Goal: Information Seeking & Learning: Learn about a topic

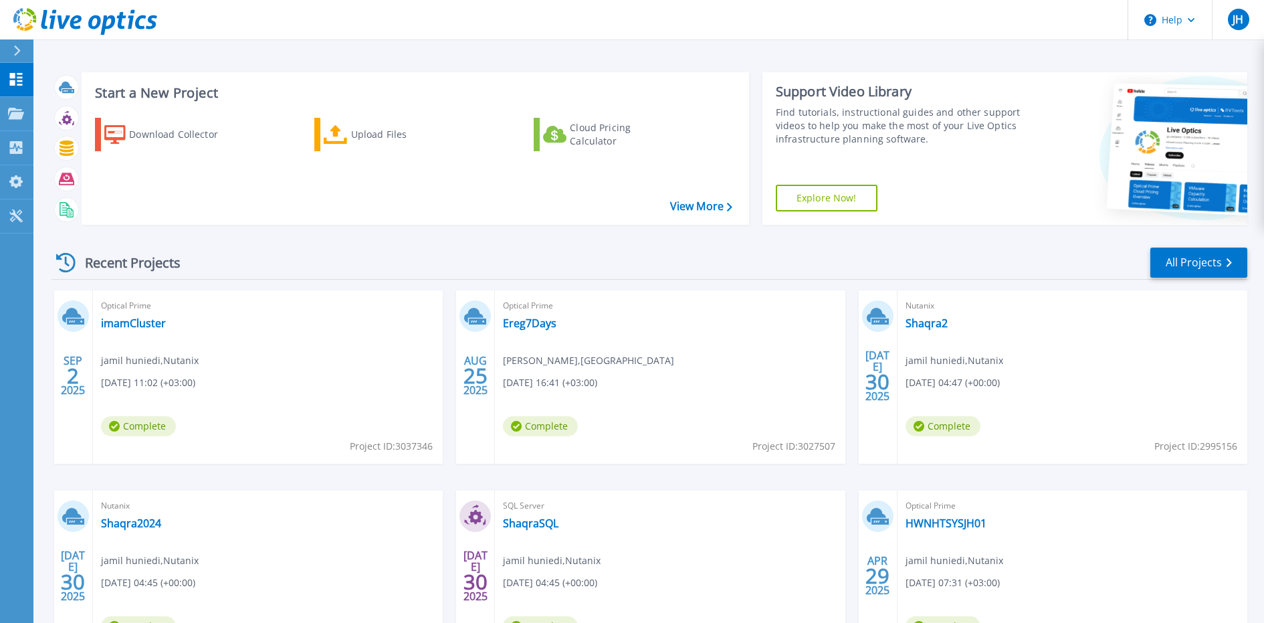
click at [21, 52] on div at bounding box center [22, 50] width 21 height 23
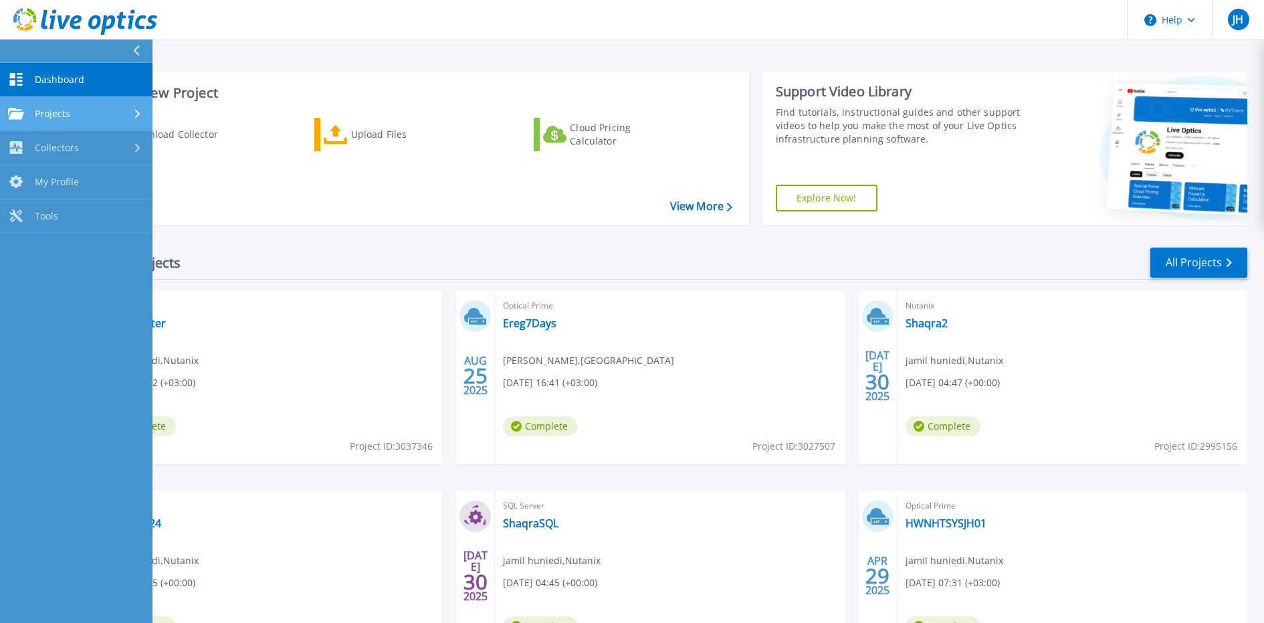
click at [54, 108] on span "Projects" at bounding box center [52, 114] width 35 height 12
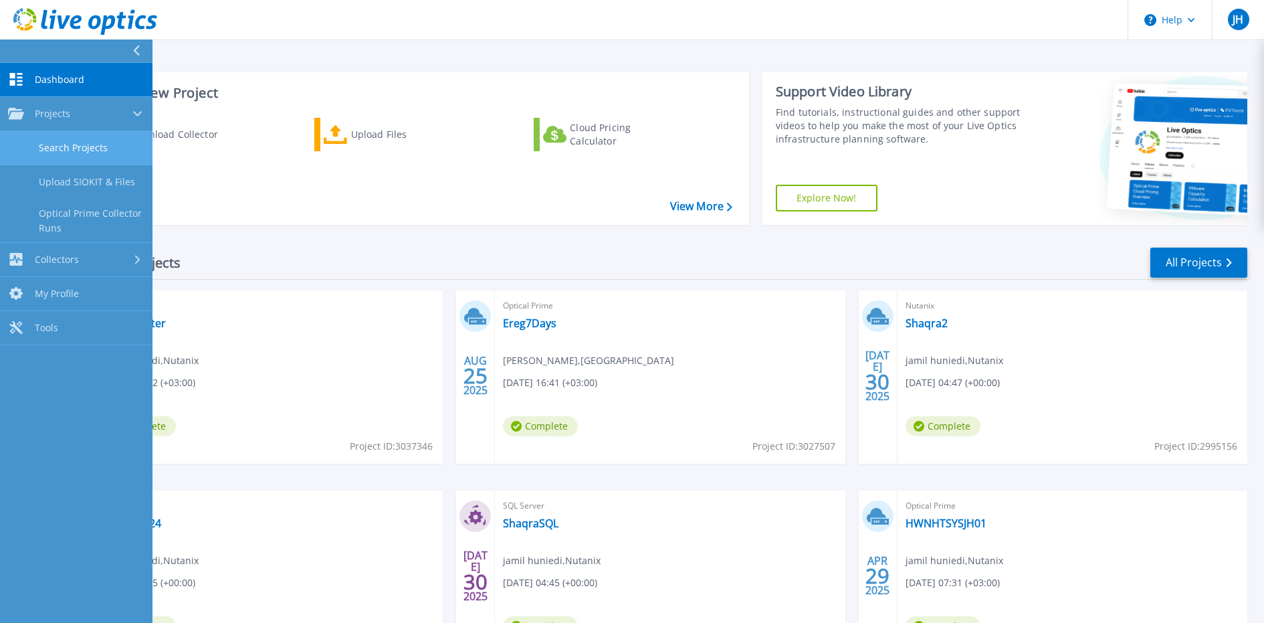
click at [60, 142] on link "Search Projects" at bounding box center [76, 148] width 153 height 34
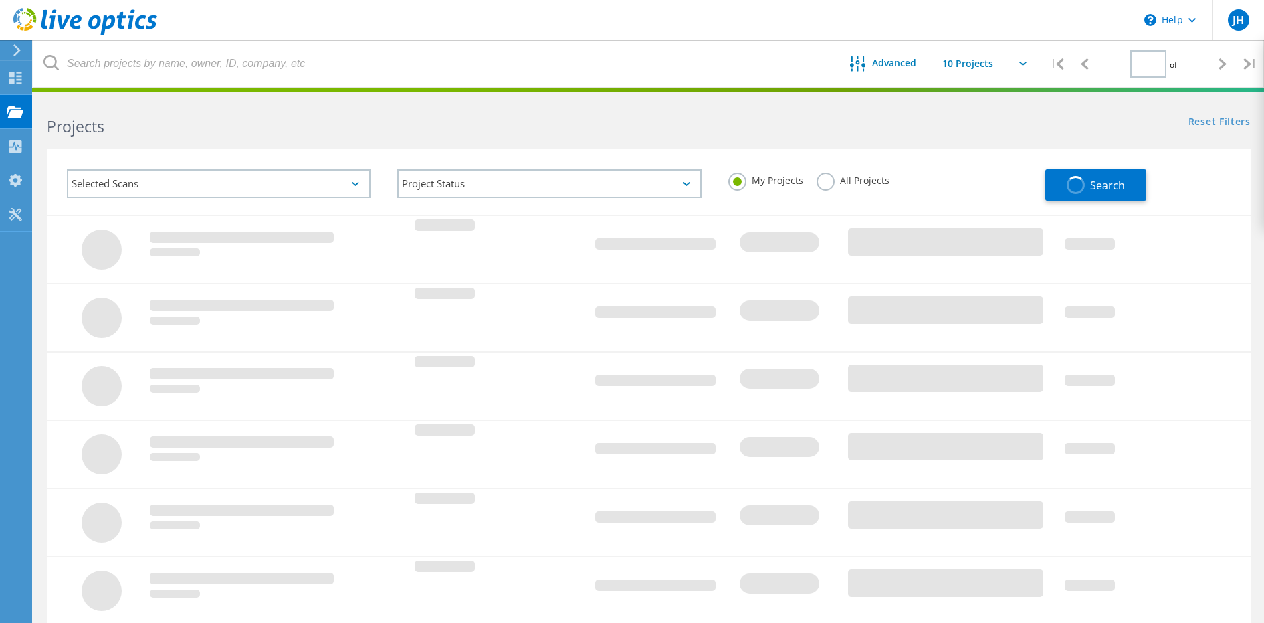
type input "1"
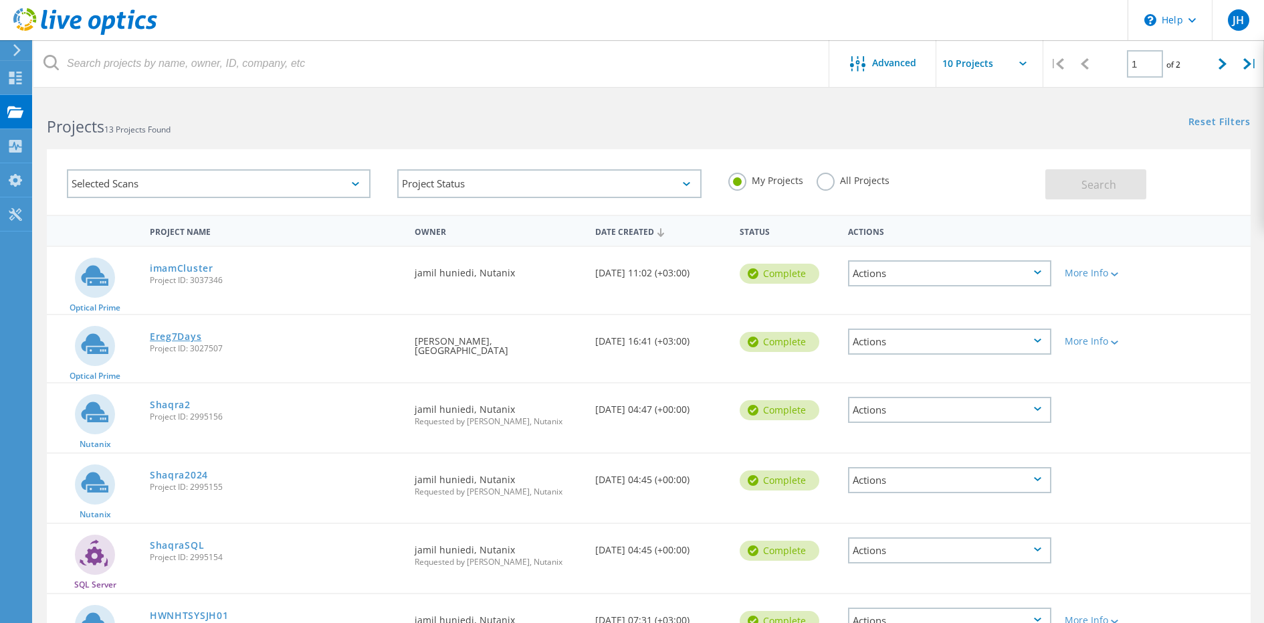
click at [167, 336] on link "Ereg7Days" at bounding box center [176, 336] width 52 height 9
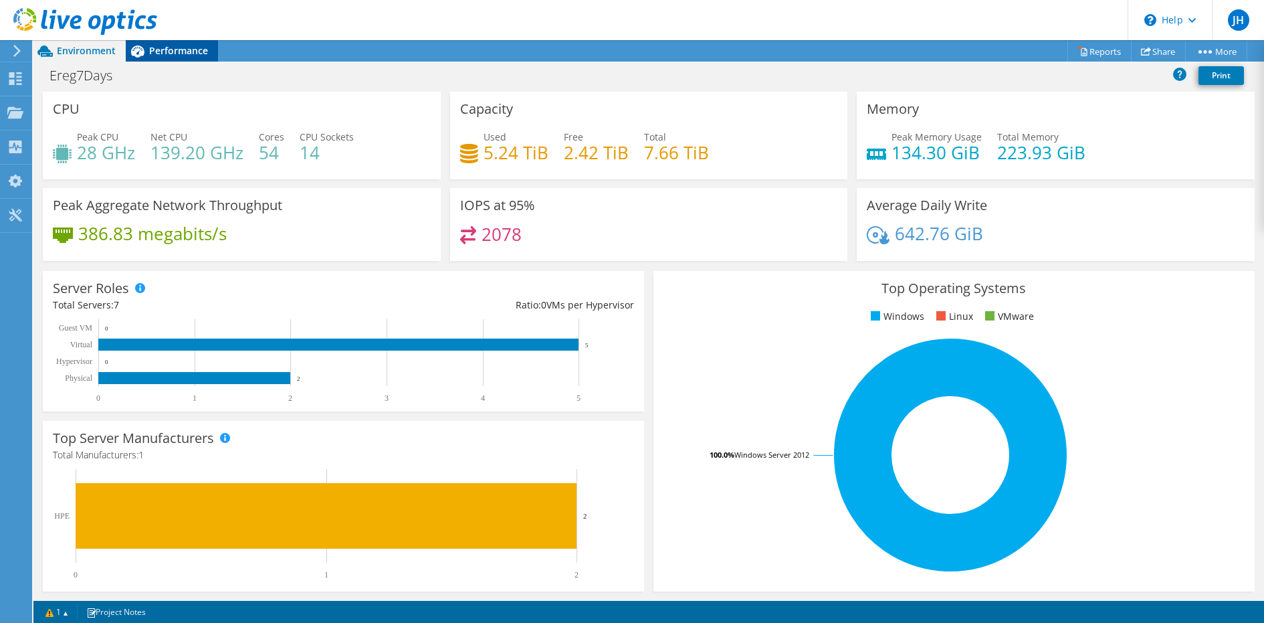
click at [172, 57] on span "Performance" at bounding box center [178, 50] width 59 height 13
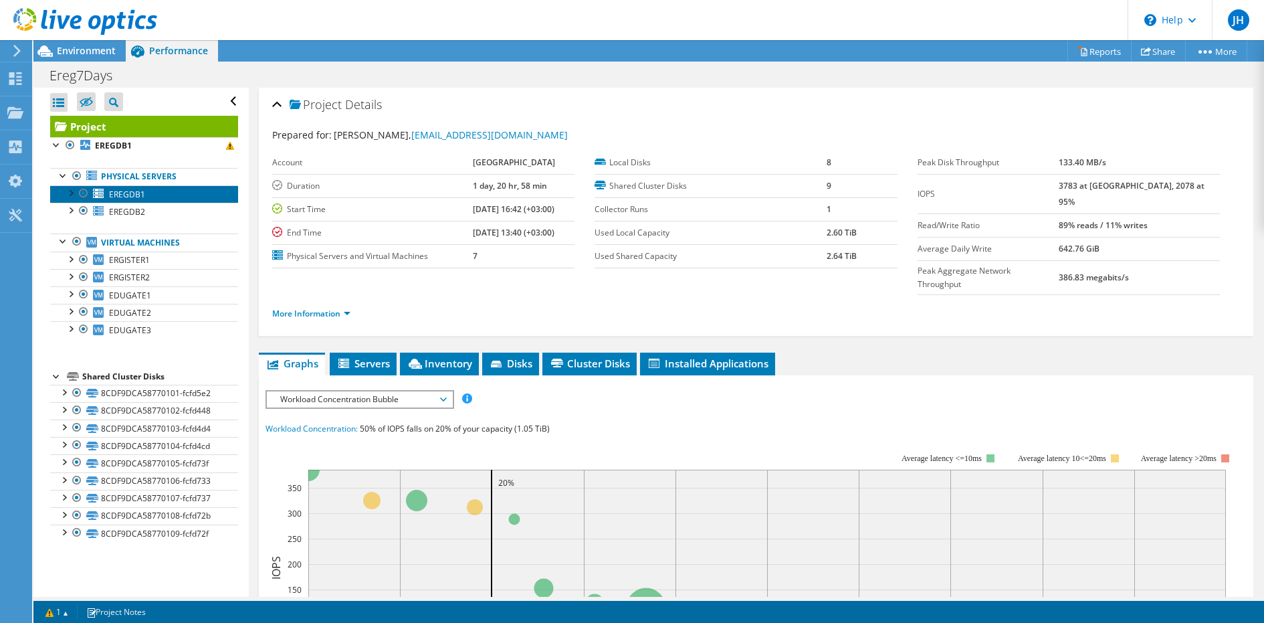
click at [197, 199] on link "EREGDB1" at bounding box center [144, 193] width 188 height 17
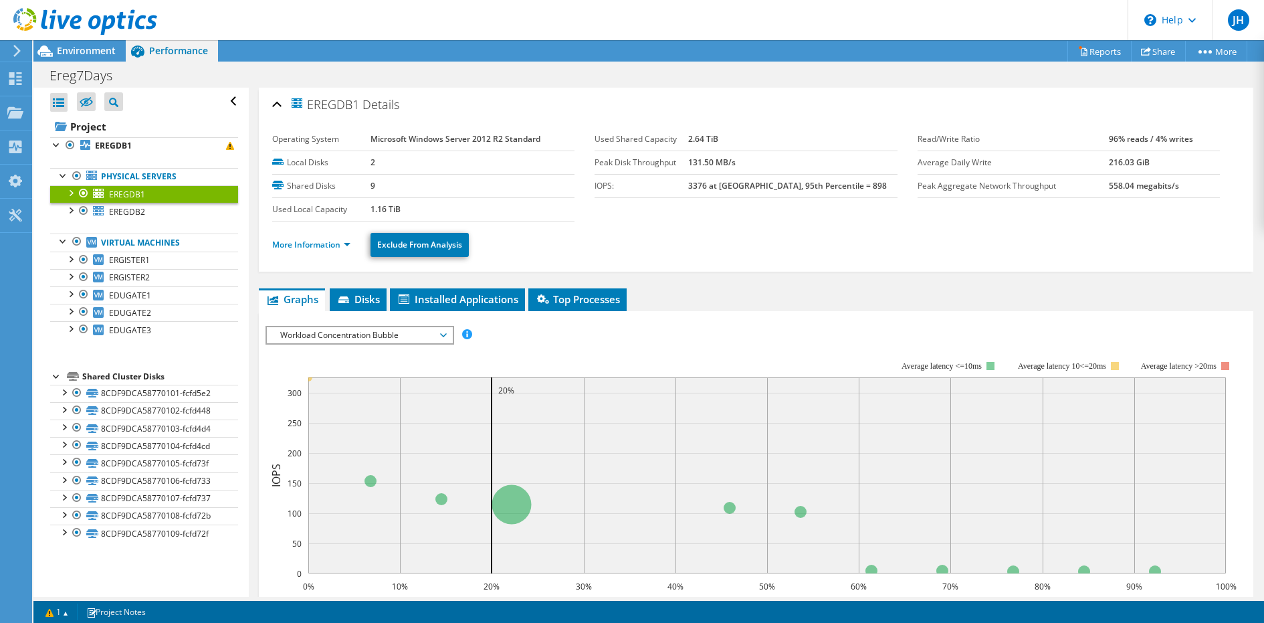
click at [69, 189] on div at bounding box center [70, 191] width 13 height 13
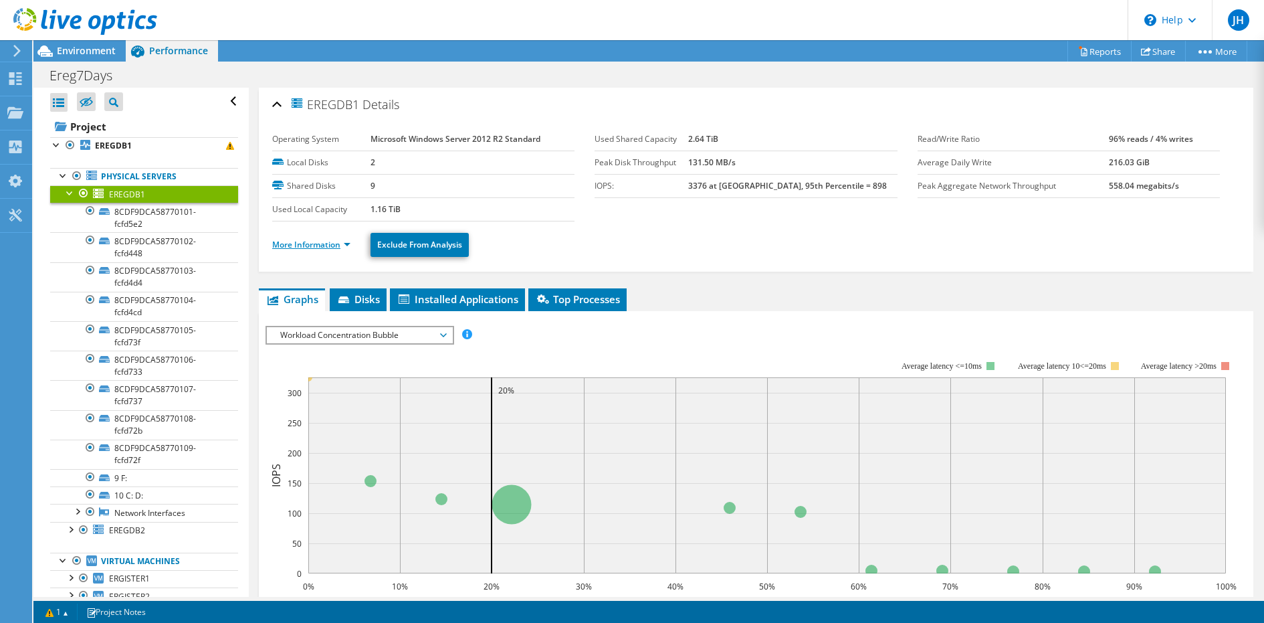
click at [304, 239] on link "More Information" at bounding box center [311, 244] width 78 height 11
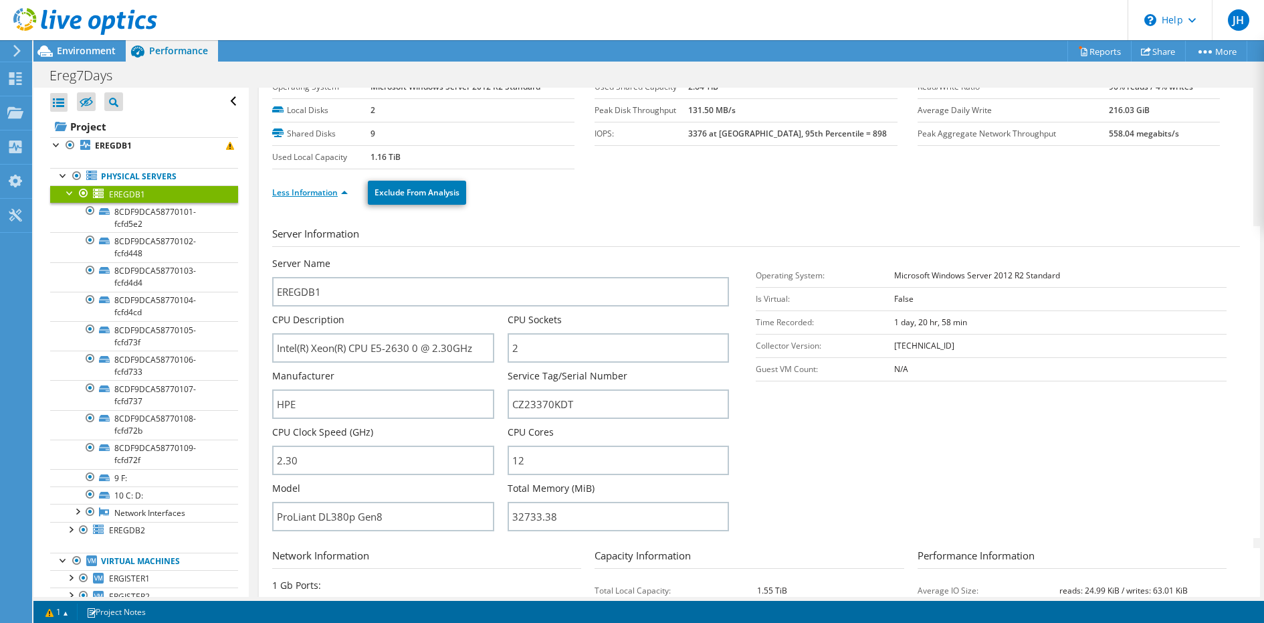
scroll to position [51, 0]
click at [717, 136] on b "3376 at [GEOGRAPHIC_DATA], 95th Percentile = 898" at bounding box center [787, 134] width 199 height 11
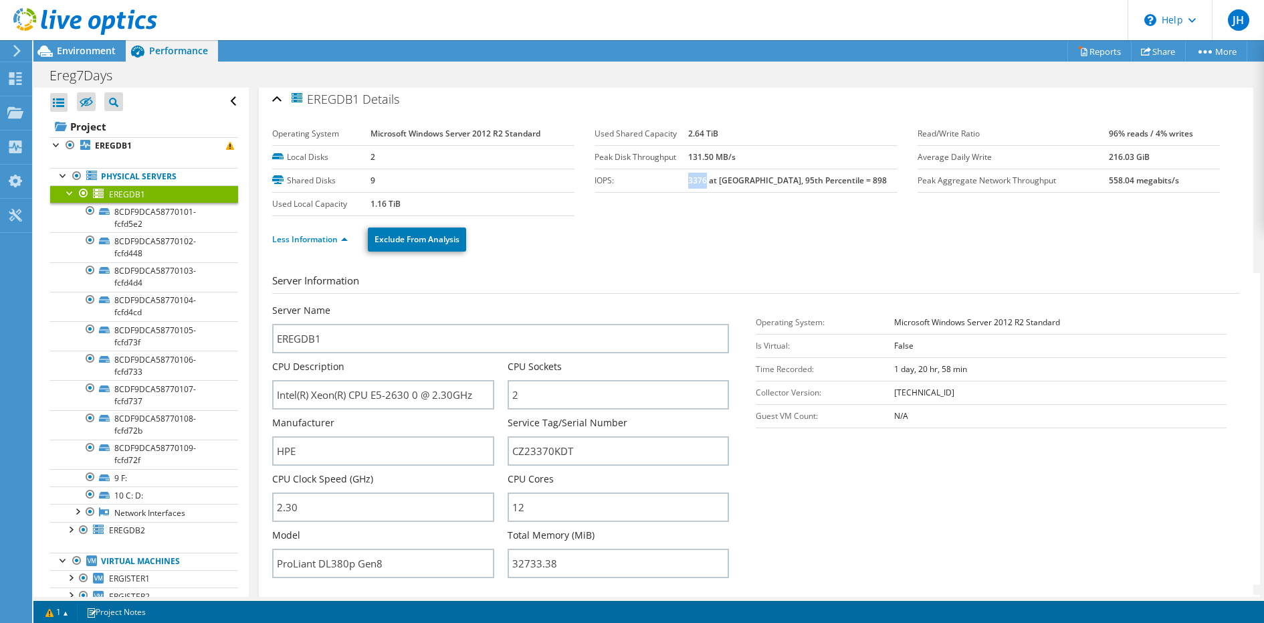
scroll to position [0, 0]
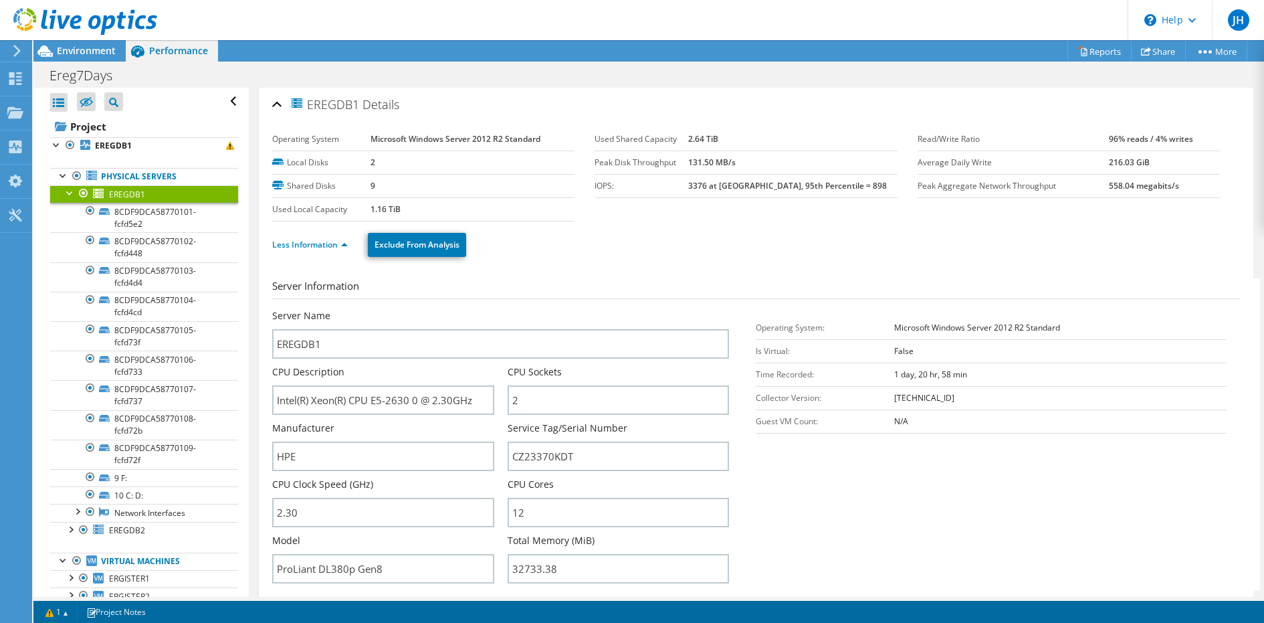
click at [740, 167] on td "131.50 MB/s" at bounding box center [792, 162] width 209 height 23
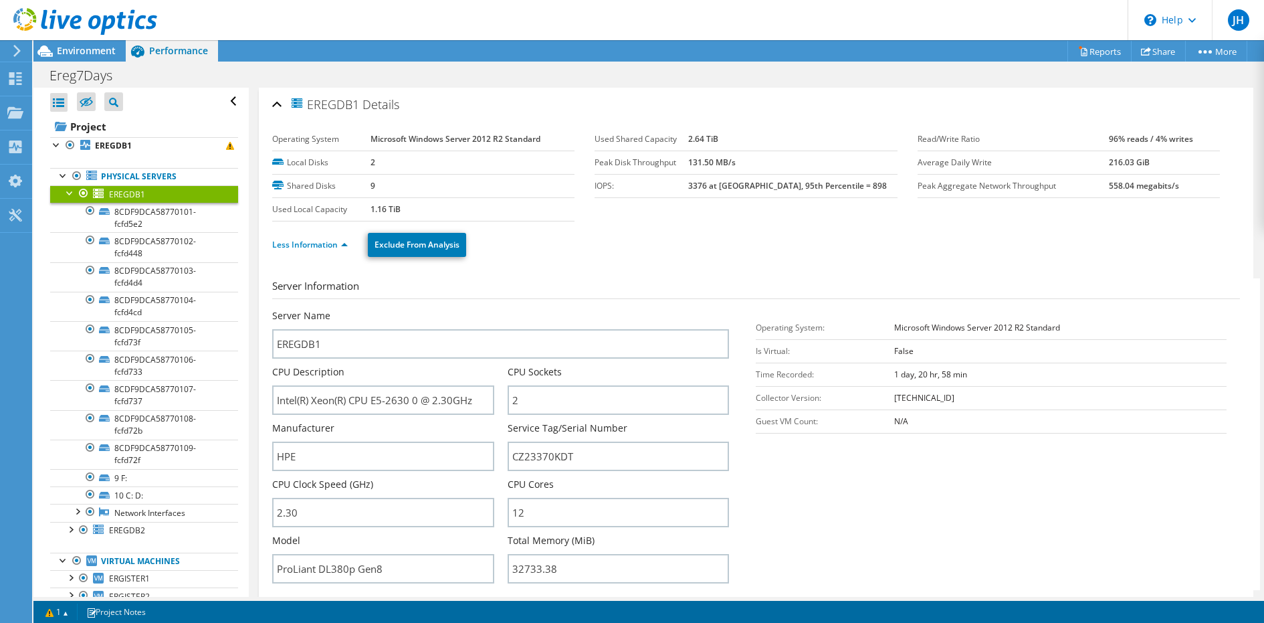
click at [740, 167] on td "131.50 MB/s" at bounding box center [792, 162] width 209 height 23
click at [344, 242] on link "Less Information" at bounding box center [310, 244] width 76 height 11
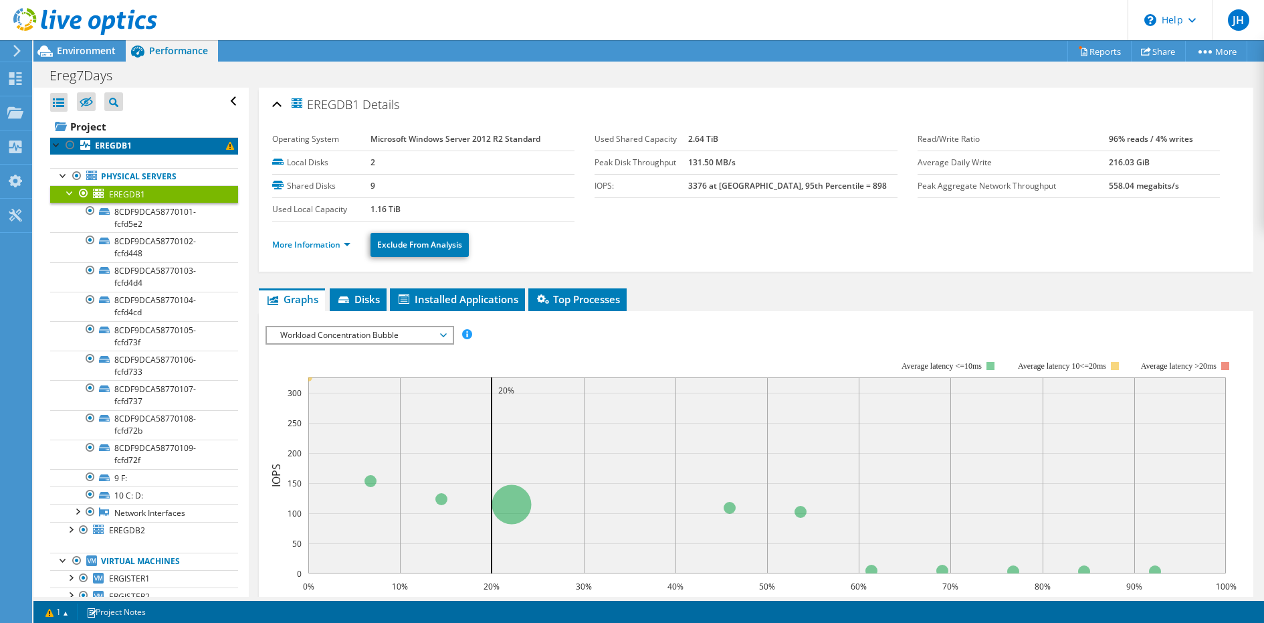
click at [145, 148] on link "EREGDB1" at bounding box center [144, 145] width 188 height 17
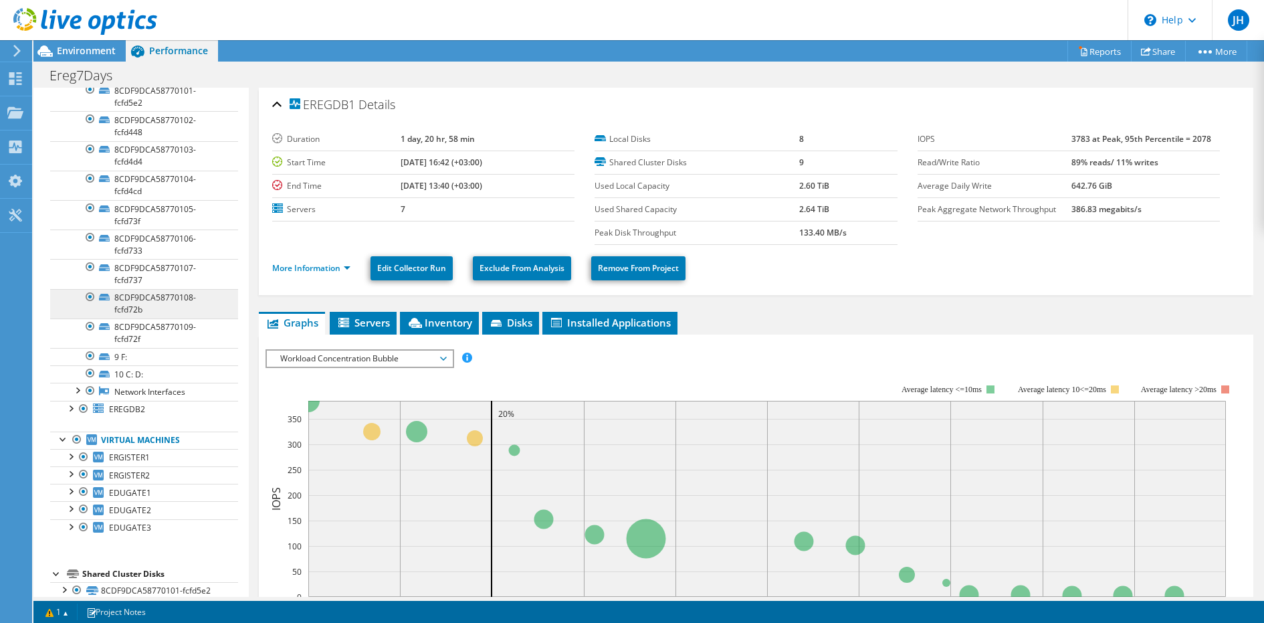
scroll to position [122, 0]
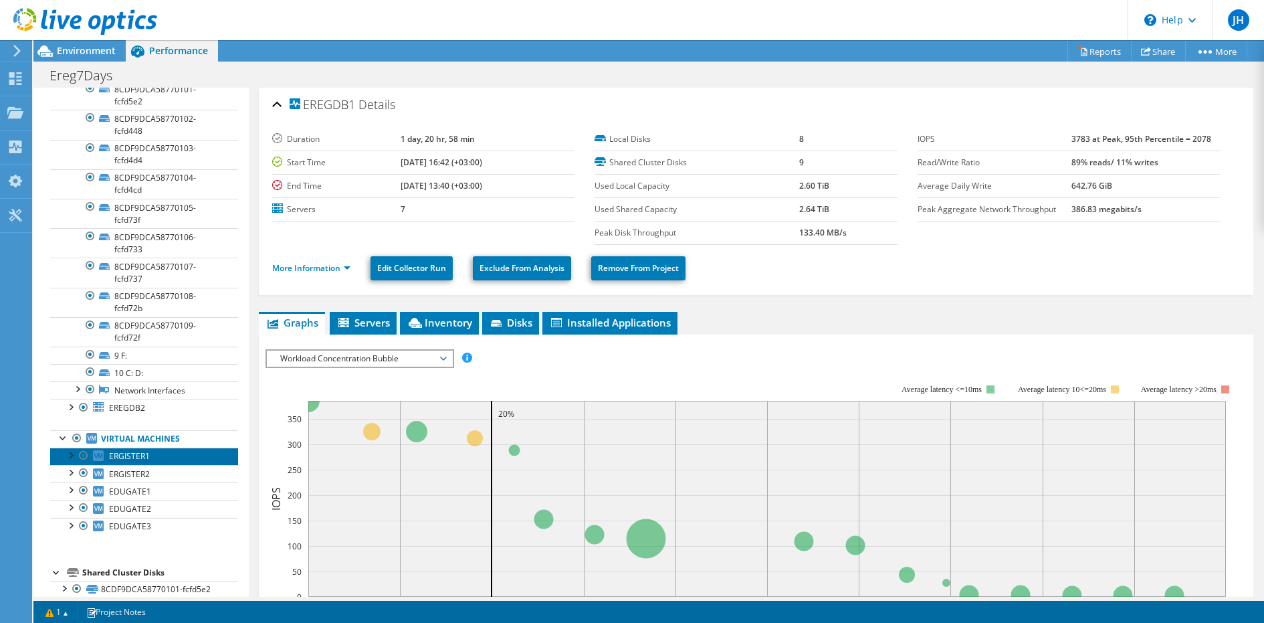
click at [162, 448] on link "ERGISTER1" at bounding box center [144, 456] width 188 height 17
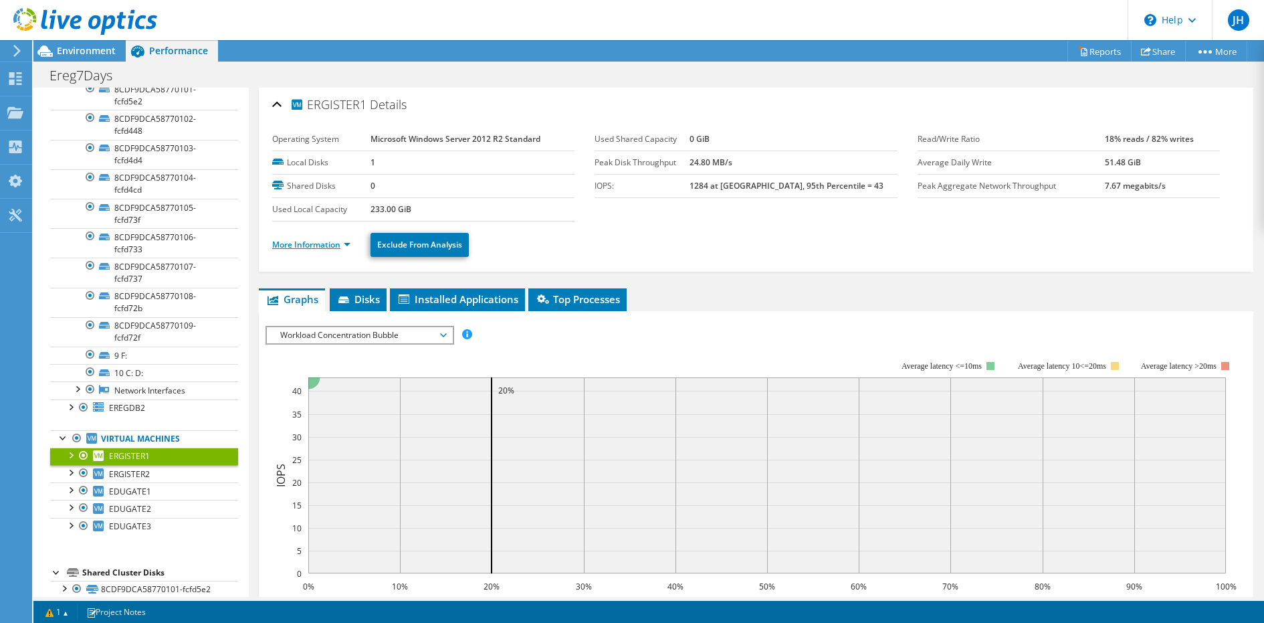
click at [338, 240] on link "More Information" at bounding box center [311, 244] width 78 height 11
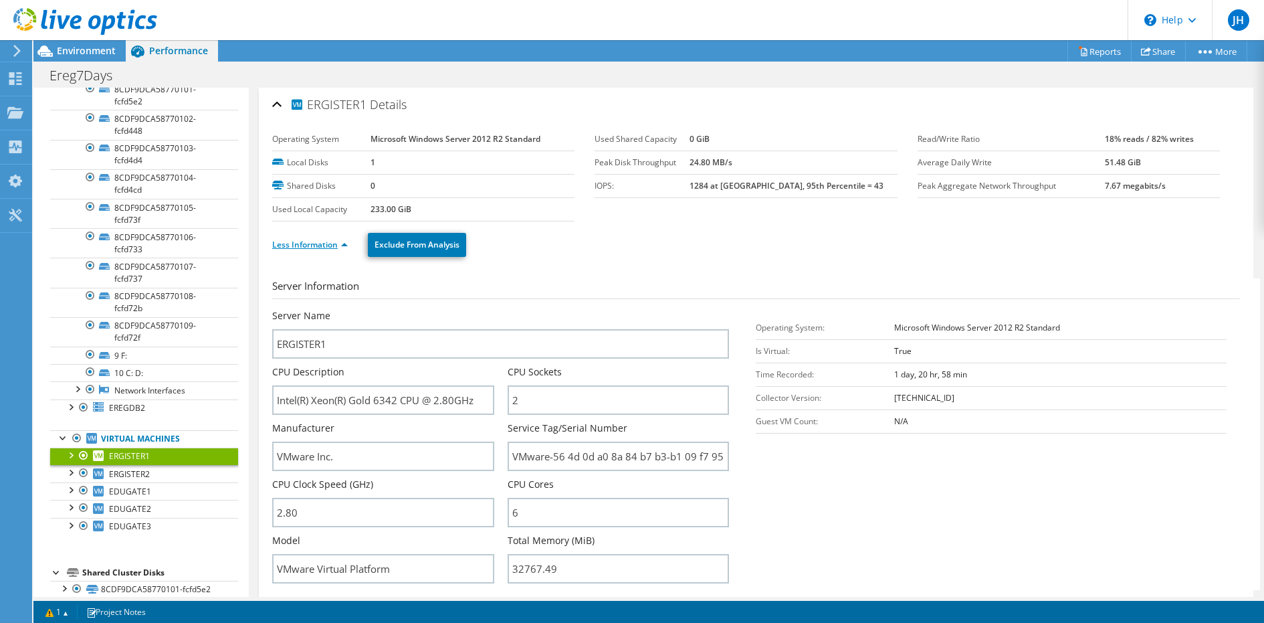
click at [336, 244] on link "Less Information" at bounding box center [310, 244] width 76 height 11
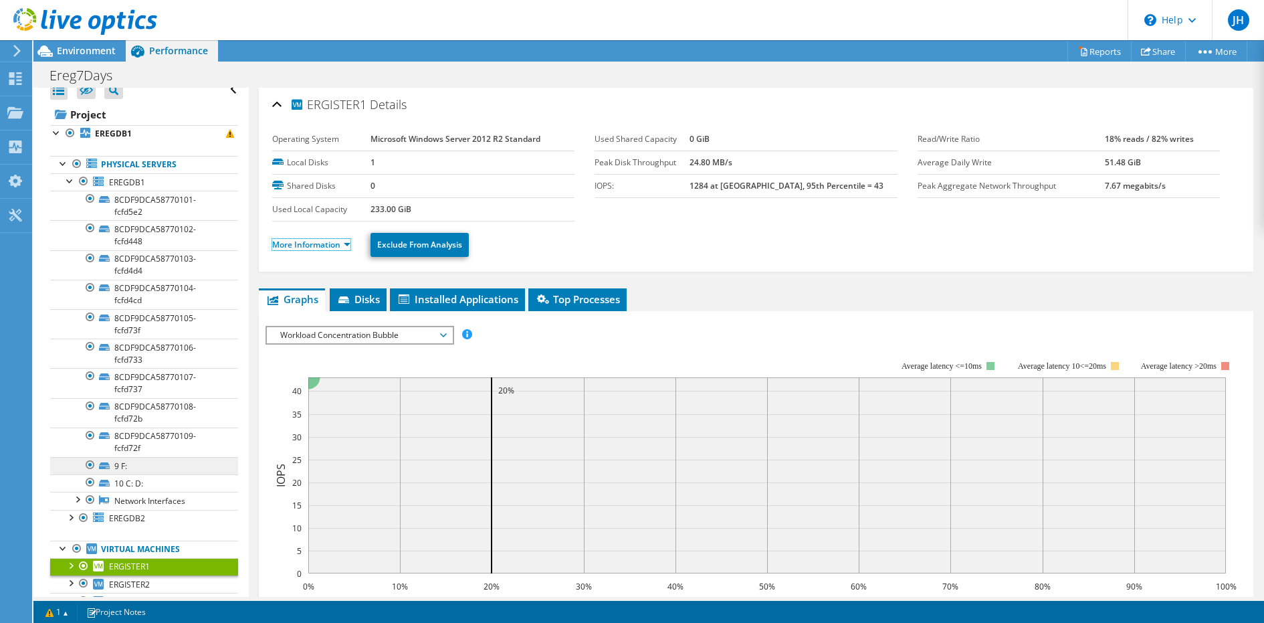
scroll to position [0, 0]
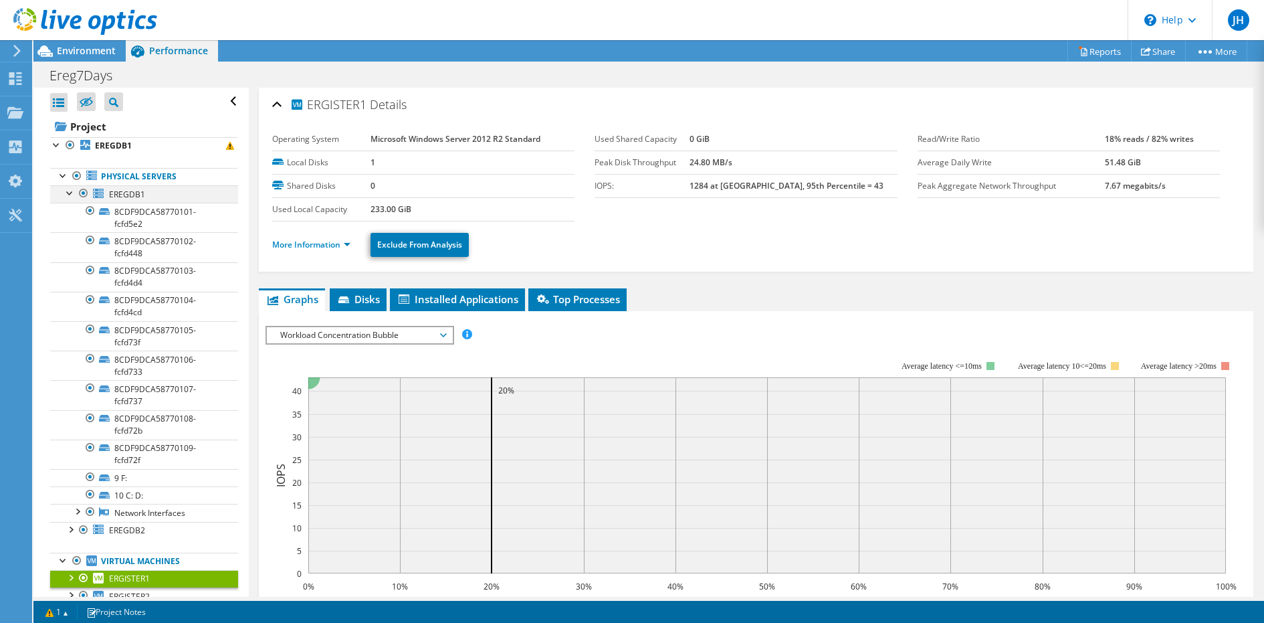
click at [69, 193] on div at bounding box center [70, 191] width 13 height 13
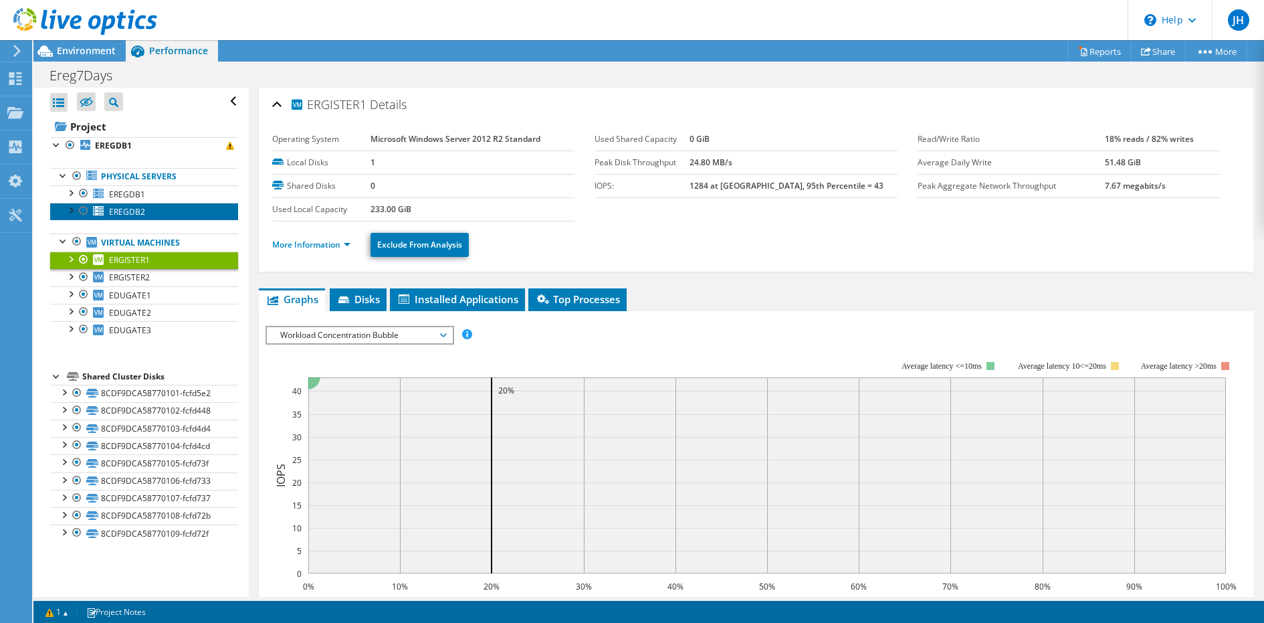
click at [146, 209] on link "EREGDB2" at bounding box center [144, 211] width 188 height 17
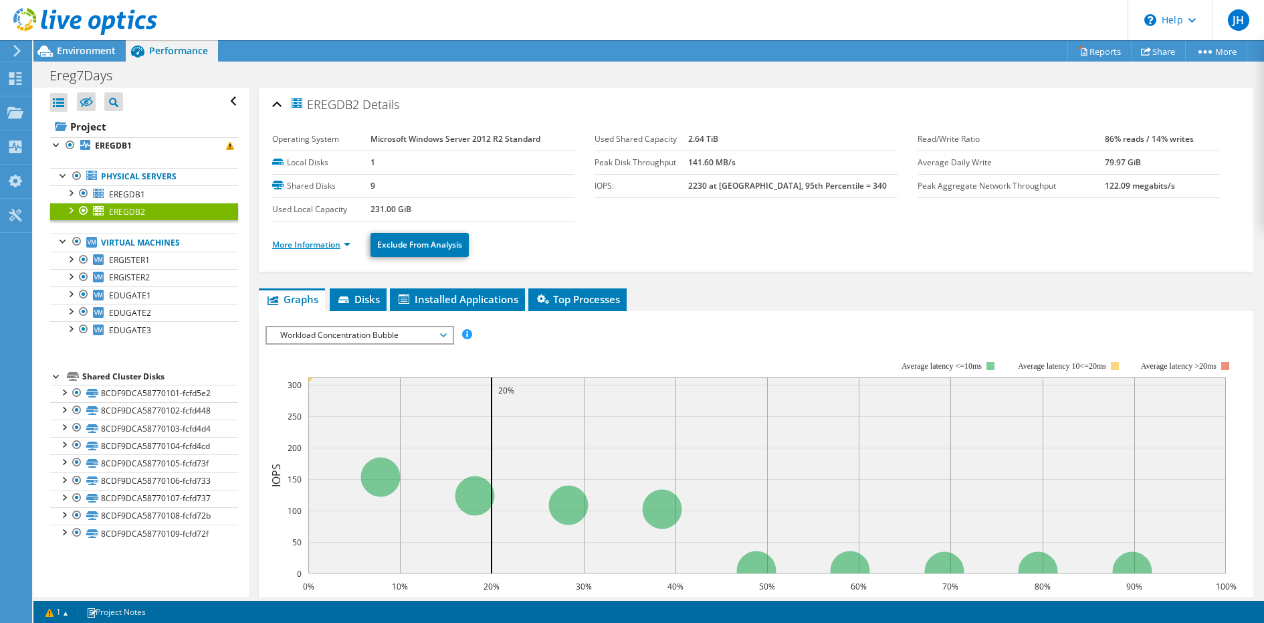
click at [282, 244] on link "More Information" at bounding box center [311, 244] width 78 height 11
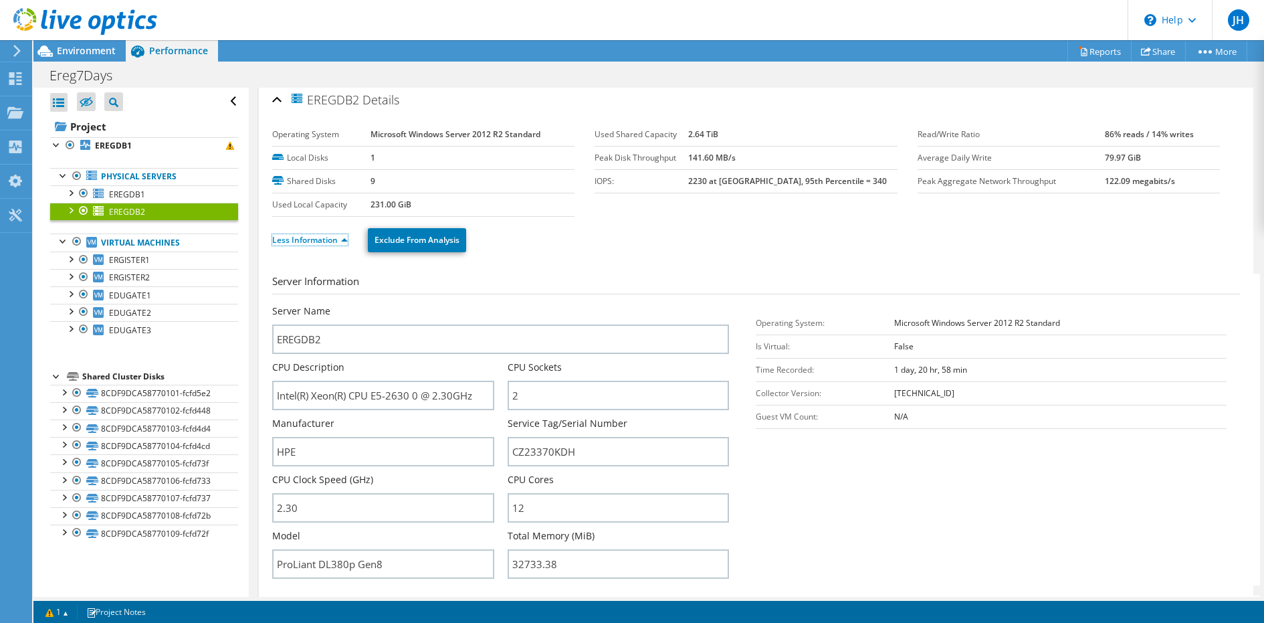
scroll to position [2, 0]
click at [340, 240] on link "Less Information" at bounding box center [310, 242] width 76 height 11
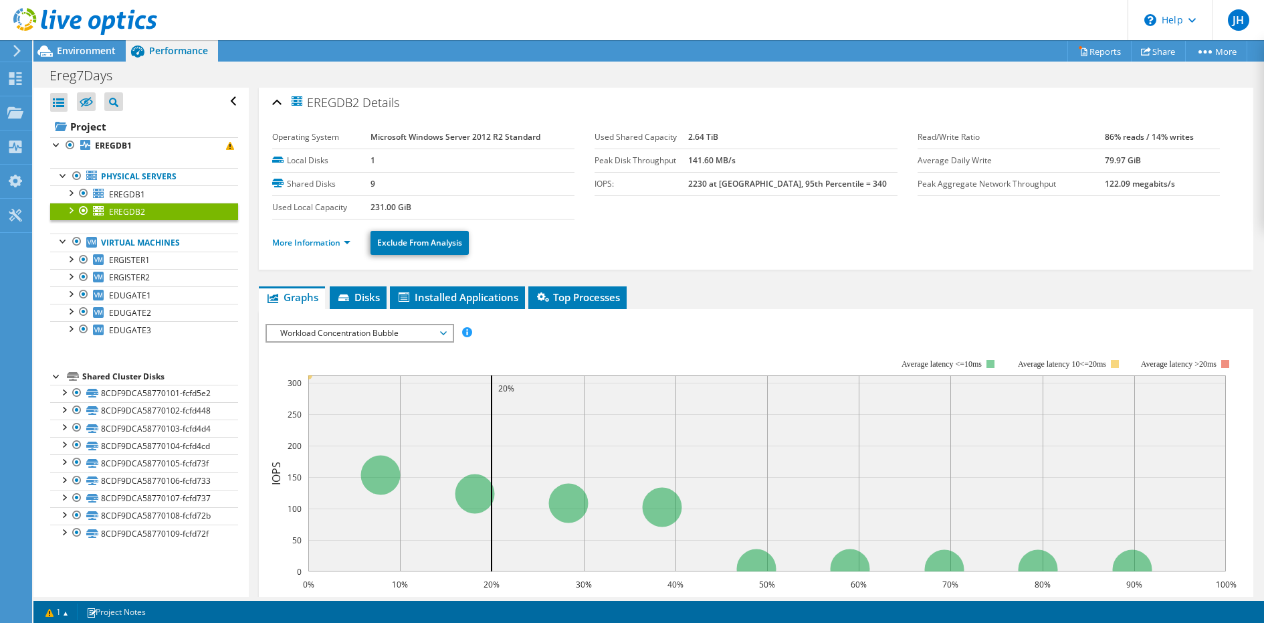
click at [371, 325] on span "Workload Concentration Bubble" at bounding box center [360, 333] width 172 height 16
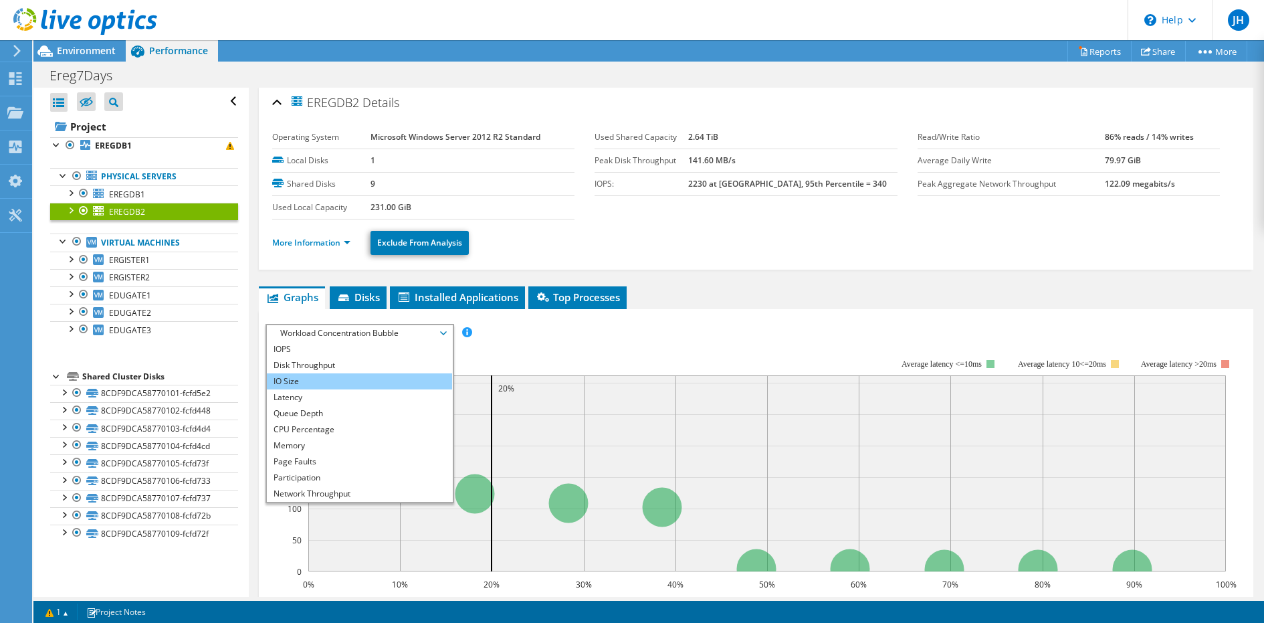
click at [369, 384] on li "IO Size" at bounding box center [359, 381] width 185 height 16
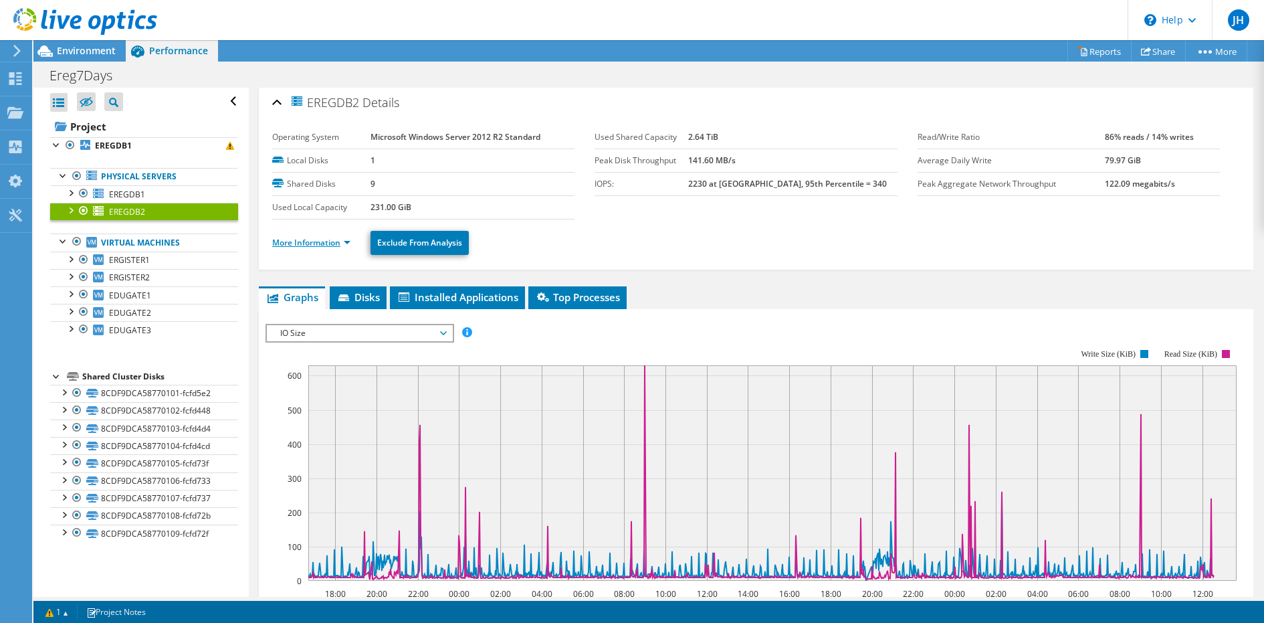
click at [331, 241] on link "More Information" at bounding box center [311, 242] width 78 height 11
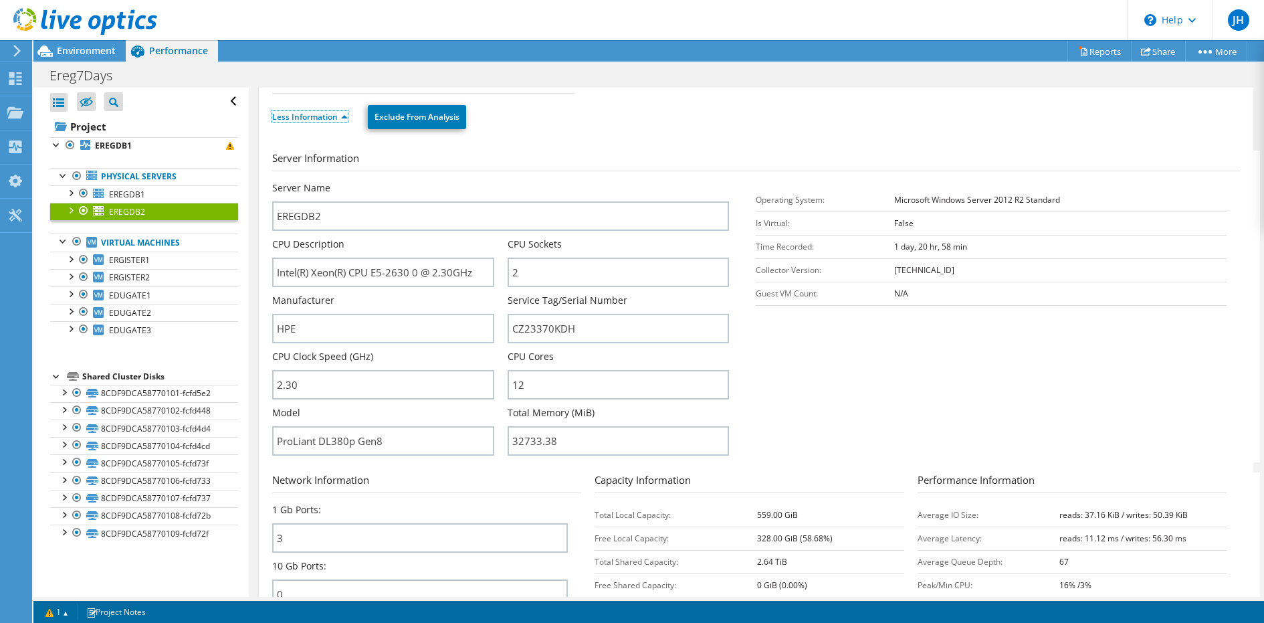
scroll to position [127, 0]
click at [181, 191] on link "EREGDB1" at bounding box center [144, 193] width 188 height 17
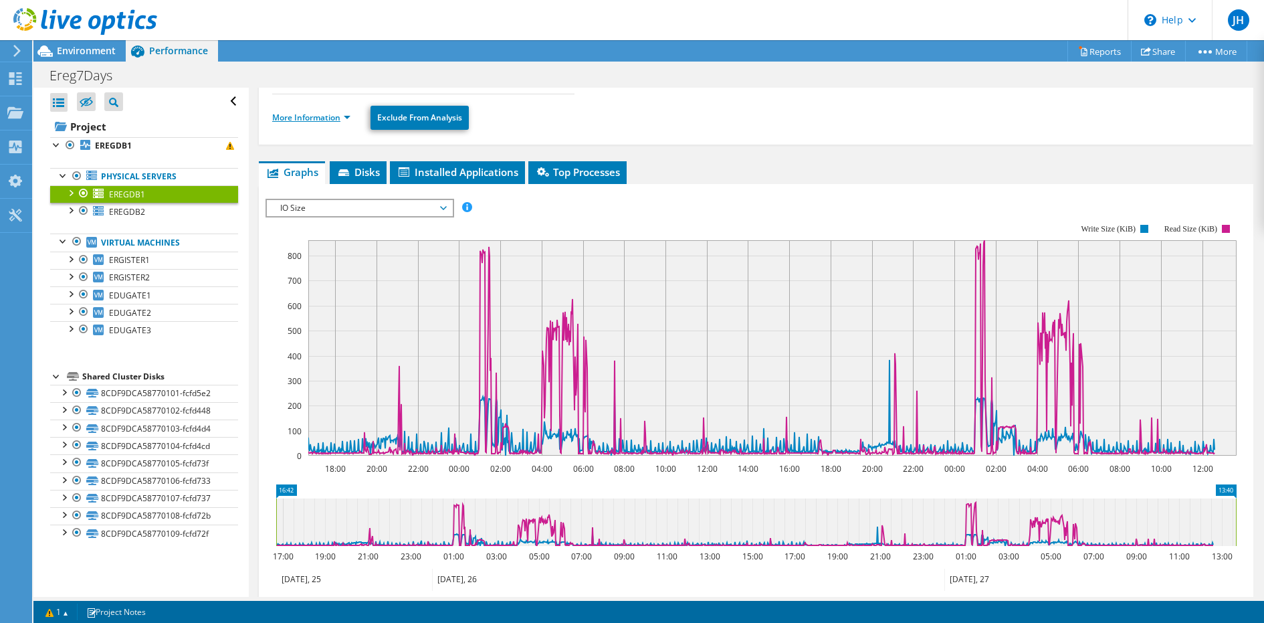
click at [318, 118] on link "More Information" at bounding box center [311, 117] width 78 height 11
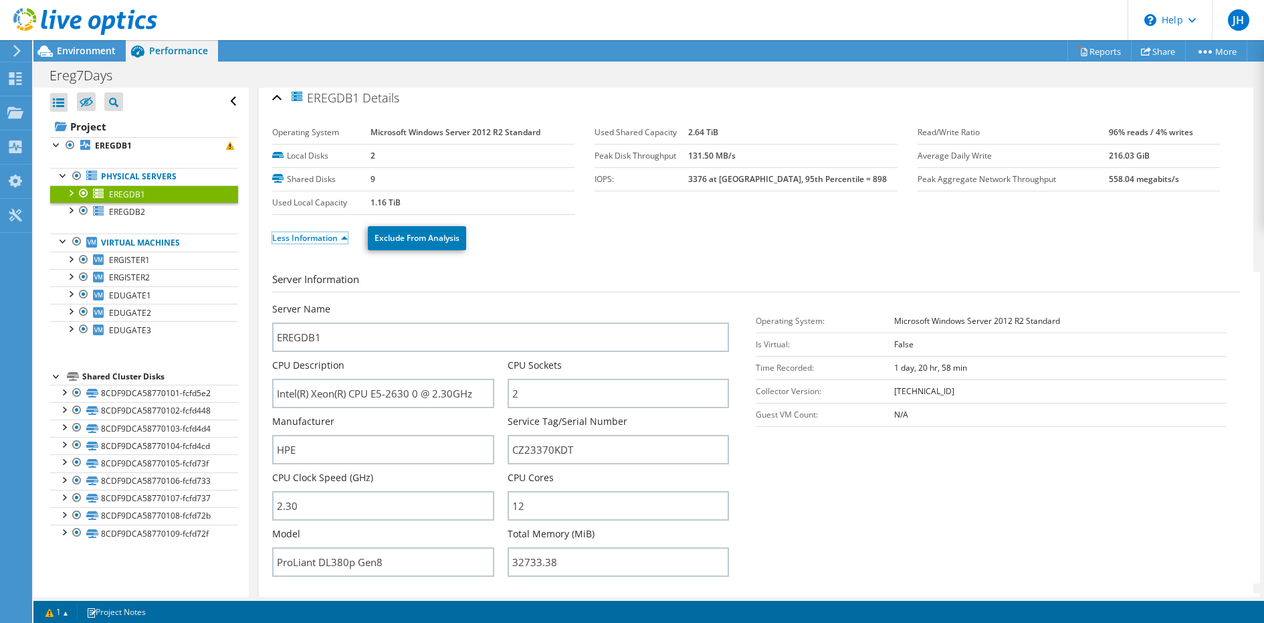
scroll to position [0, 0]
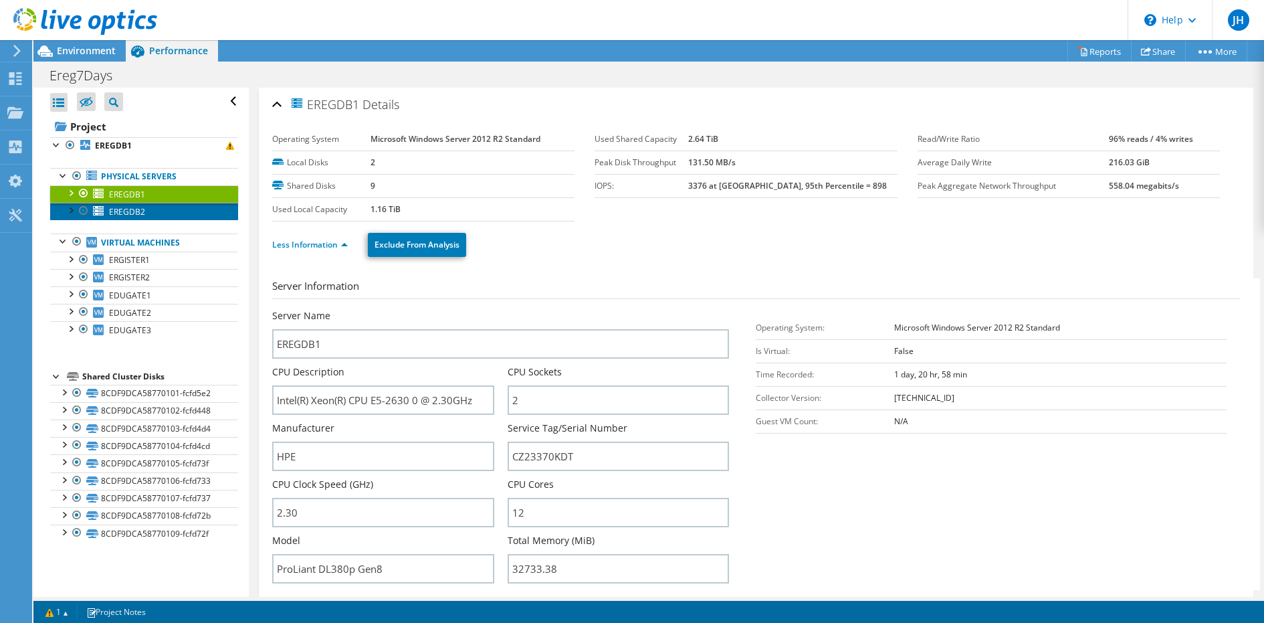
click at [180, 211] on link "EREGDB2" at bounding box center [144, 211] width 188 height 17
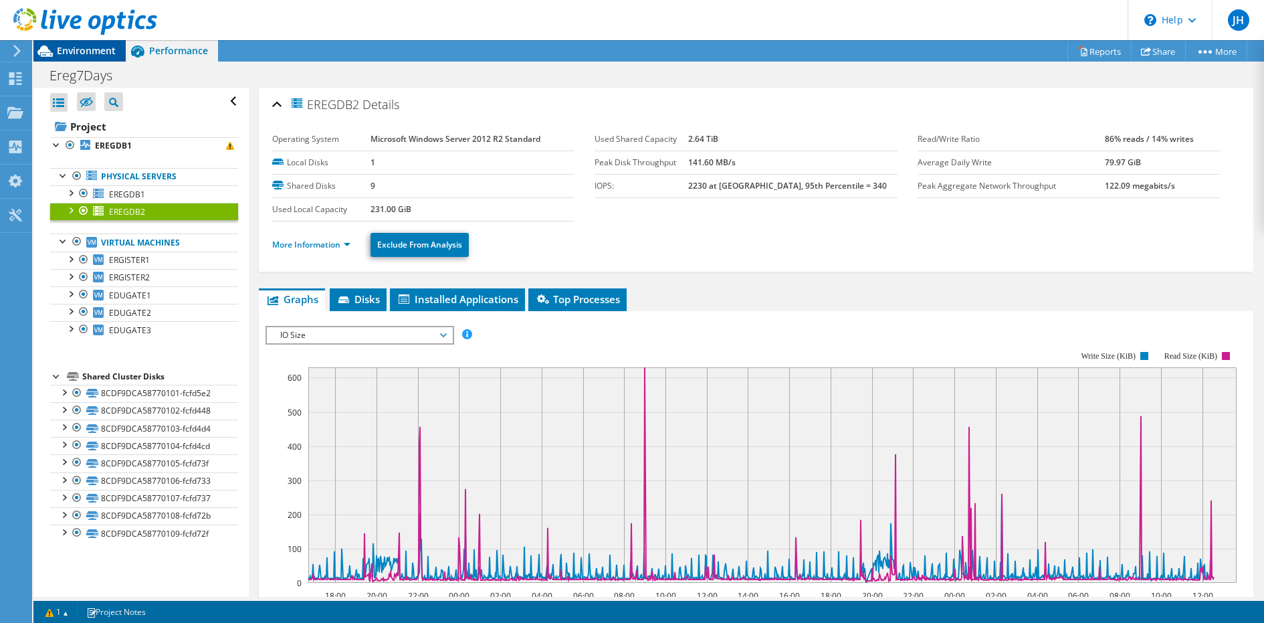
click at [108, 56] on span "Environment" at bounding box center [86, 50] width 59 height 13
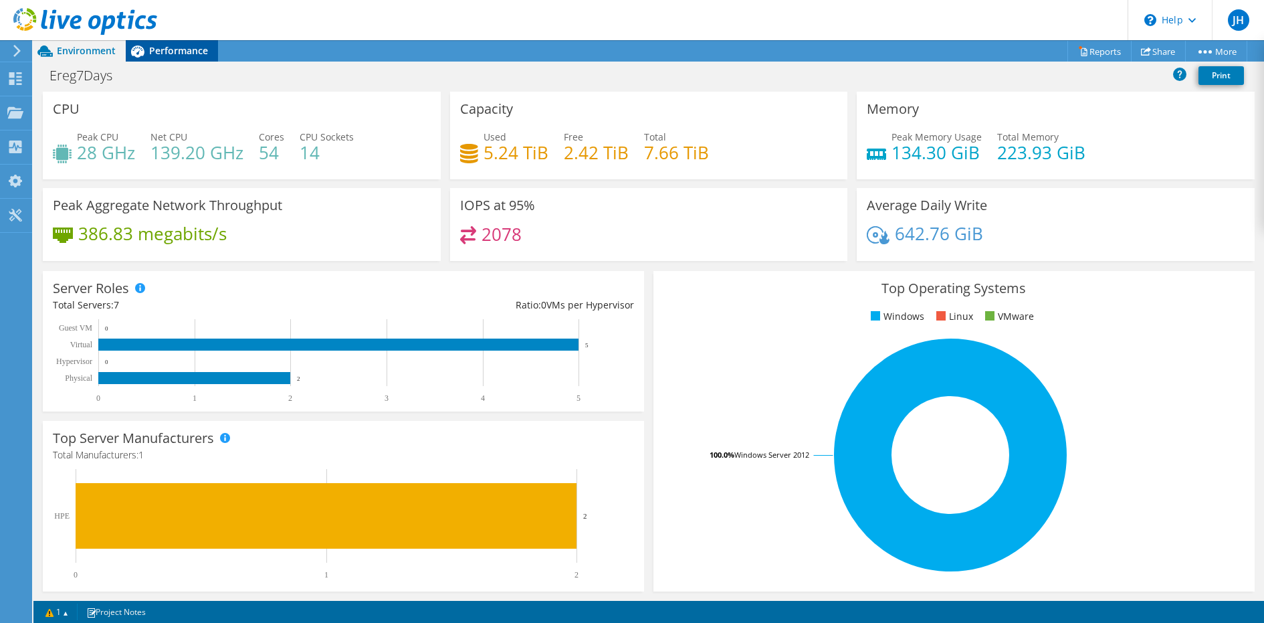
click at [157, 47] on span "Performance" at bounding box center [178, 50] width 59 height 13
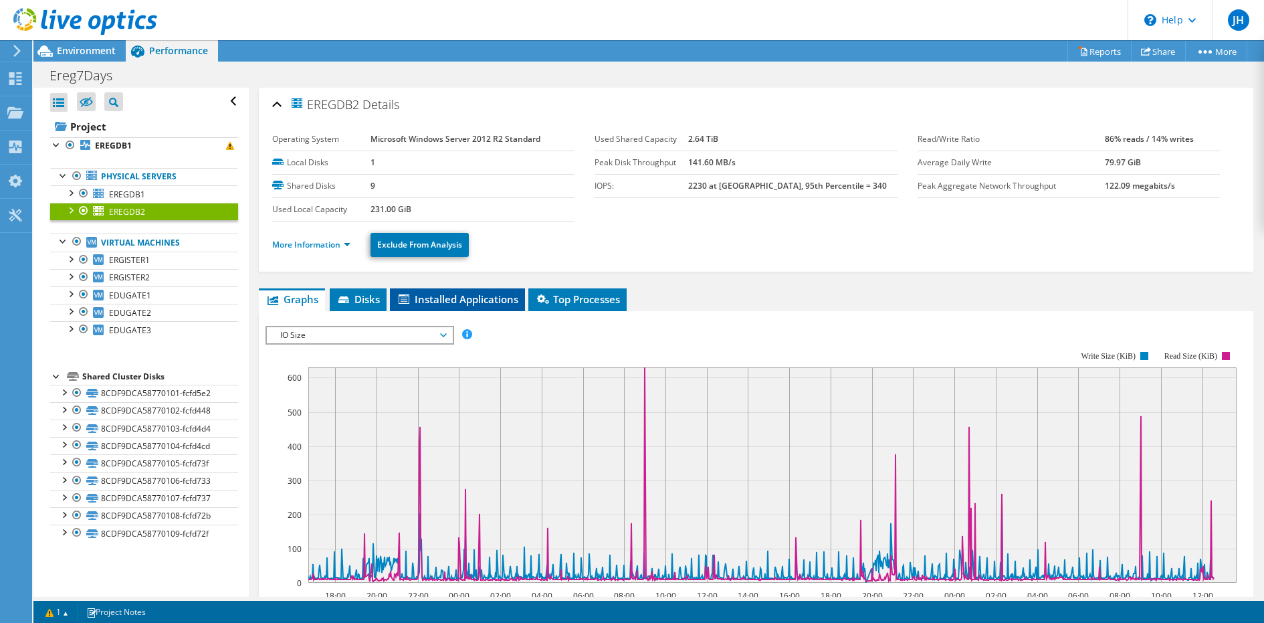
click at [448, 300] on span "Installed Applications" at bounding box center [458, 298] width 122 height 13
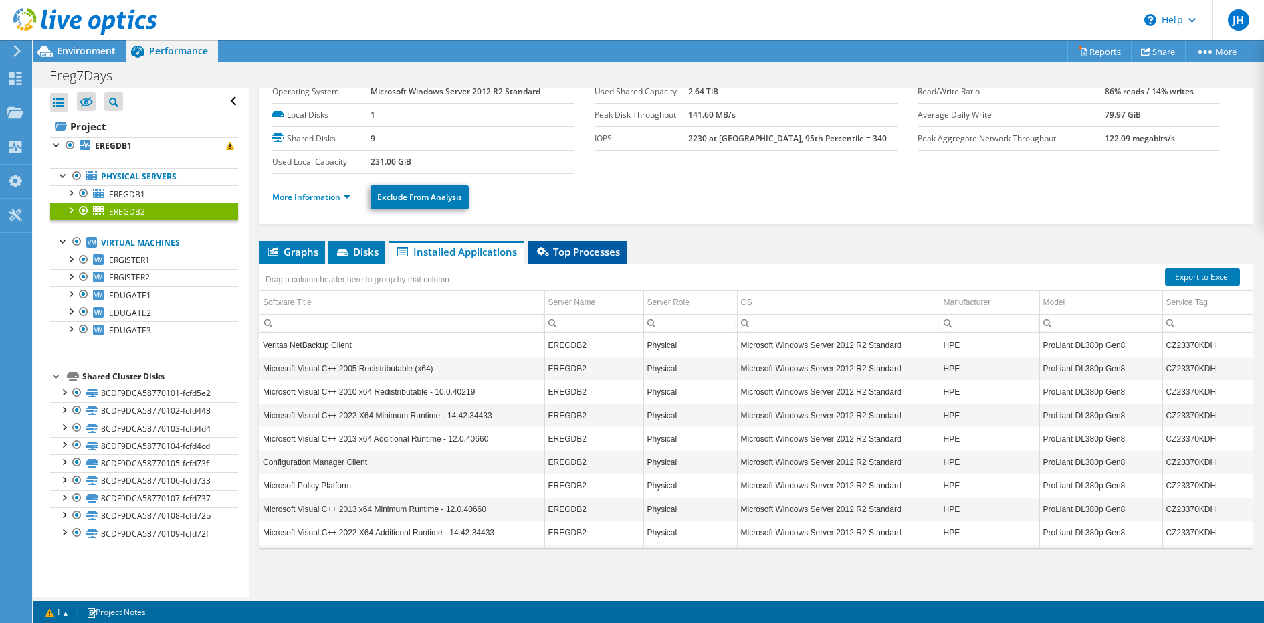
click at [573, 245] on span "Top Processes" at bounding box center [577, 251] width 85 height 13
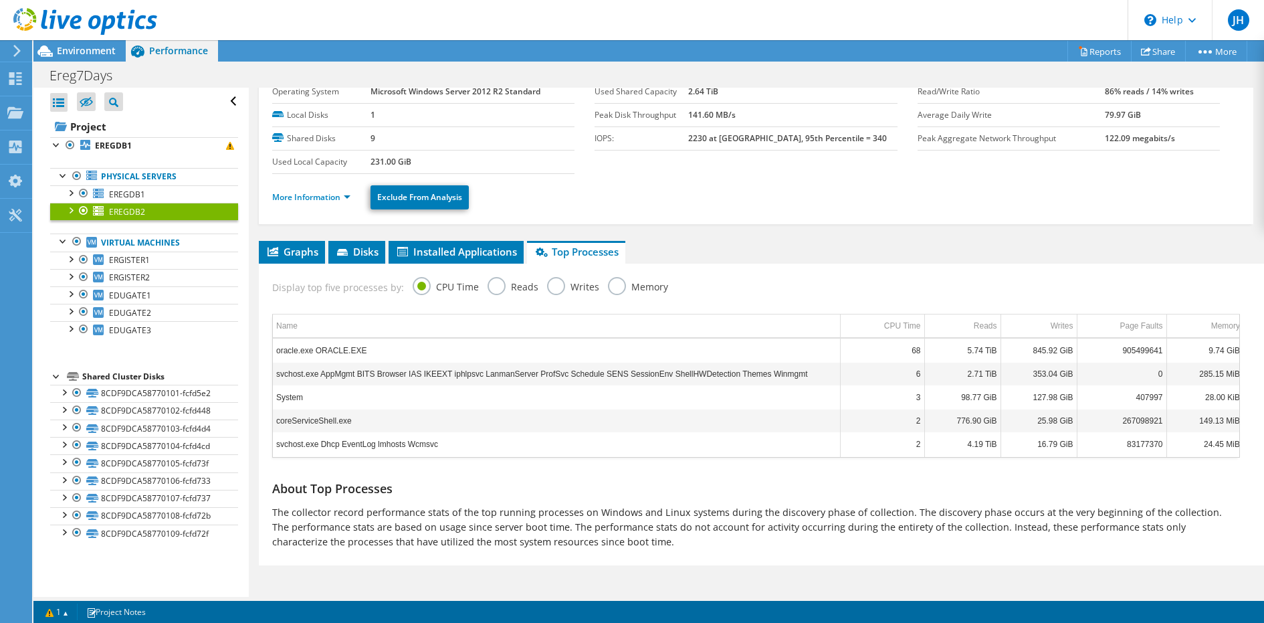
click at [144, 203] on link "EREGDB2" at bounding box center [144, 211] width 188 height 17
click at [144, 195] on link "EREGDB1" at bounding box center [144, 193] width 188 height 17
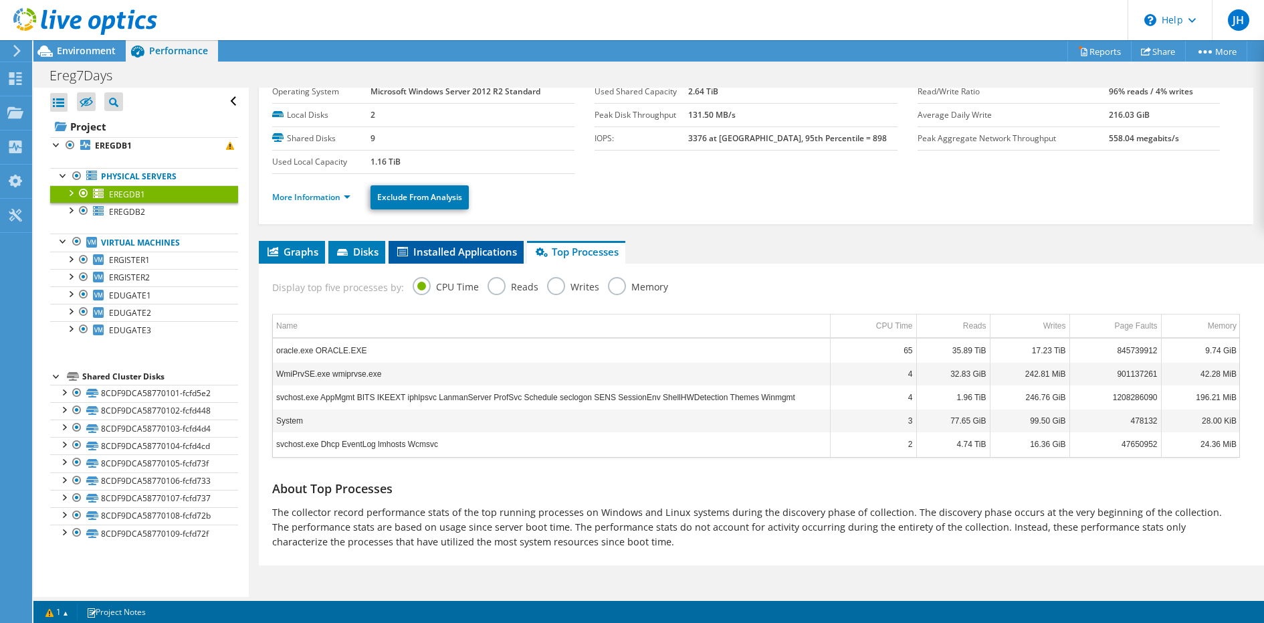
click at [437, 256] on li "Installed Applications" at bounding box center [456, 252] width 135 height 23
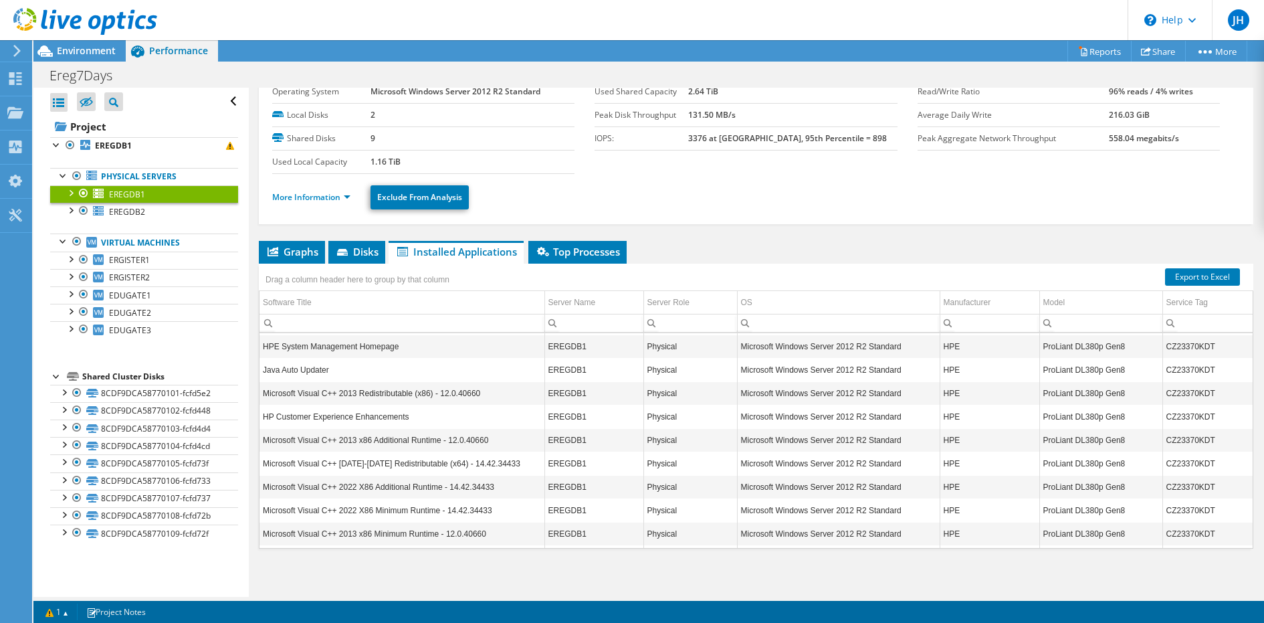
scroll to position [480, 0]
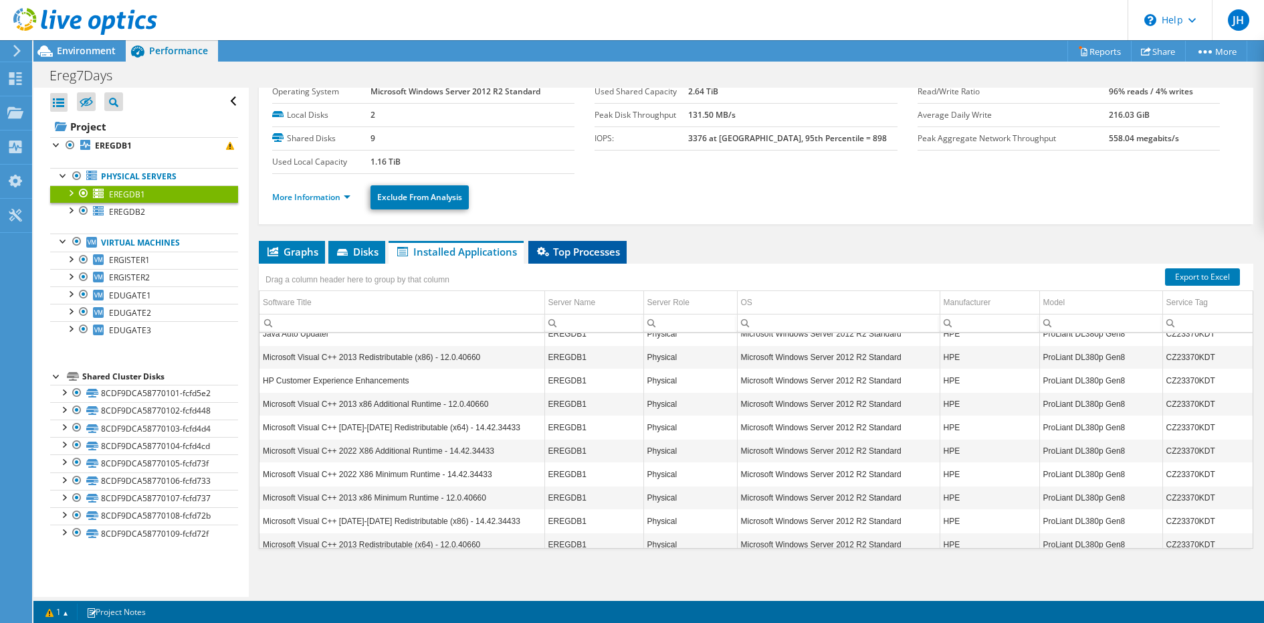
click at [569, 254] on span "Top Processes" at bounding box center [577, 251] width 85 height 13
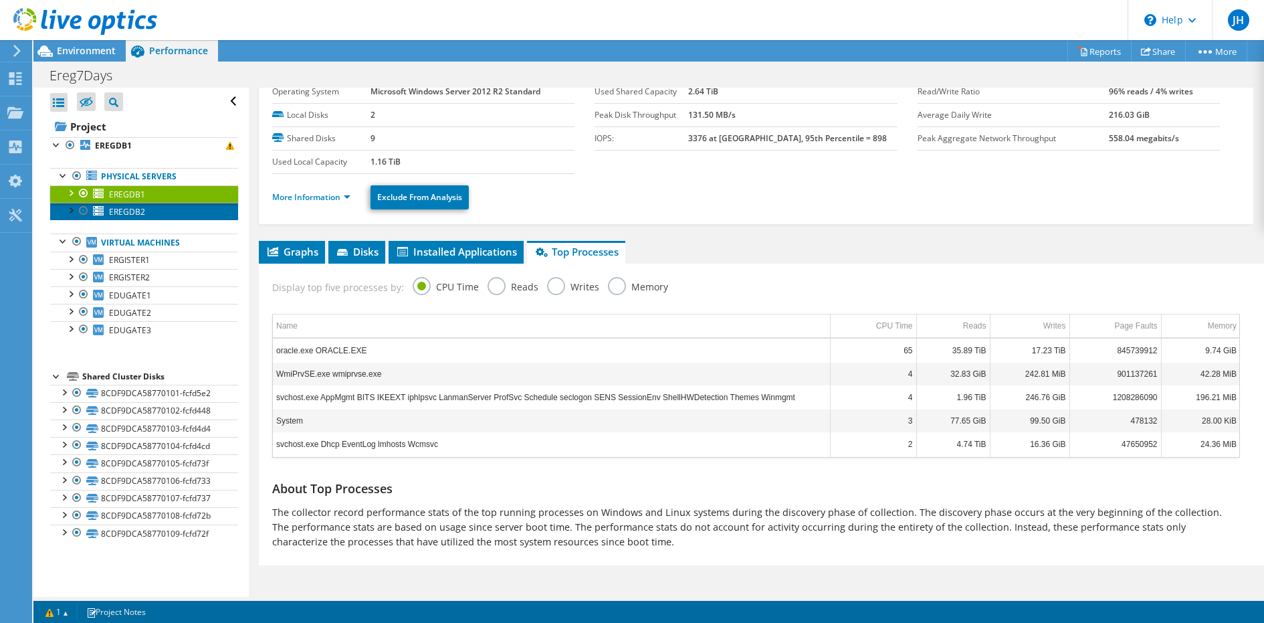
click at [187, 212] on link "EREGDB2" at bounding box center [144, 211] width 188 height 17
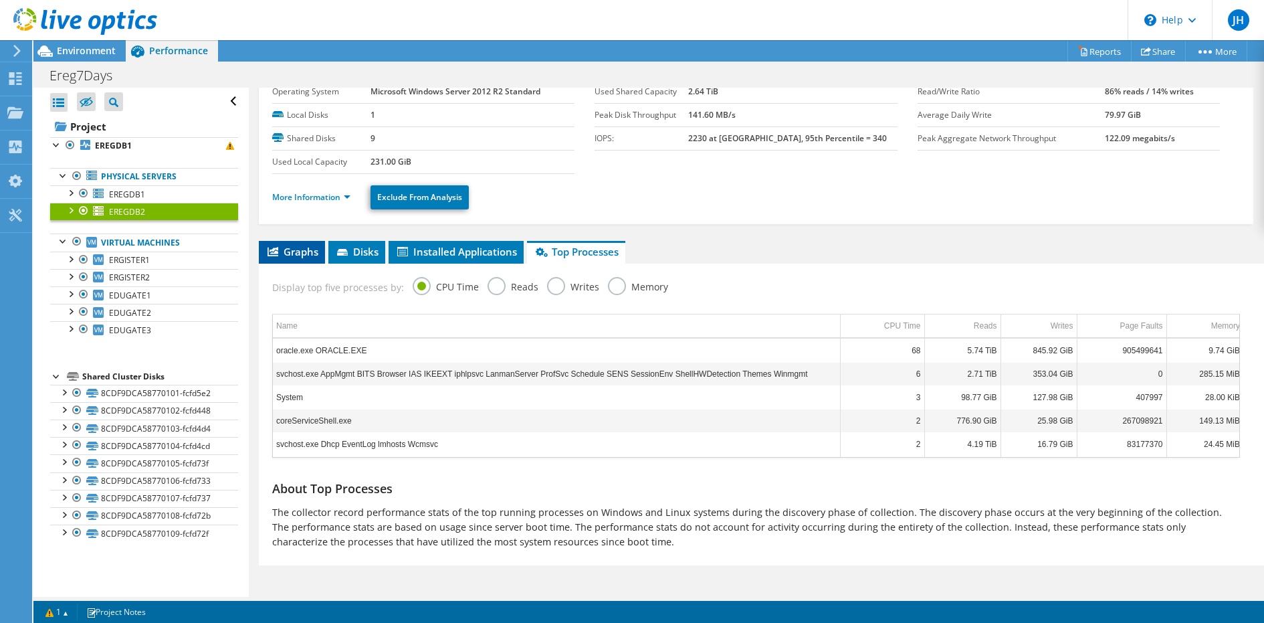
click at [304, 255] on span "Graphs" at bounding box center [292, 251] width 53 height 13
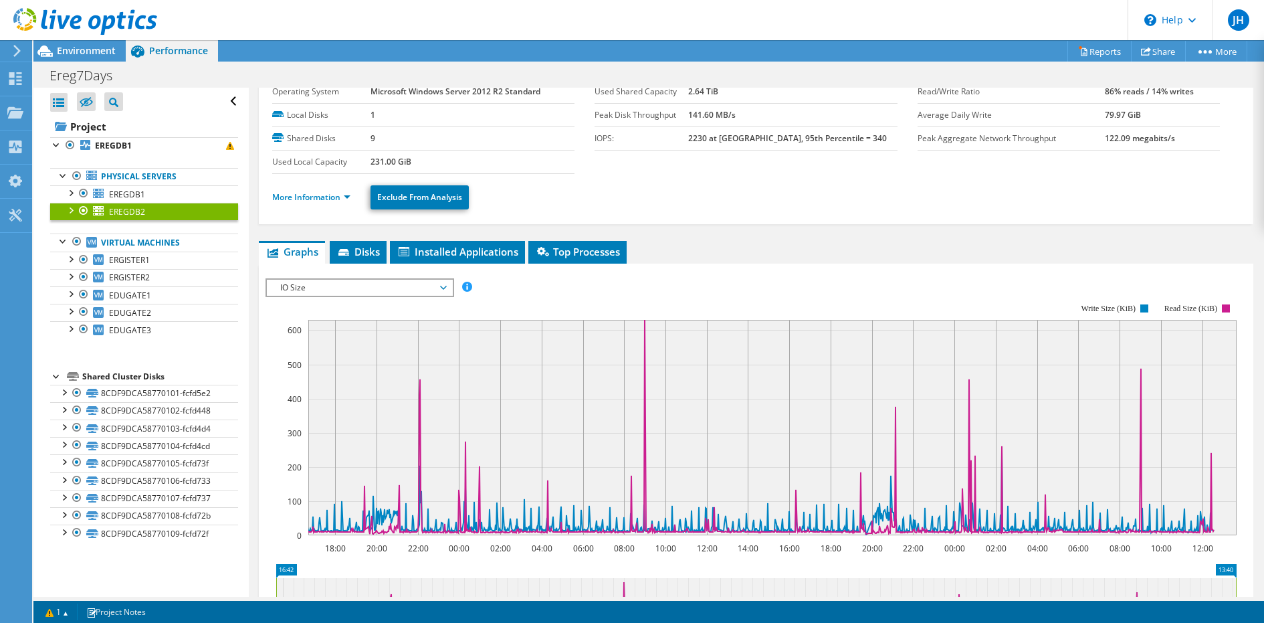
click at [352, 292] on span "IO Size" at bounding box center [360, 288] width 172 height 16
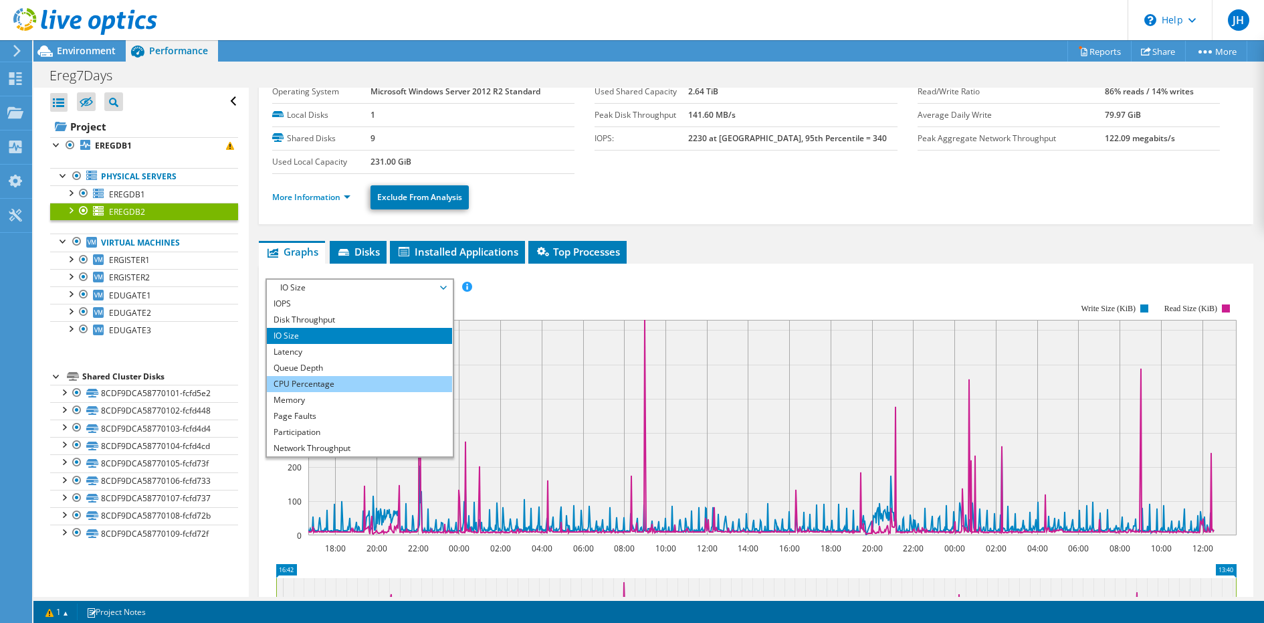
click at [355, 379] on li "CPU Percentage" at bounding box center [359, 384] width 185 height 16
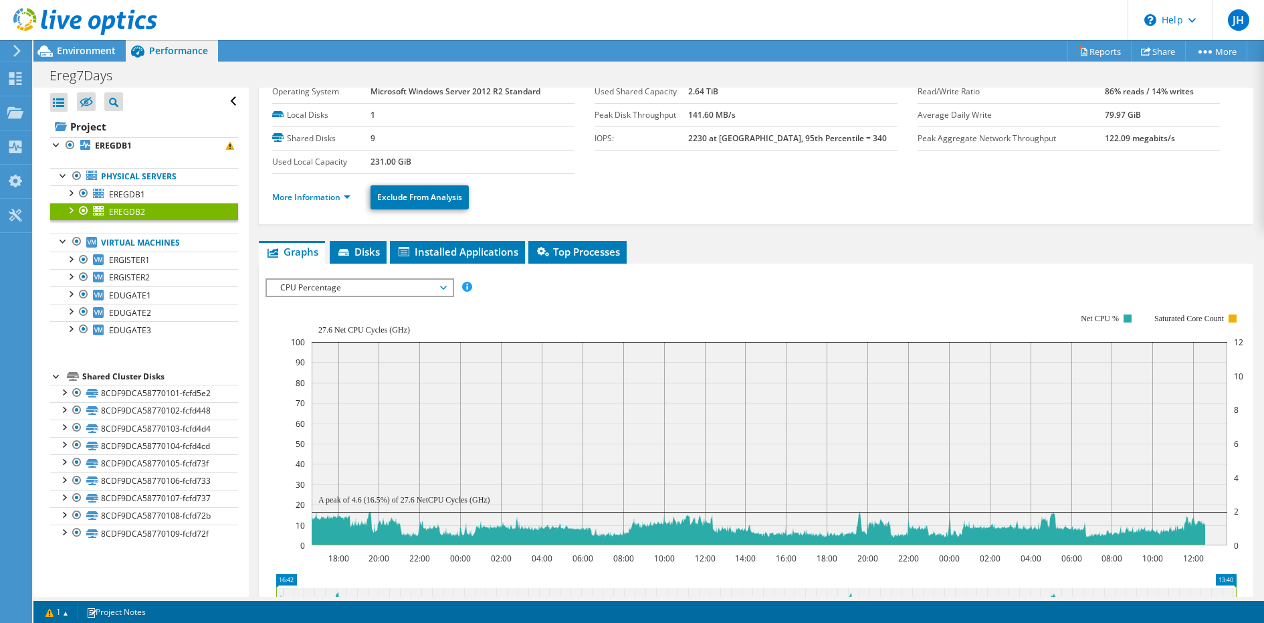
click at [215, 203] on link "EREGDB2" at bounding box center [144, 211] width 188 height 17
click at [215, 195] on link "EREGDB1" at bounding box center [144, 193] width 188 height 17
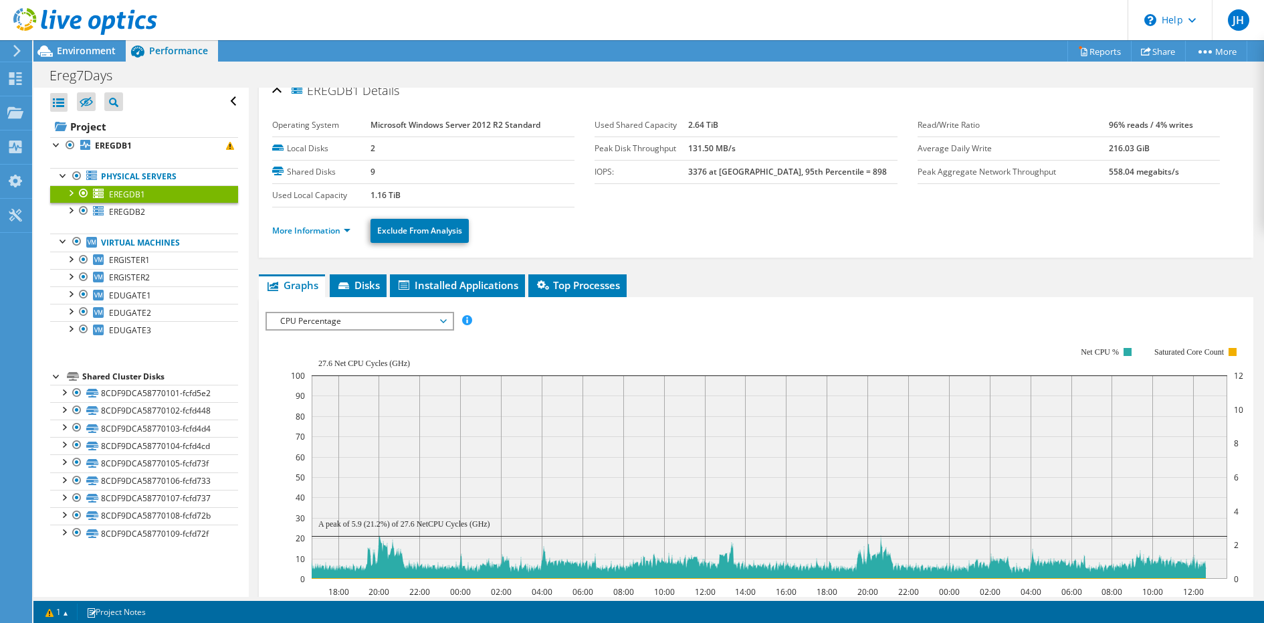
scroll to position [0, 0]
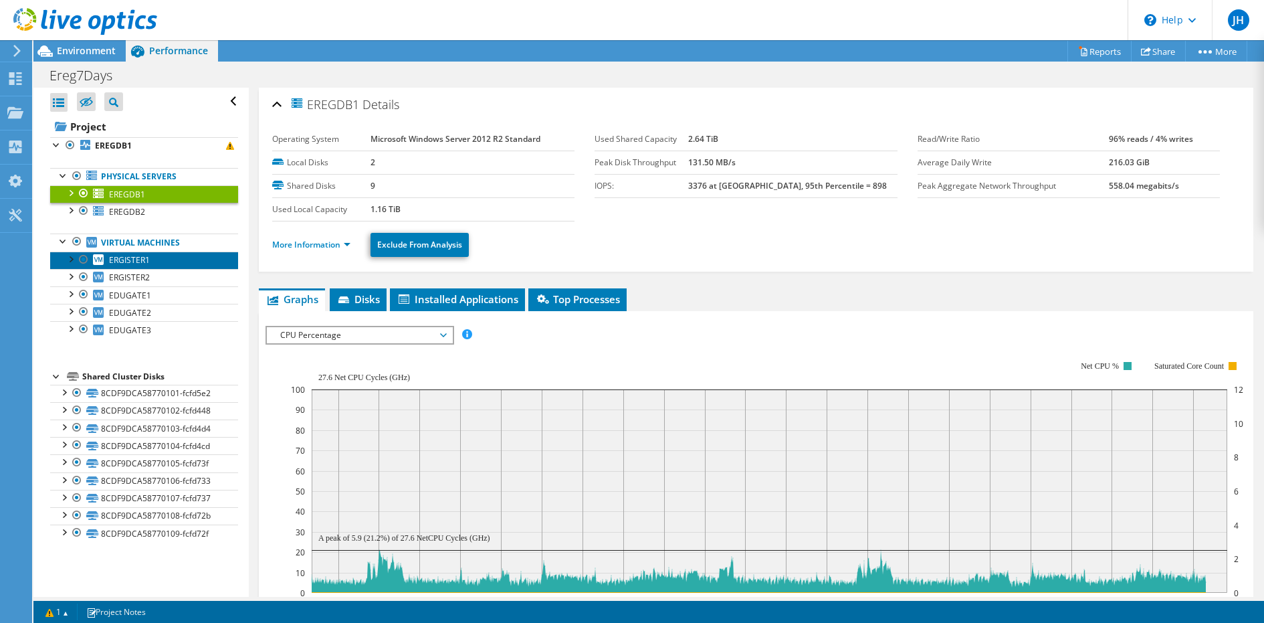
click at [163, 263] on link "ERGISTER1" at bounding box center [144, 260] width 188 height 17
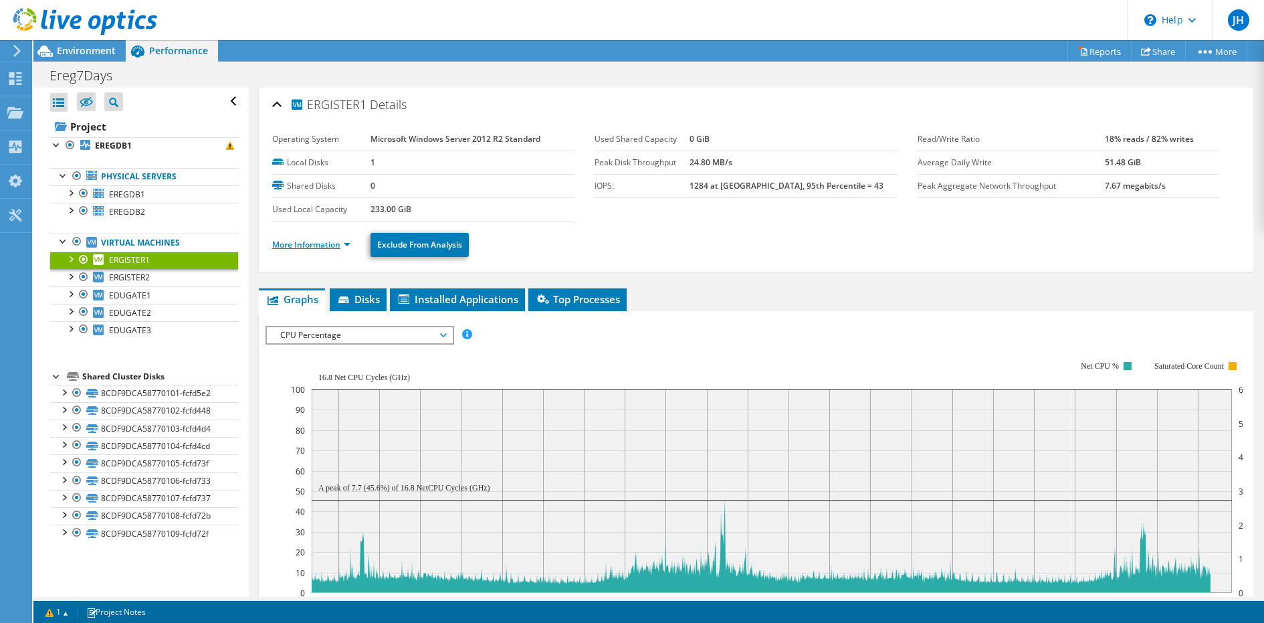
click at [302, 243] on link "More Information" at bounding box center [311, 244] width 78 height 11
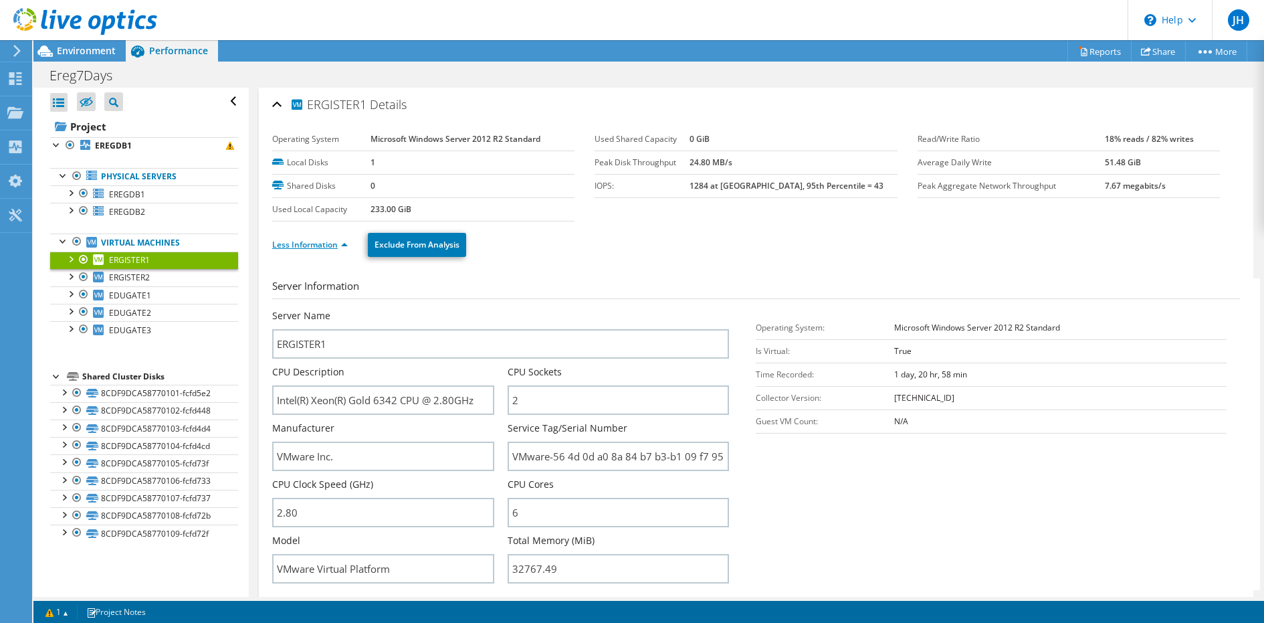
click at [302, 243] on link "Less Information" at bounding box center [310, 244] width 76 height 11
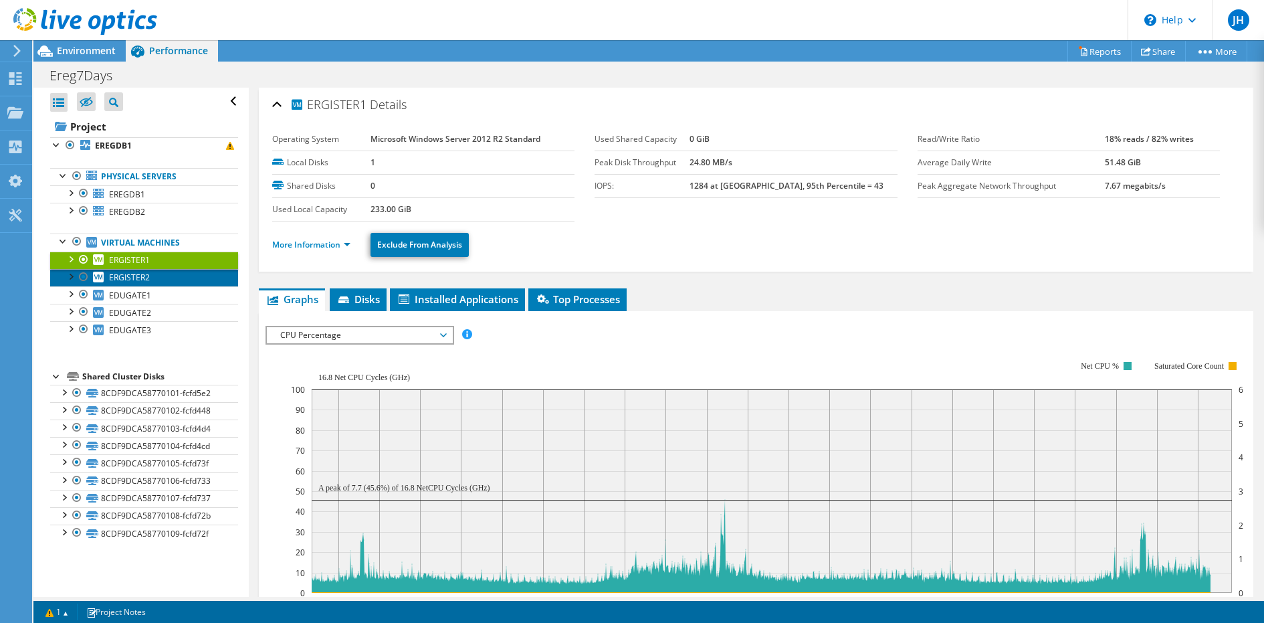
click at [177, 282] on link "ERGISTER2" at bounding box center [144, 277] width 188 height 17
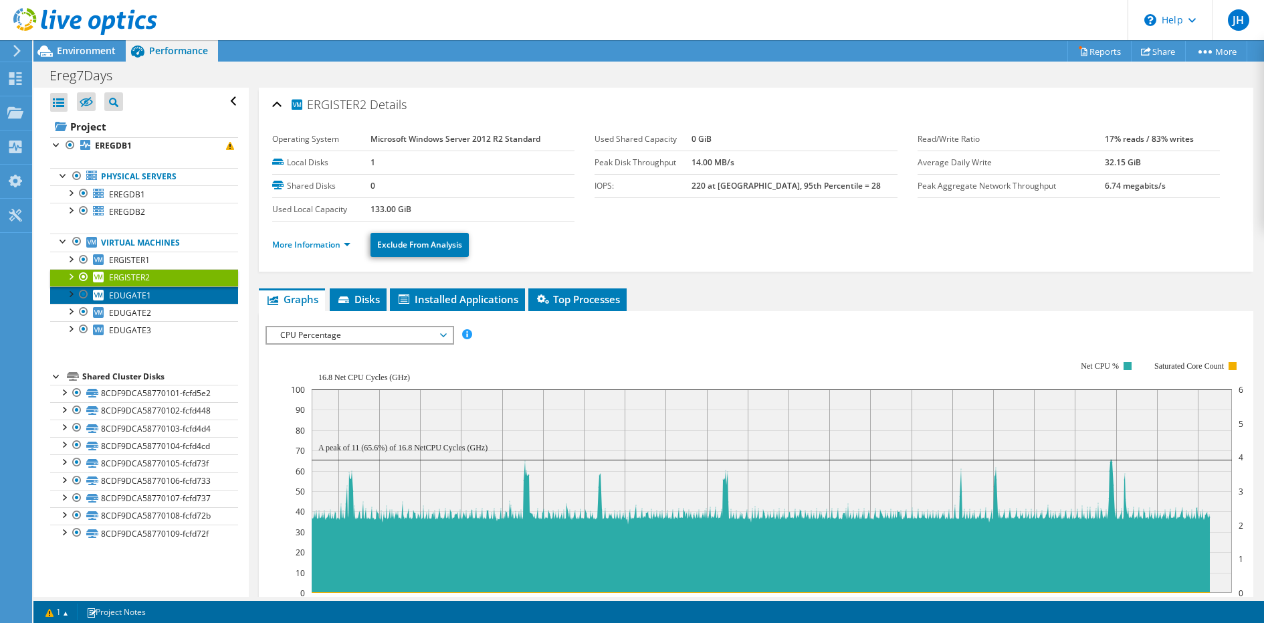
click at [177, 300] on link "EDUGATE1" at bounding box center [144, 294] width 188 height 17
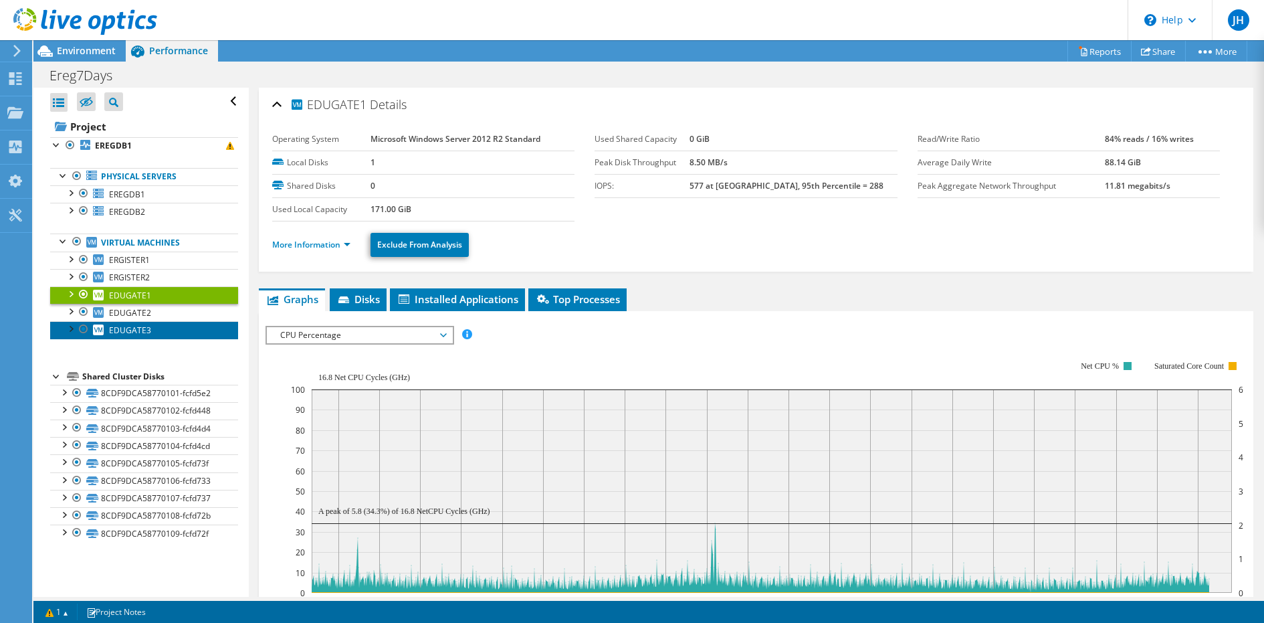
click at [176, 324] on link "EDUGATE3" at bounding box center [144, 329] width 188 height 17
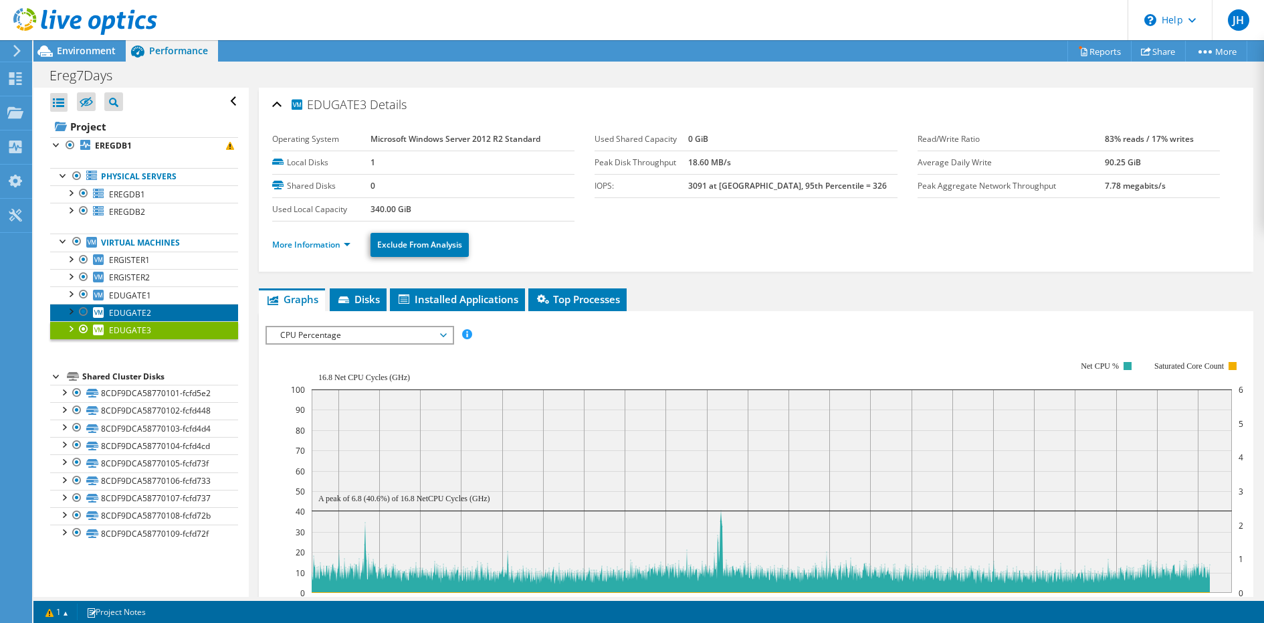
click at [176, 306] on link "EDUGATE2" at bounding box center [144, 312] width 188 height 17
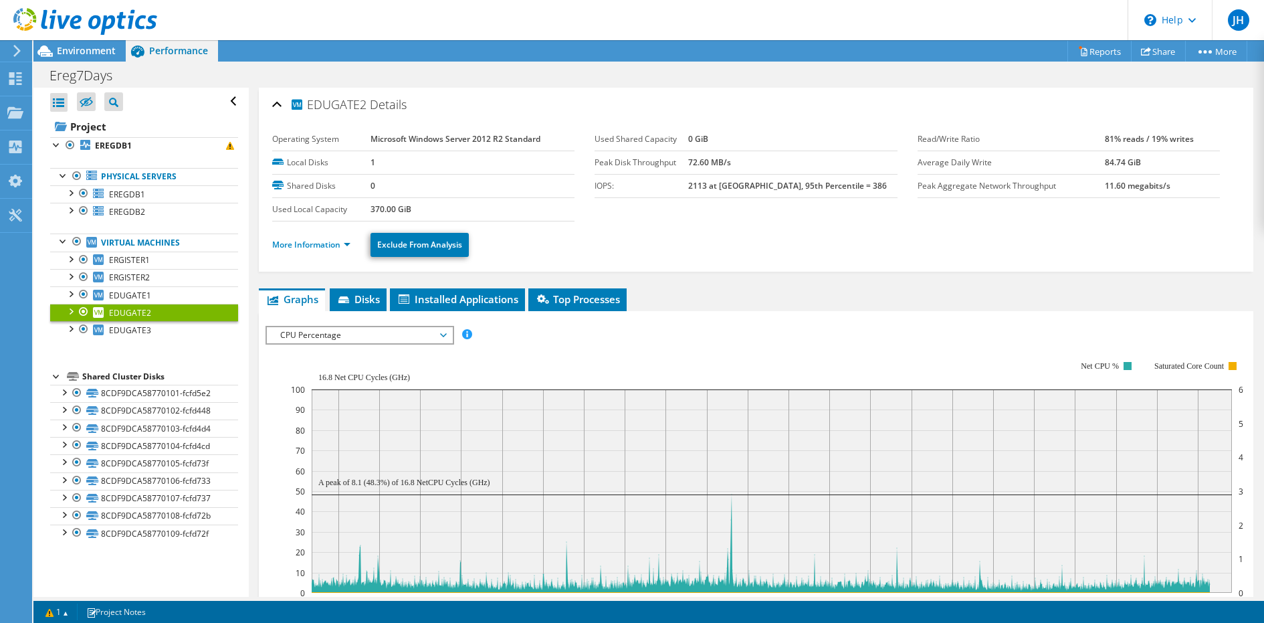
click at [370, 344] on rect at bounding box center [767, 478] width 953 height 268
click at [370, 338] on span "CPU Percentage" at bounding box center [360, 335] width 172 height 16
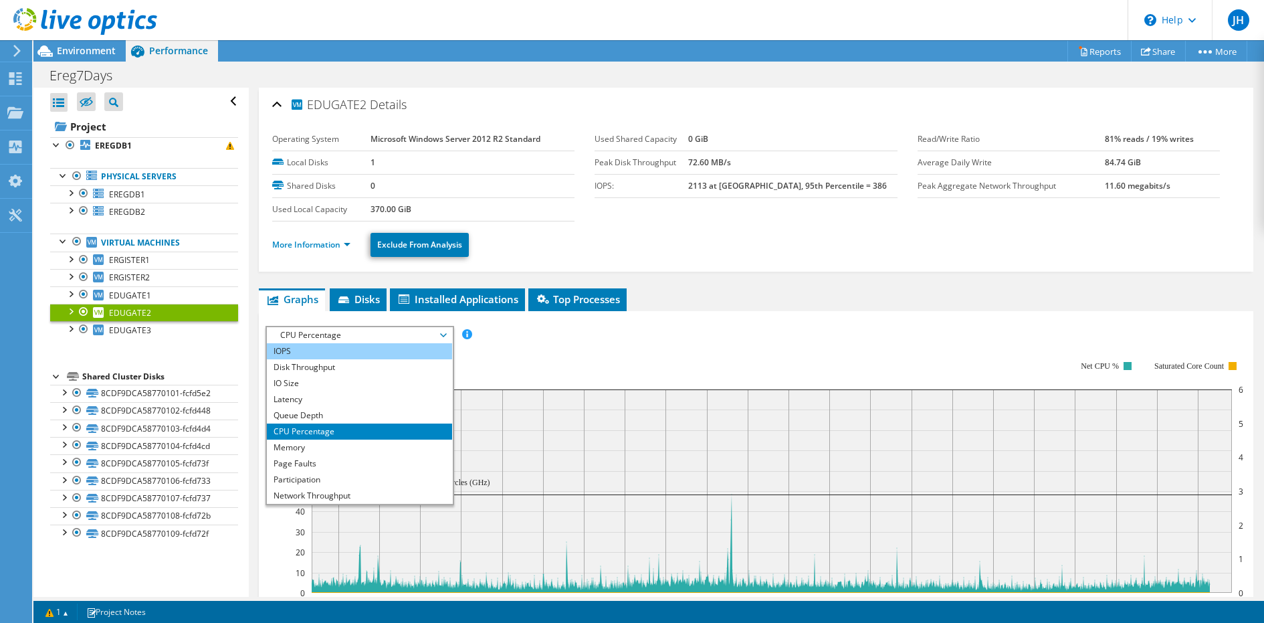
click at [360, 355] on li "IOPS" at bounding box center [359, 351] width 185 height 16
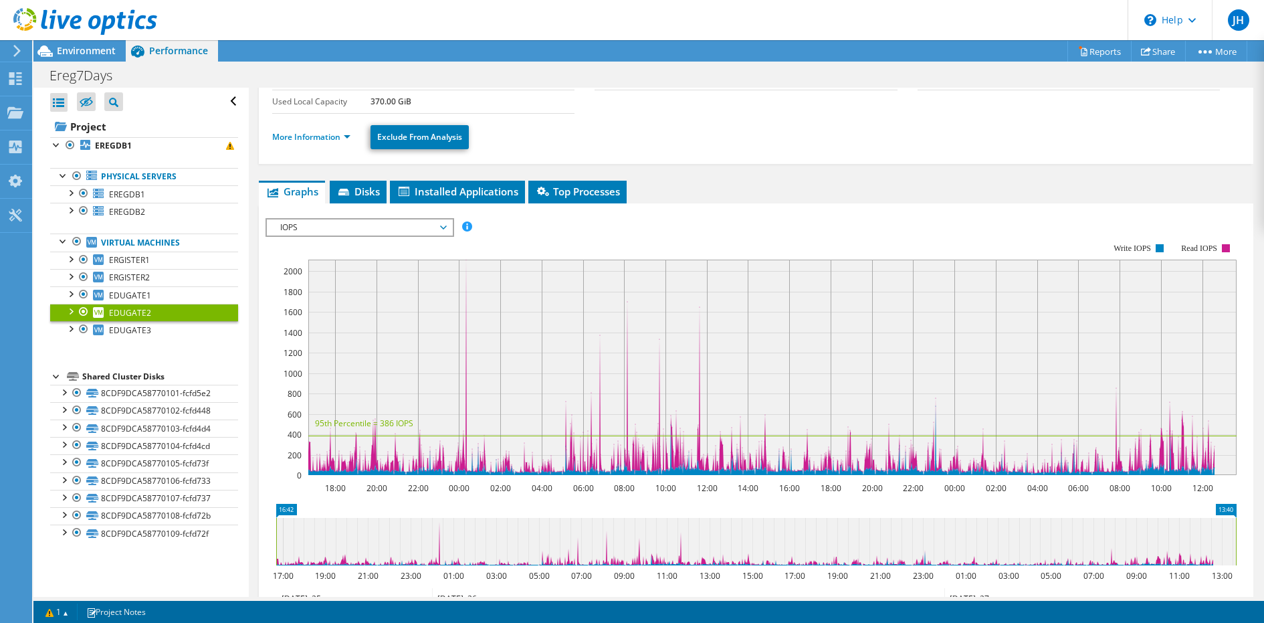
scroll to position [114, 0]
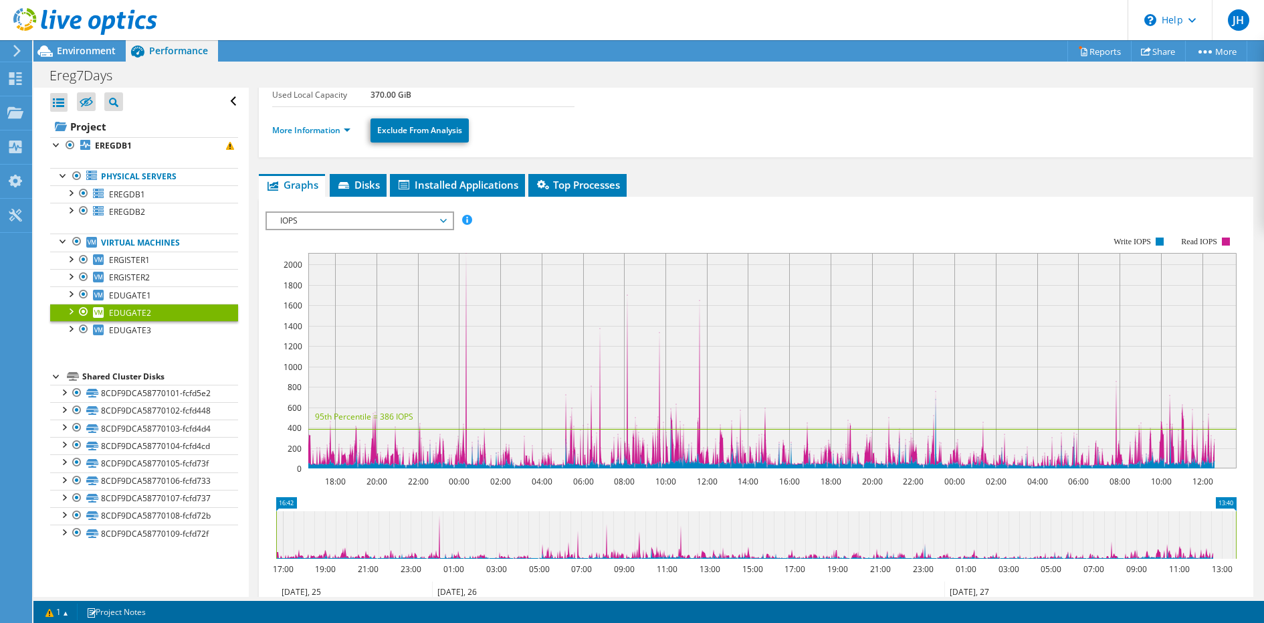
click at [408, 213] on span "IOPS" at bounding box center [360, 221] width 172 height 16
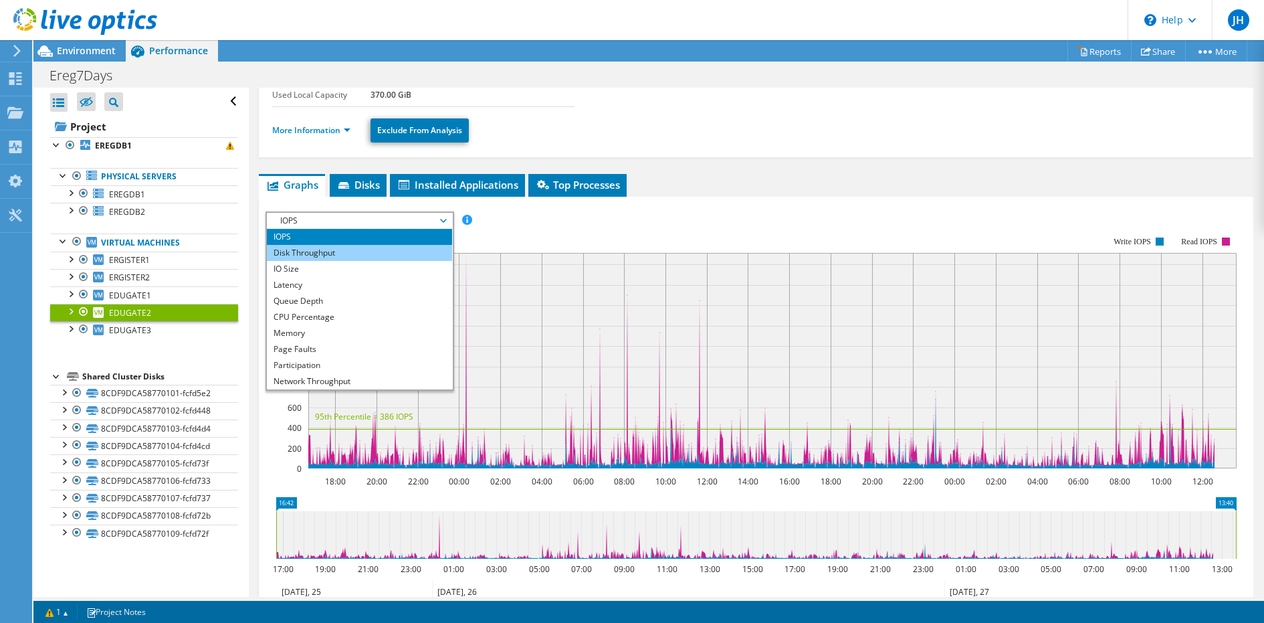
click at [391, 252] on li "Disk Throughput" at bounding box center [359, 253] width 185 height 16
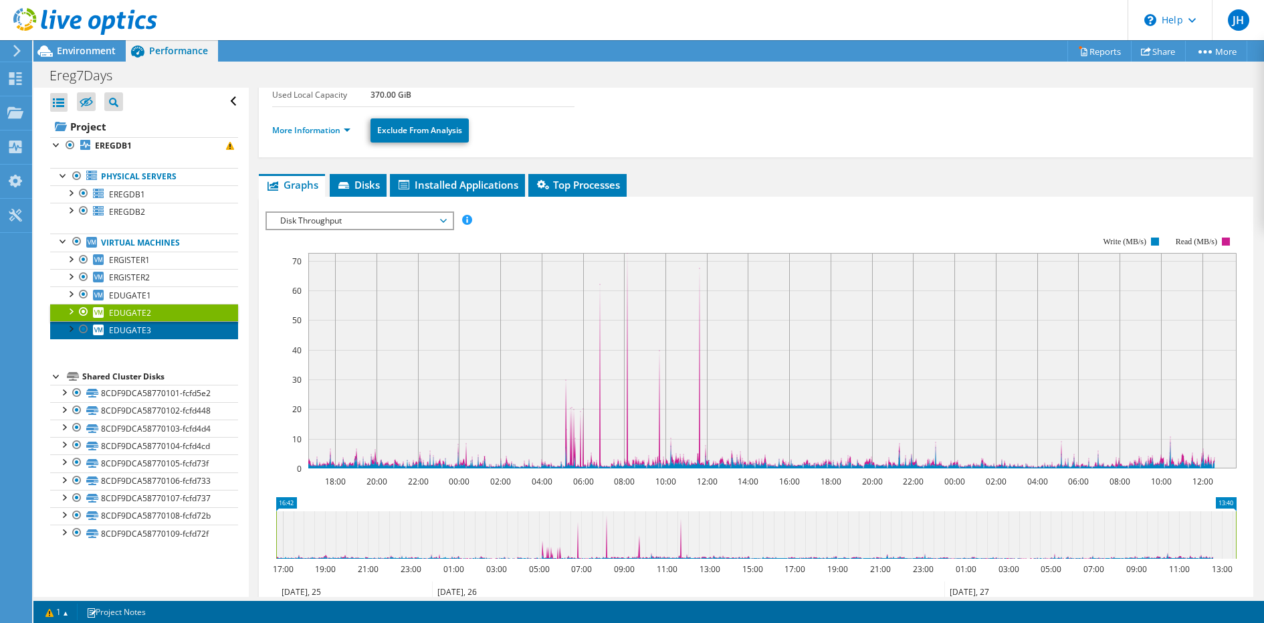
click at [173, 328] on link "EDUGATE3" at bounding box center [144, 329] width 188 height 17
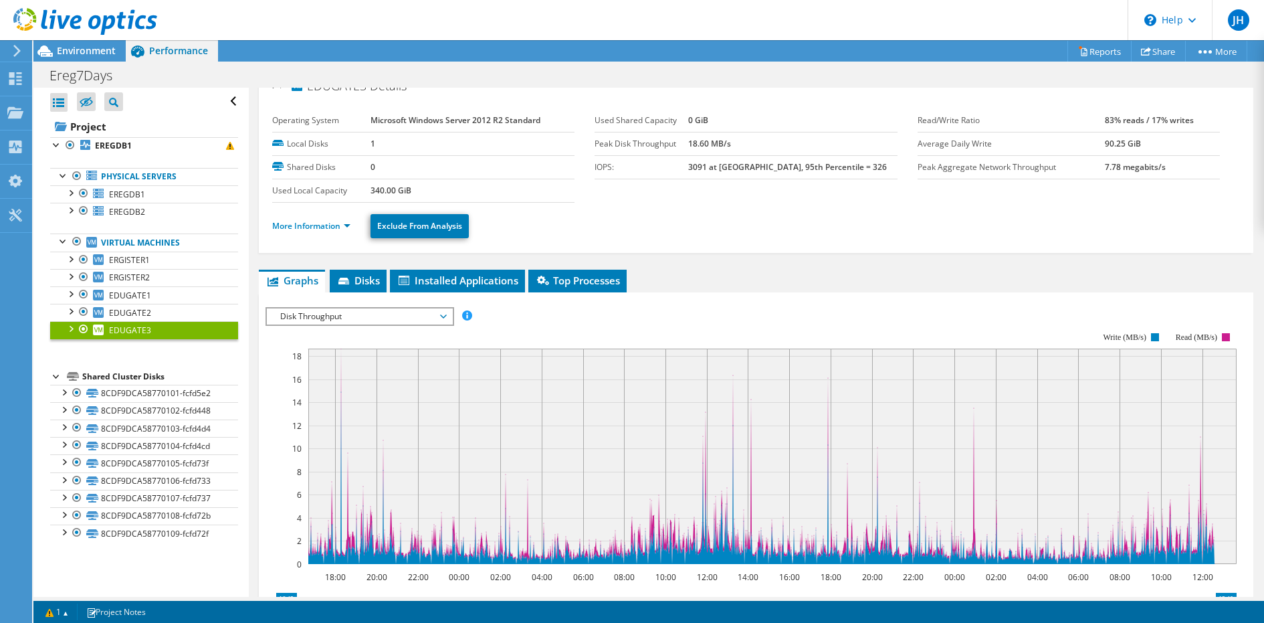
scroll to position [33, 0]
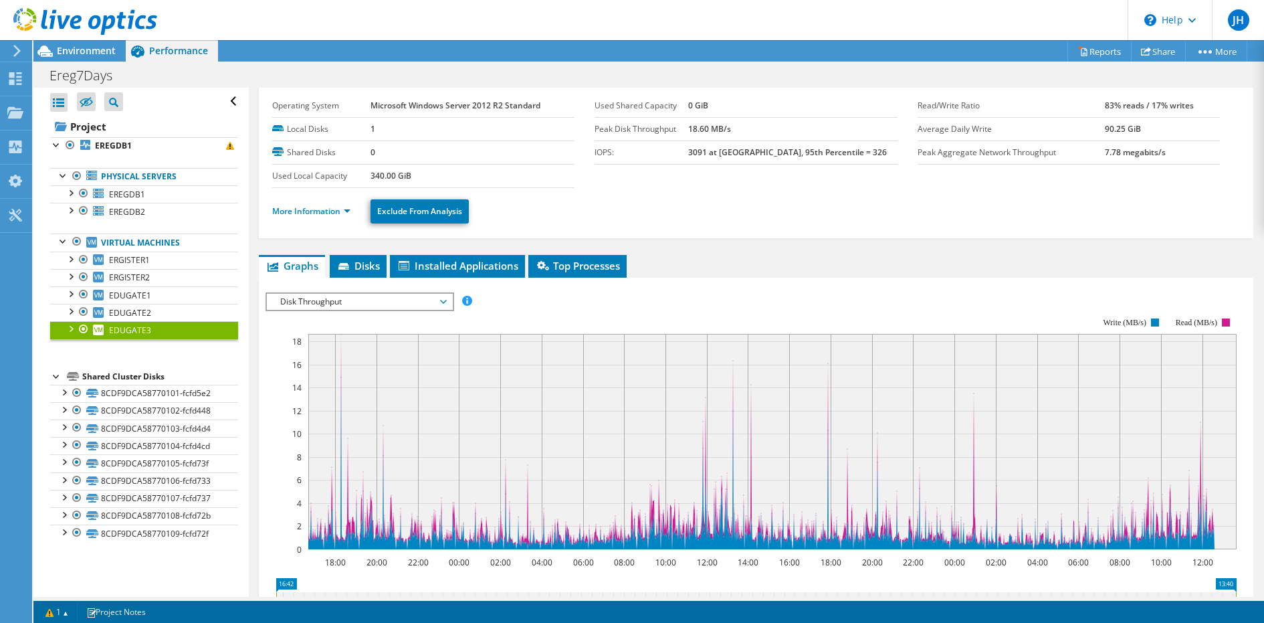
click at [373, 294] on span "Disk Throughput" at bounding box center [360, 302] width 172 height 16
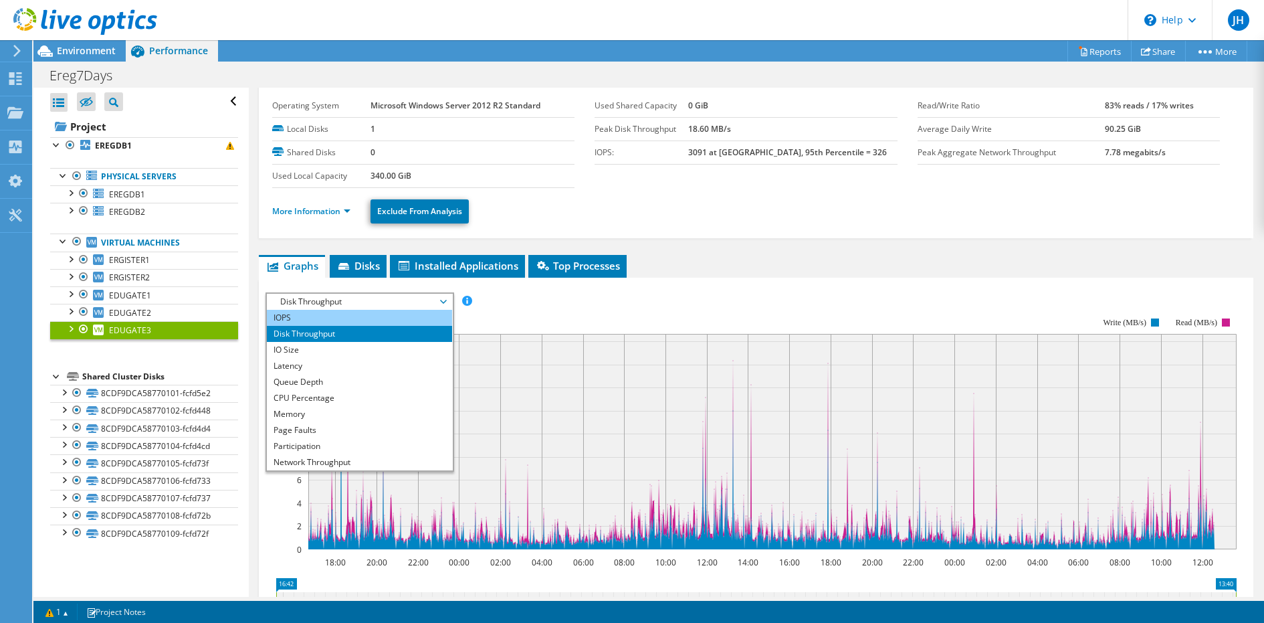
click at [365, 319] on li "IOPS" at bounding box center [359, 318] width 185 height 16
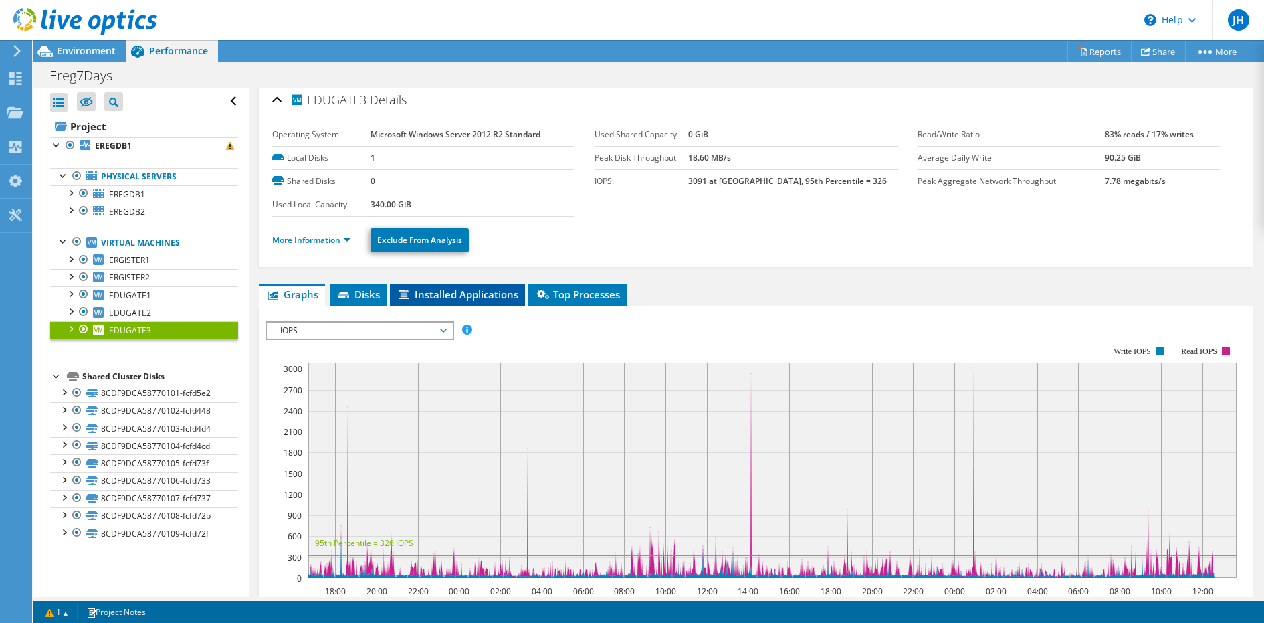
scroll to position [3, 0]
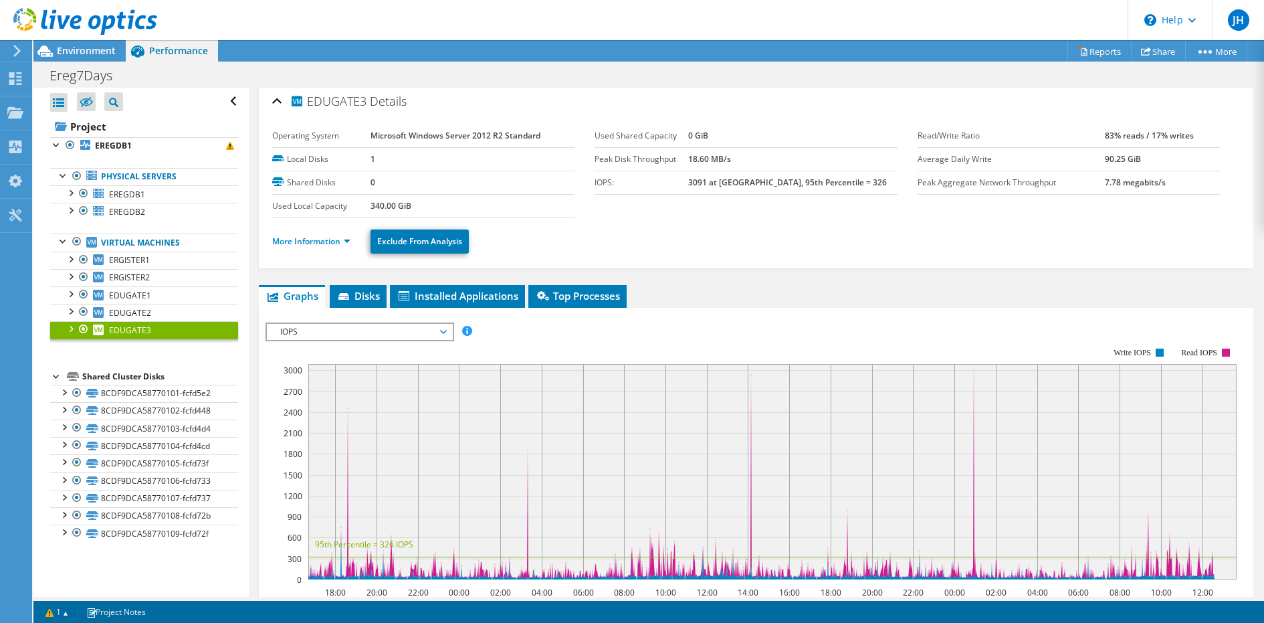
click at [344, 327] on span "IOPS" at bounding box center [360, 332] width 172 height 16
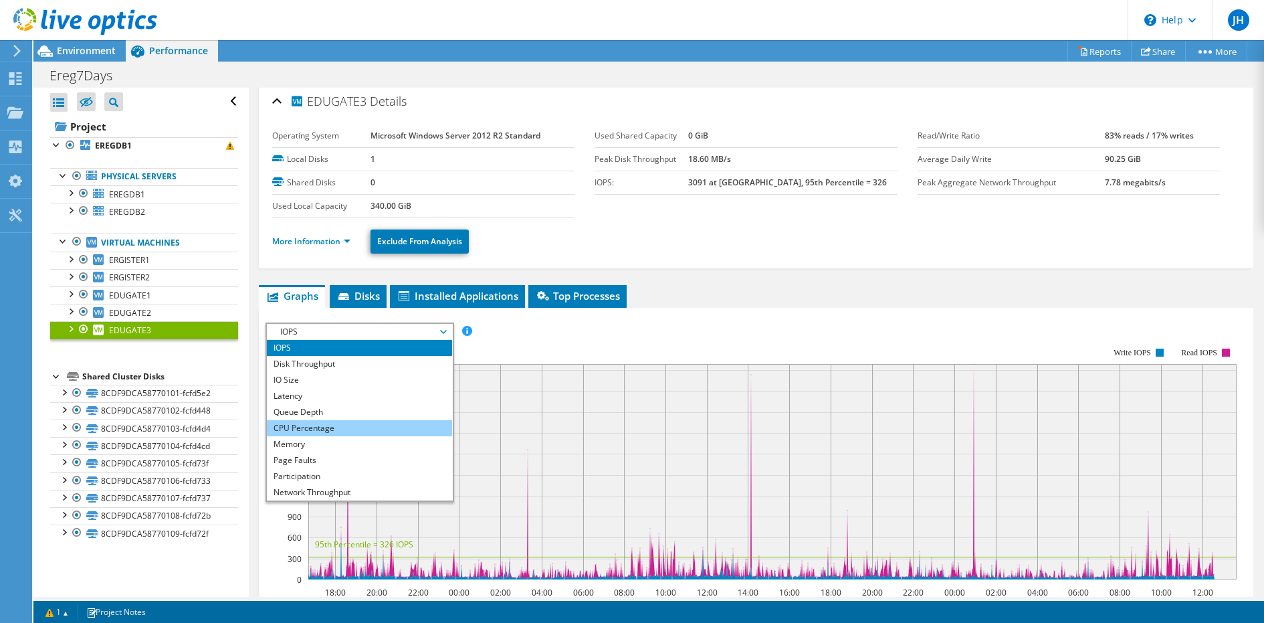
click at [353, 427] on li "CPU Percentage" at bounding box center [359, 428] width 185 height 16
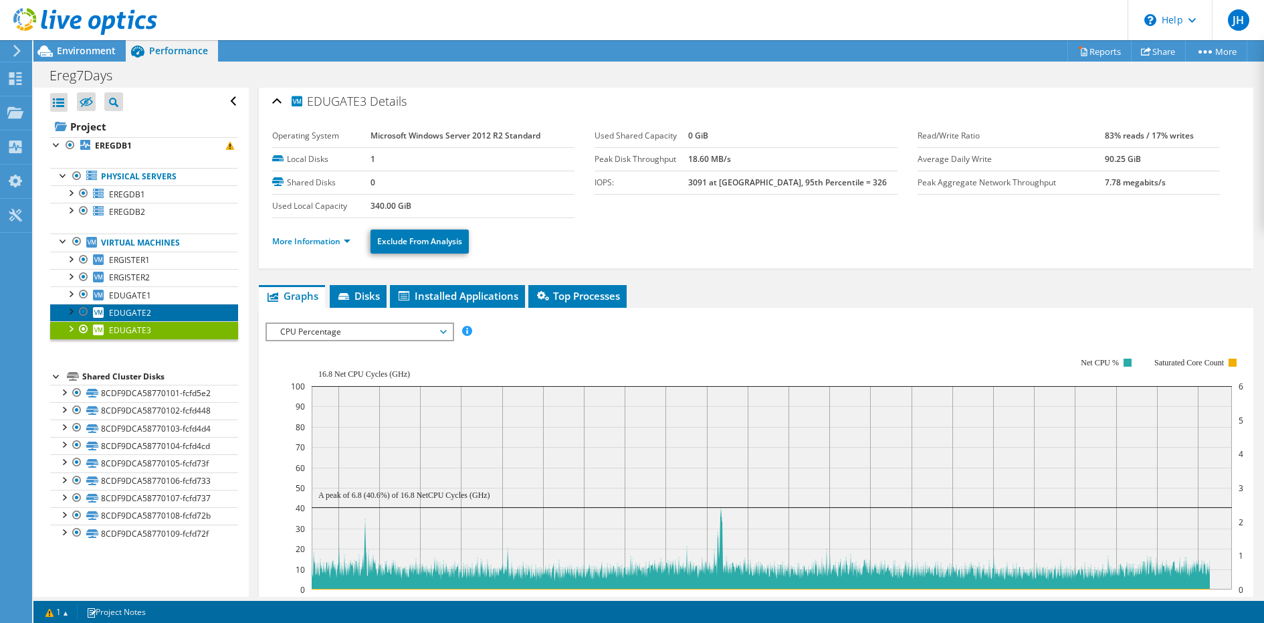
click at [187, 312] on link "EDUGATE2" at bounding box center [144, 312] width 188 height 17
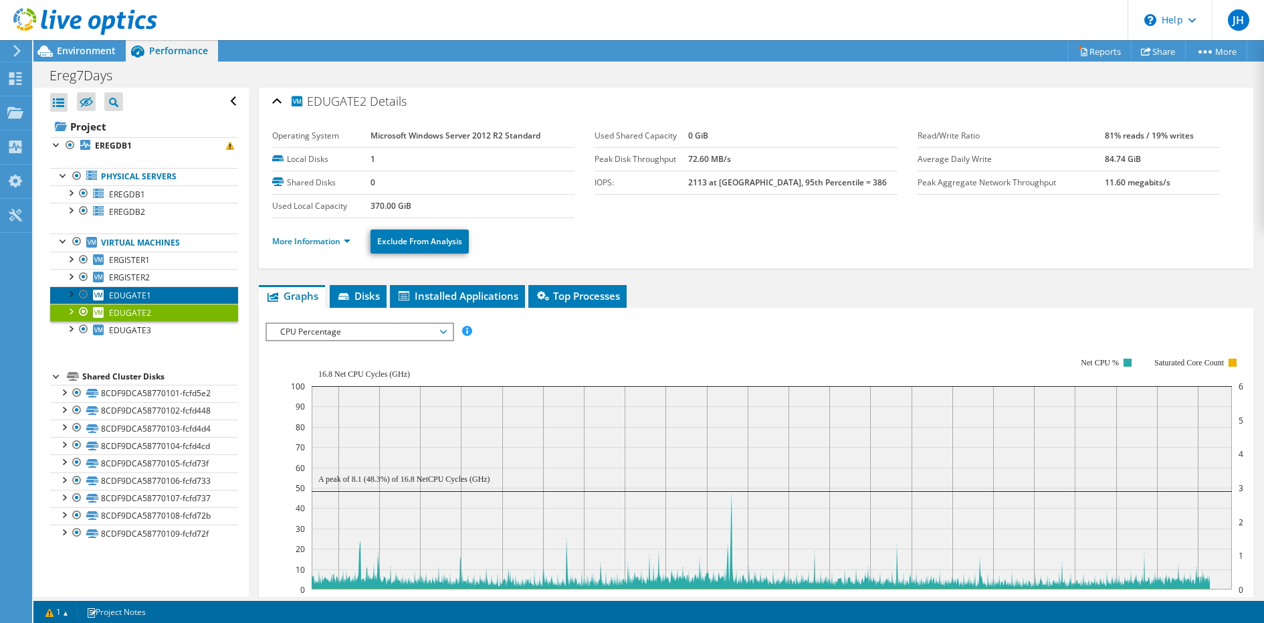
click at [171, 292] on link "EDUGATE1" at bounding box center [144, 294] width 188 height 17
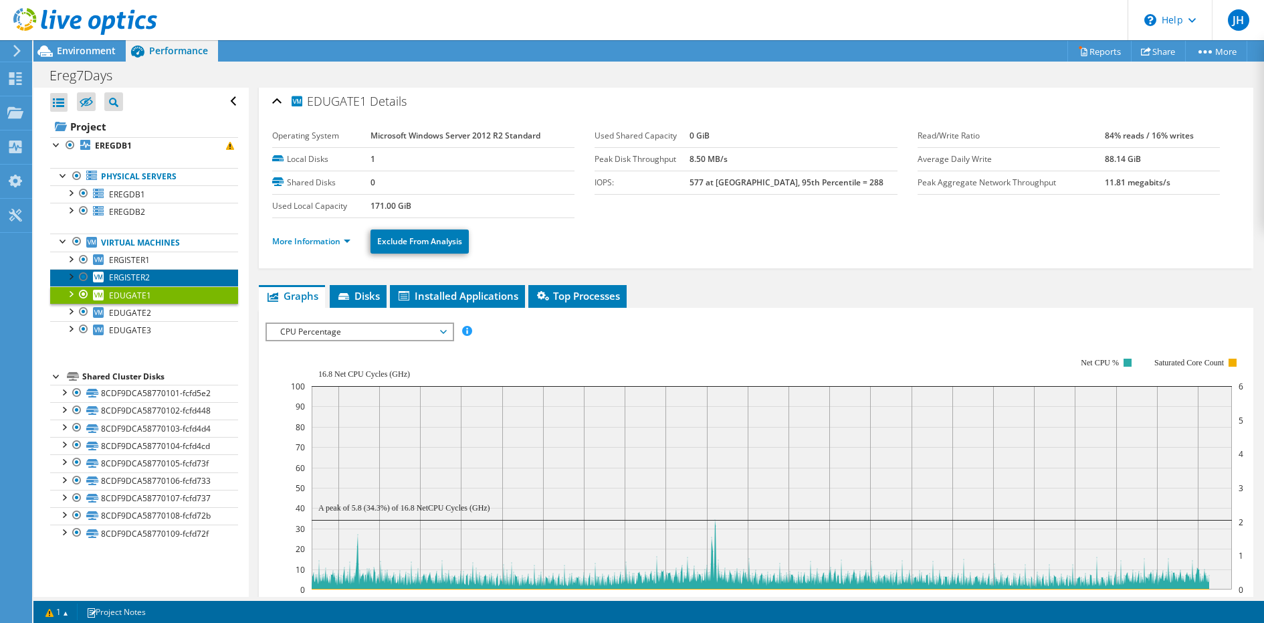
click at [175, 274] on link "ERGISTER2" at bounding box center [144, 277] width 188 height 17
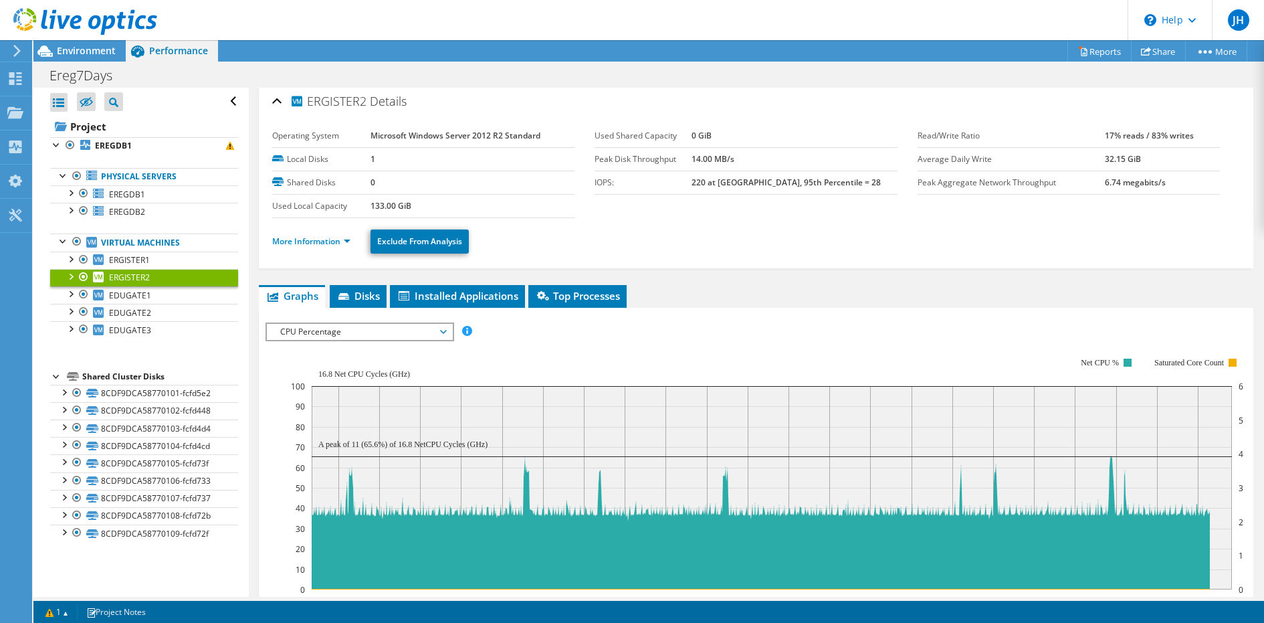
click at [329, 334] on span "CPU Percentage" at bounding box center [360, 332] width 172 height 16
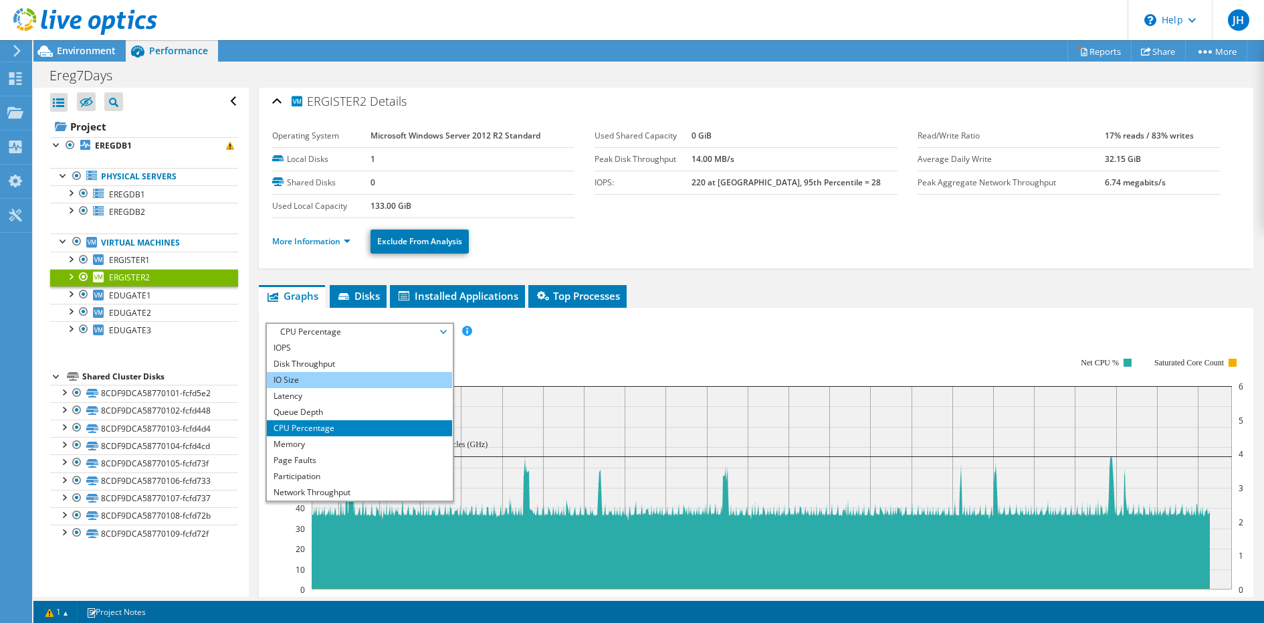
click at [335, 372] on li "IO Size" at bounding box center [359, 380] width 185 height 16
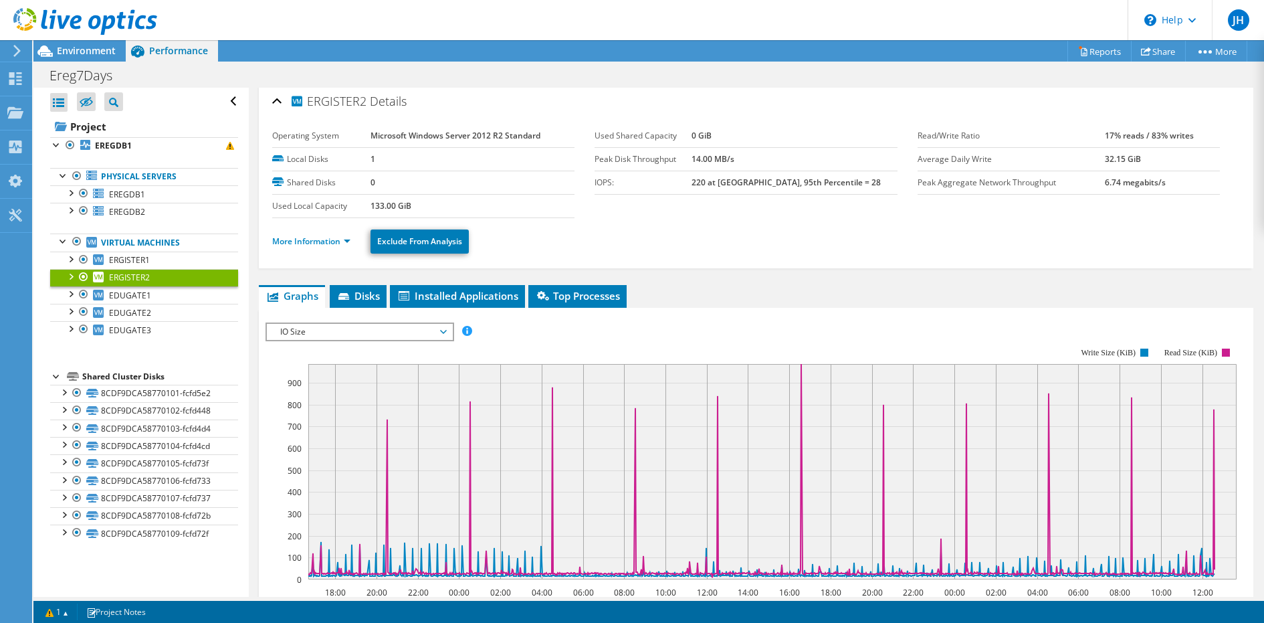
click at [343, 331] on span "IO Size" at bounding box center [360, 332] width 172 height 16
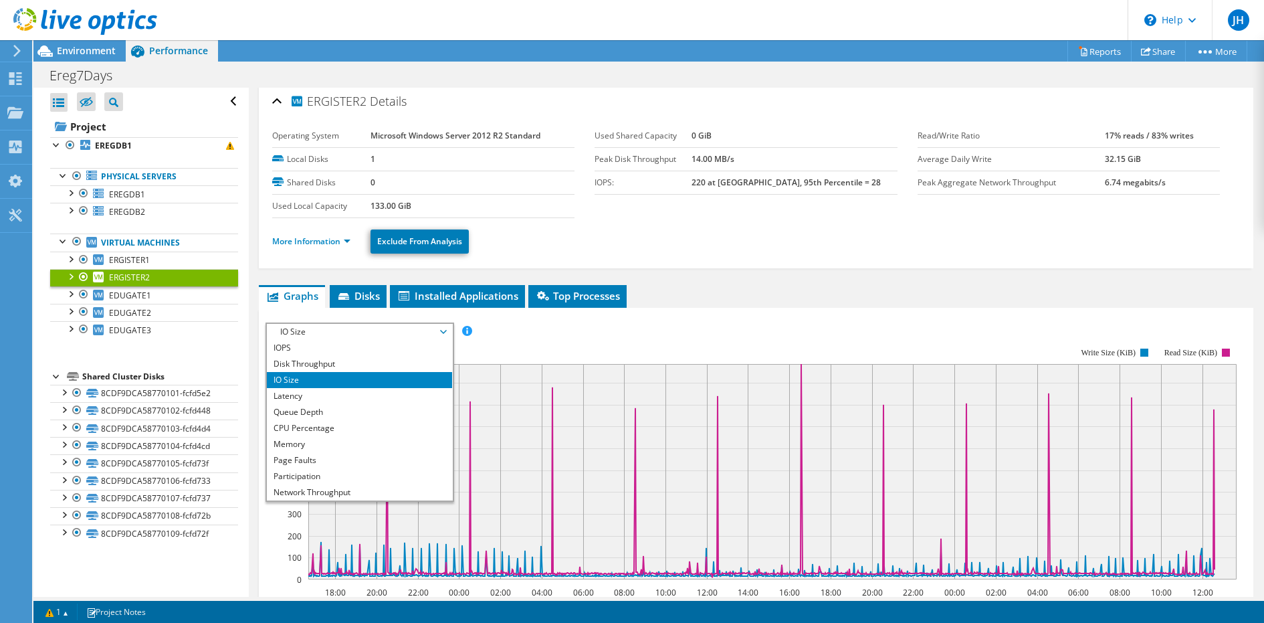
click at [633, 252] on div "More Information Exclude From Analysis" at bounding box center [756, 241] width 968 height 47
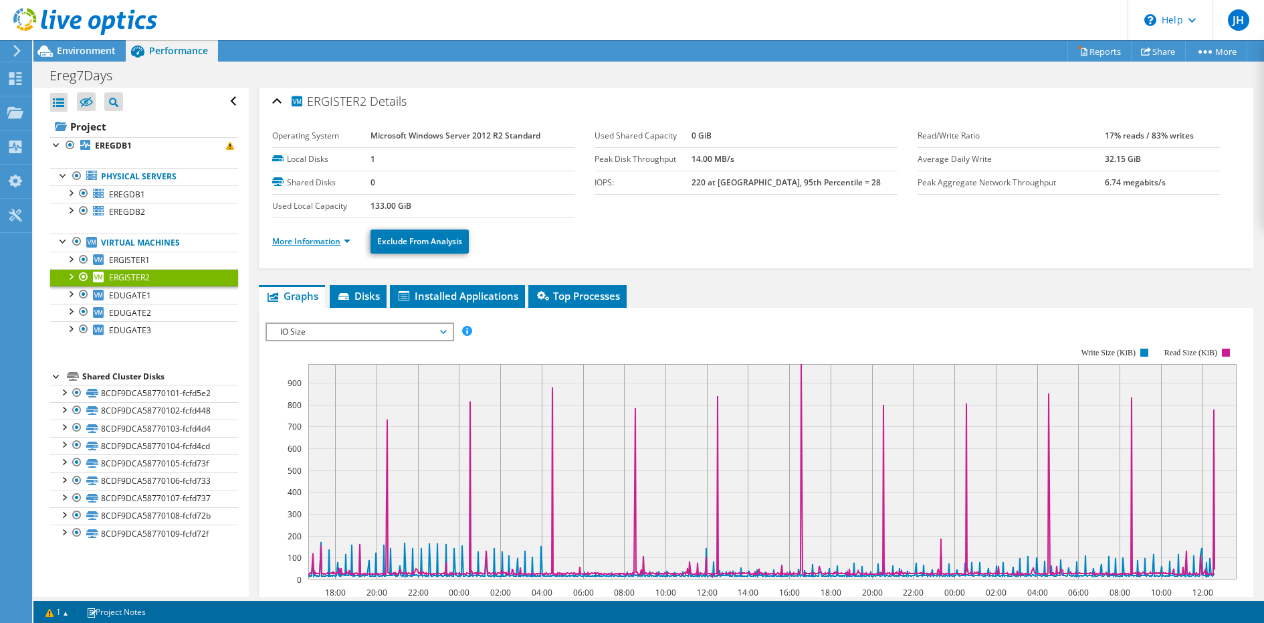
click at [344, 239] on link "More Information" at bounding box center [311, 240] width 78 height 11
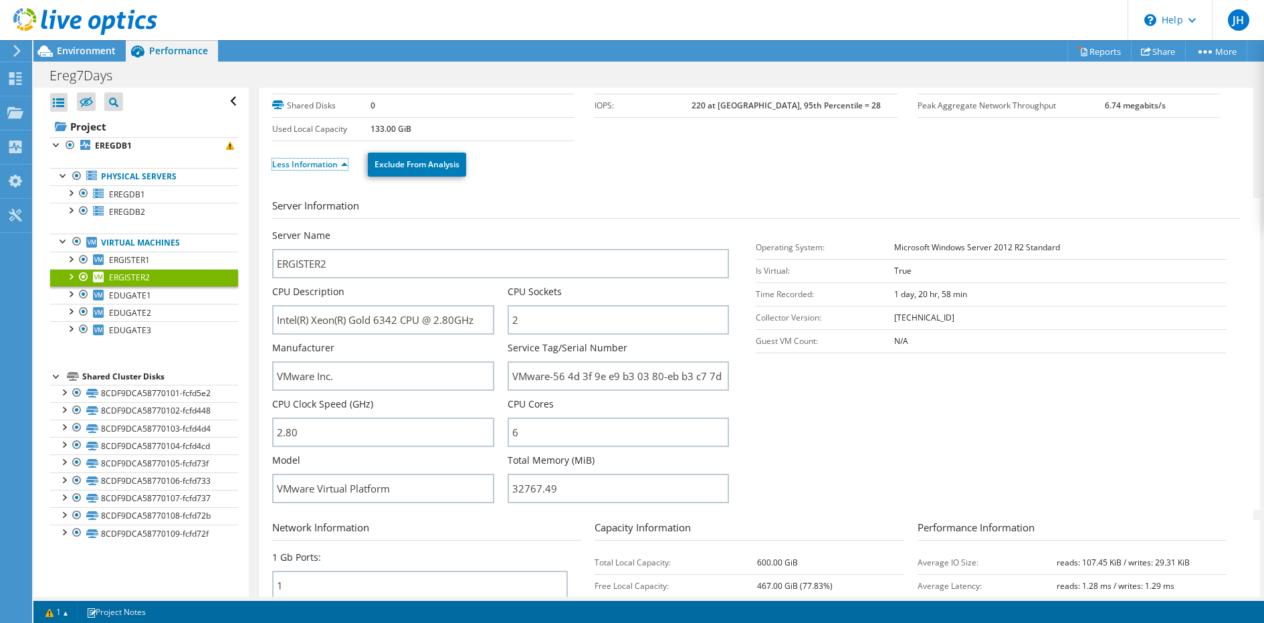
scroll to position [0, 0]
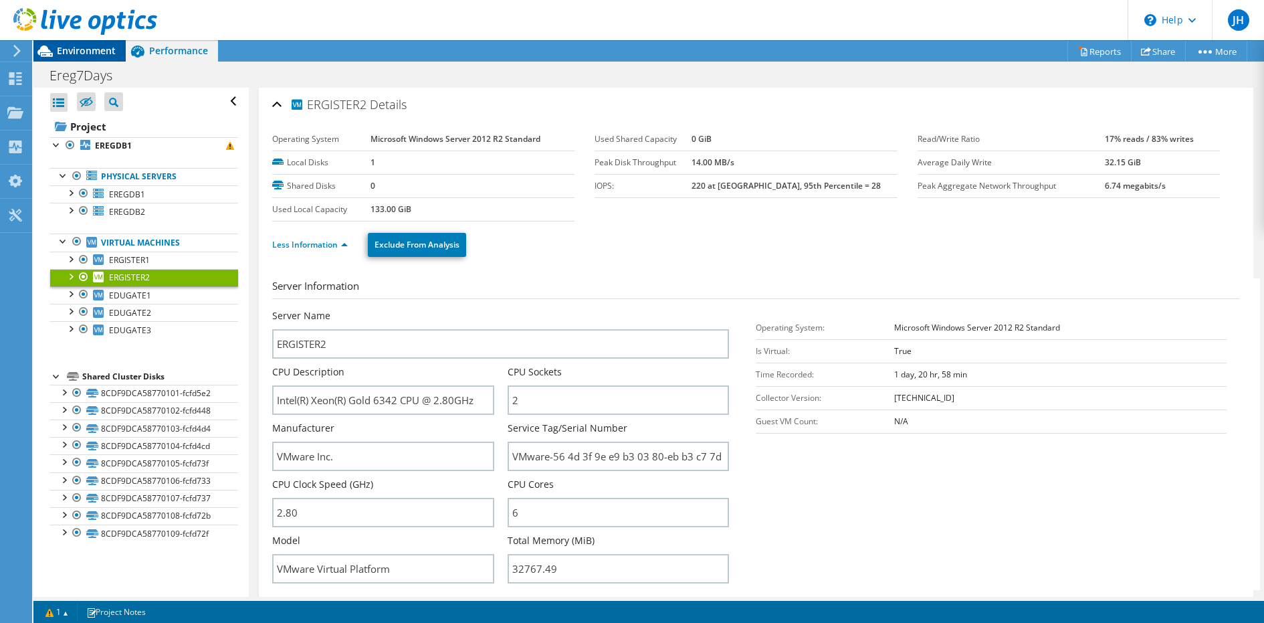
click at [101, 50] on span "Environment" at bounding box center [86, 50] width 59 height 13
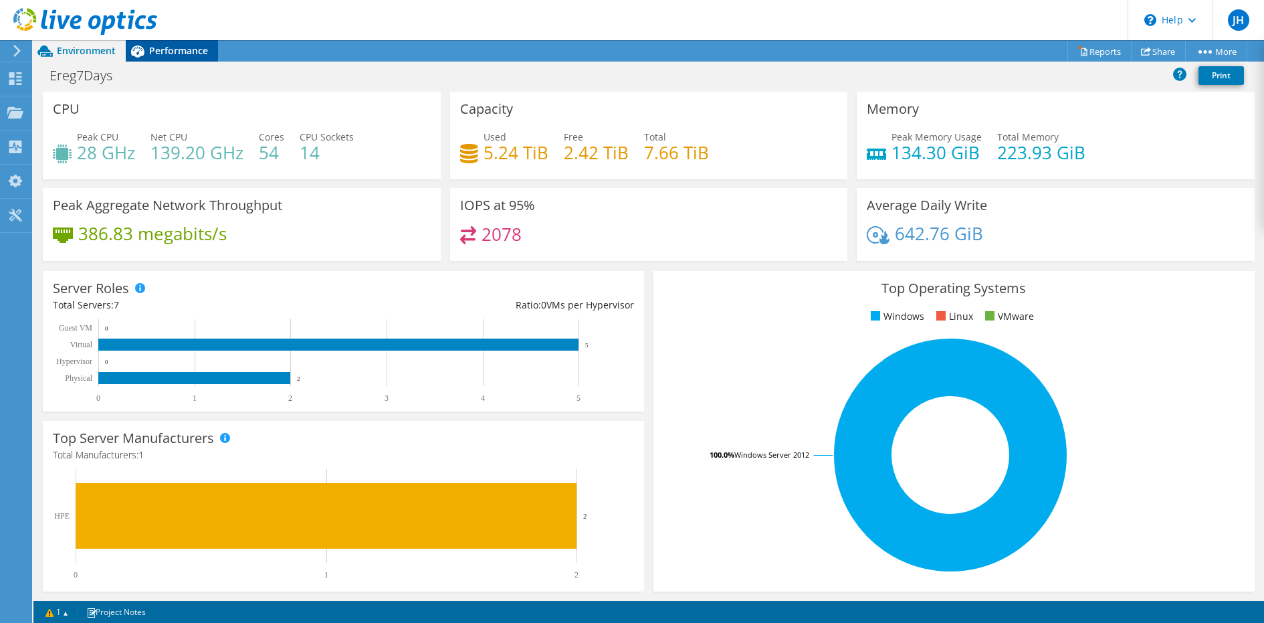
click at [136, 45] on icon at bounding box center [137, 51] width 13 height 12
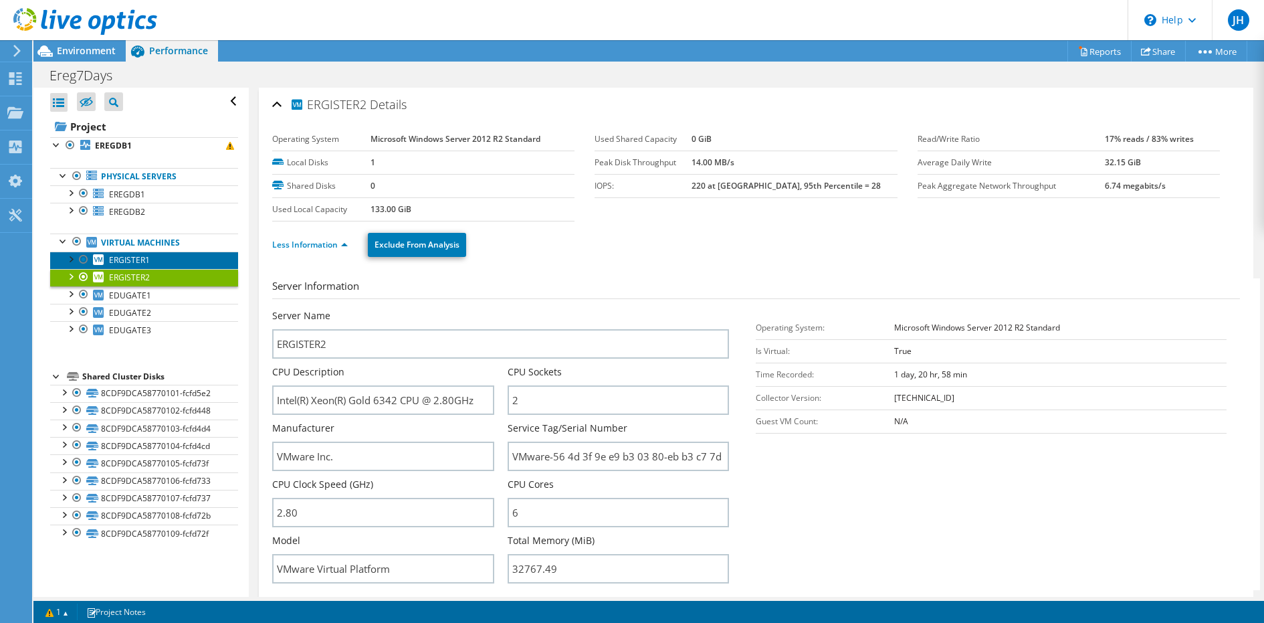
click at [173, 260] on link "ERGISTER1" at bounding box center [144, 260] width 188 height 17
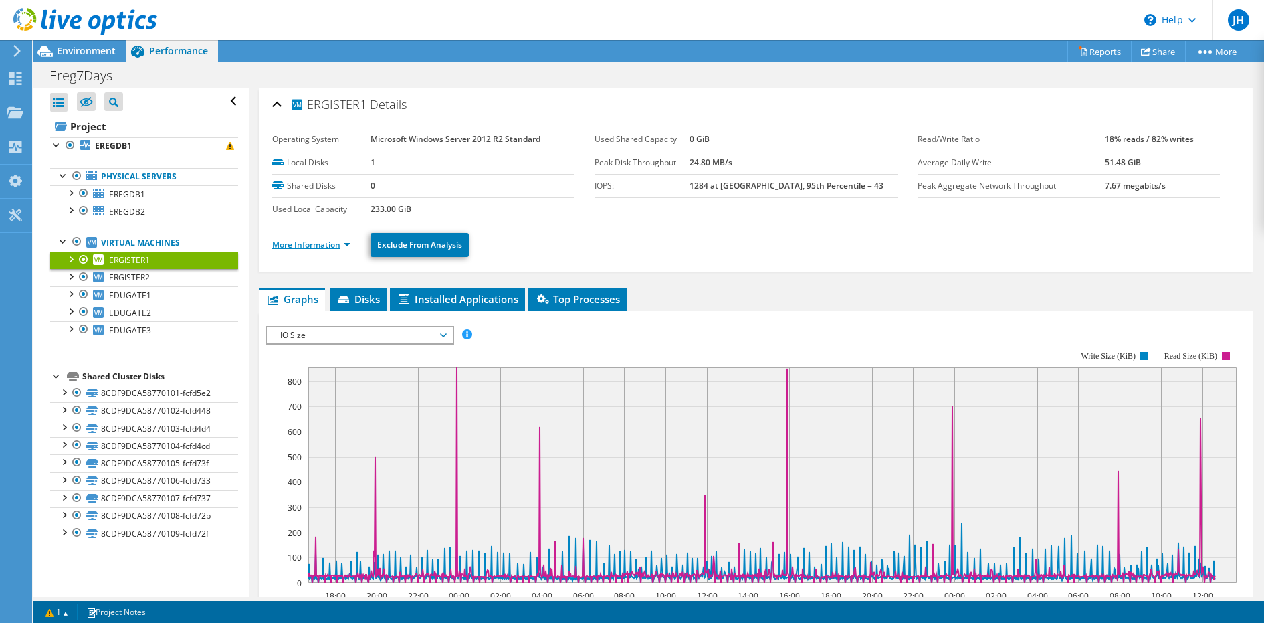
click at [312, 241] on link "More Information" at bounding box center [311, 244] width 78 height 11
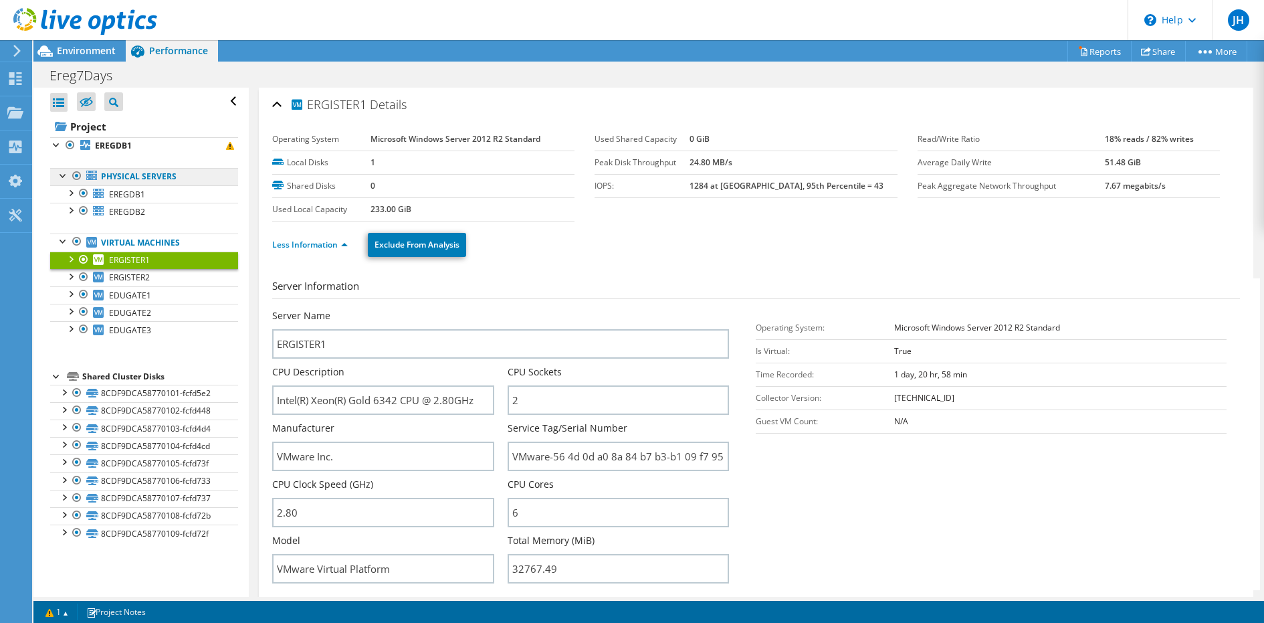
click at [191, 171] on link "Physical Servers" at bounding box center [144, 176] width 188 height 17
click at [151, 180] on link "Physical Servers" at bounding box center [144, 176] width 188 height 17
click at [120, 143] on b "EREGDB1" at bounding box center [113, 145] width 37 height 11
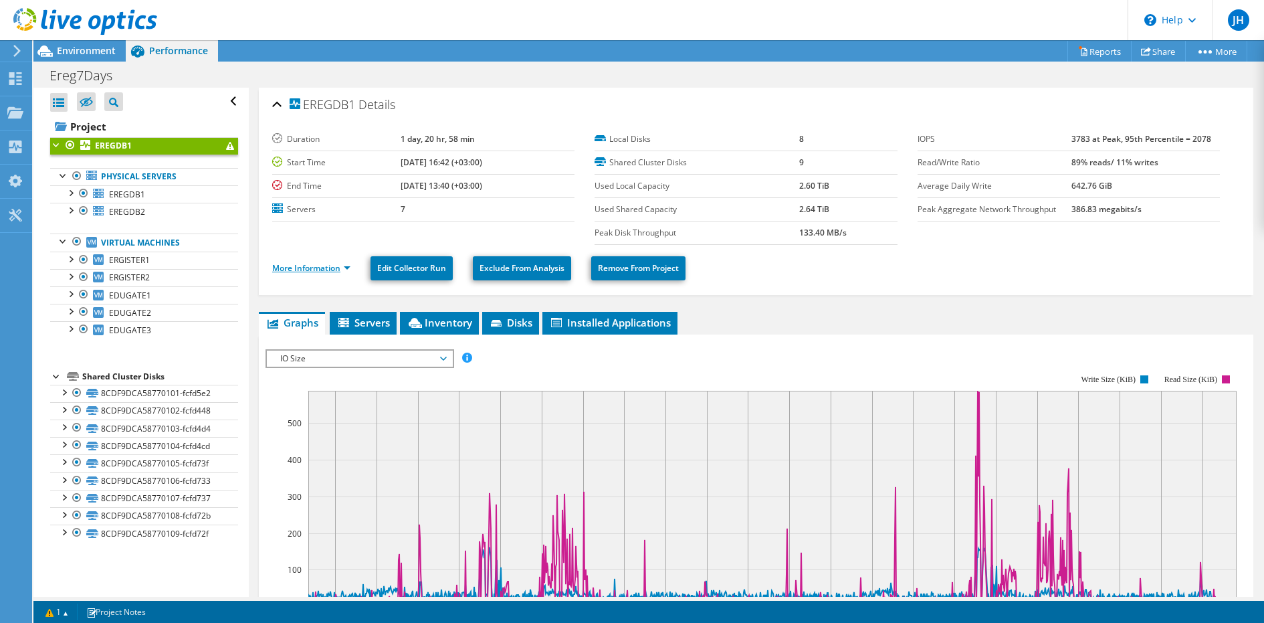
click at [319, 262] on link "More Information" at bounding box center [311, 267] width 78 height 11
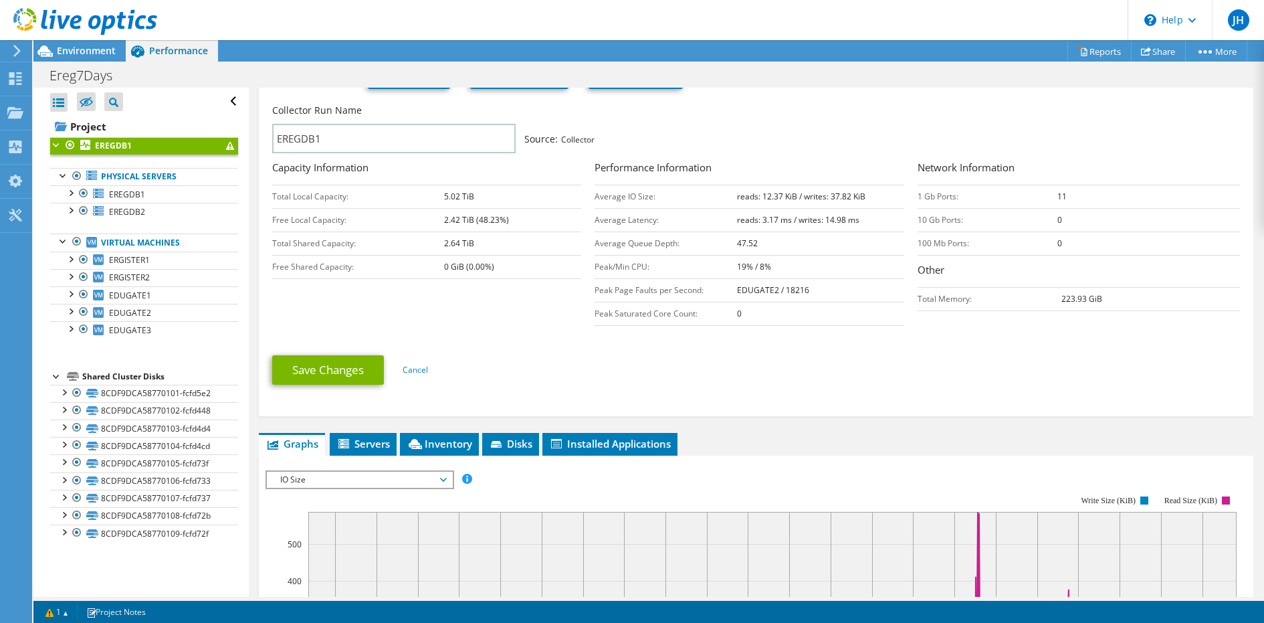
scroll to position [165, 0]
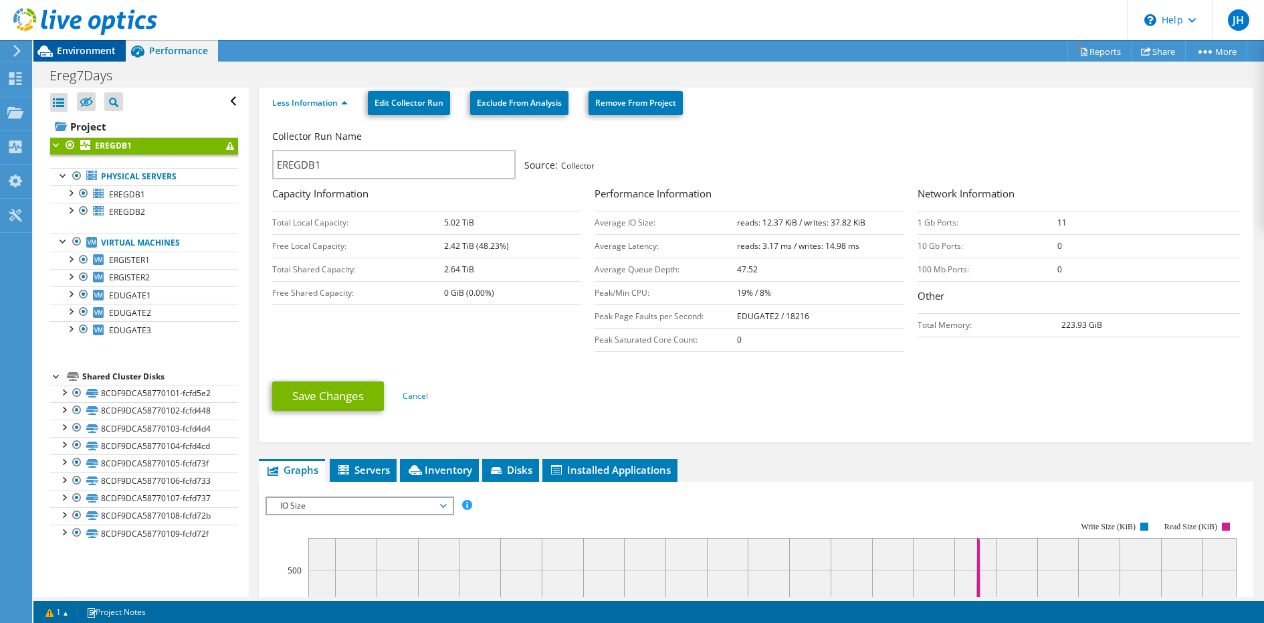
click at [81, 46] on span "Environment" at bounding box center [86, 50] width 59 height 13
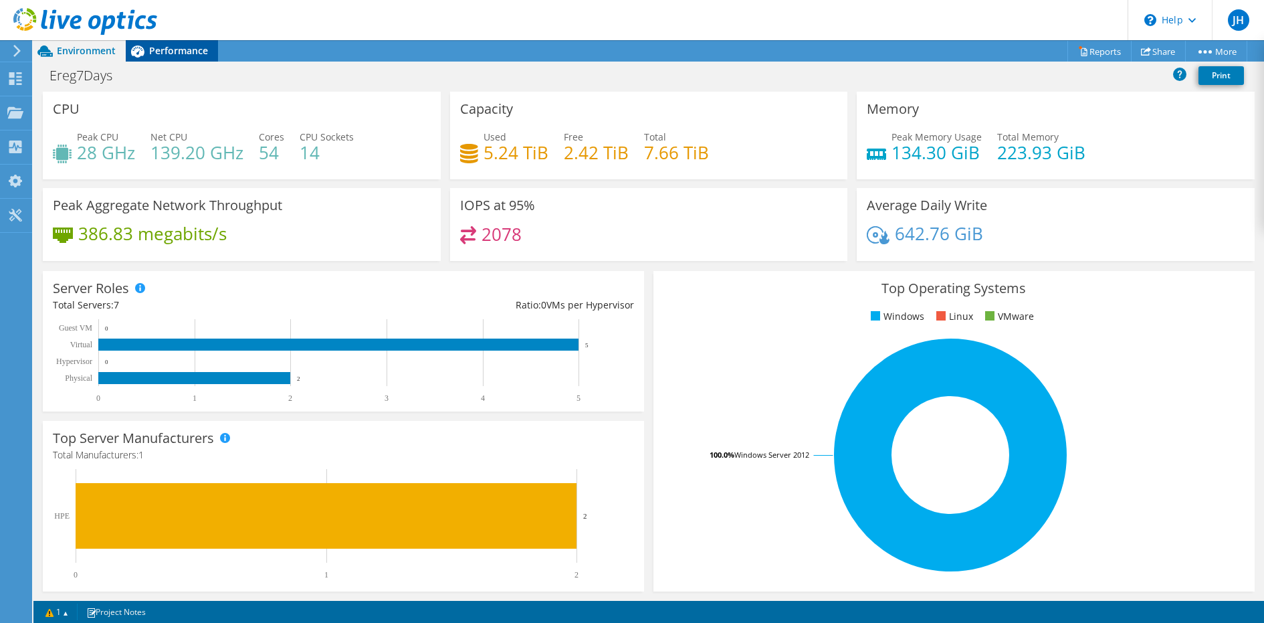
click at [166, 59] on div "Performance" at bounding box center [172, 50] width 92 height 21
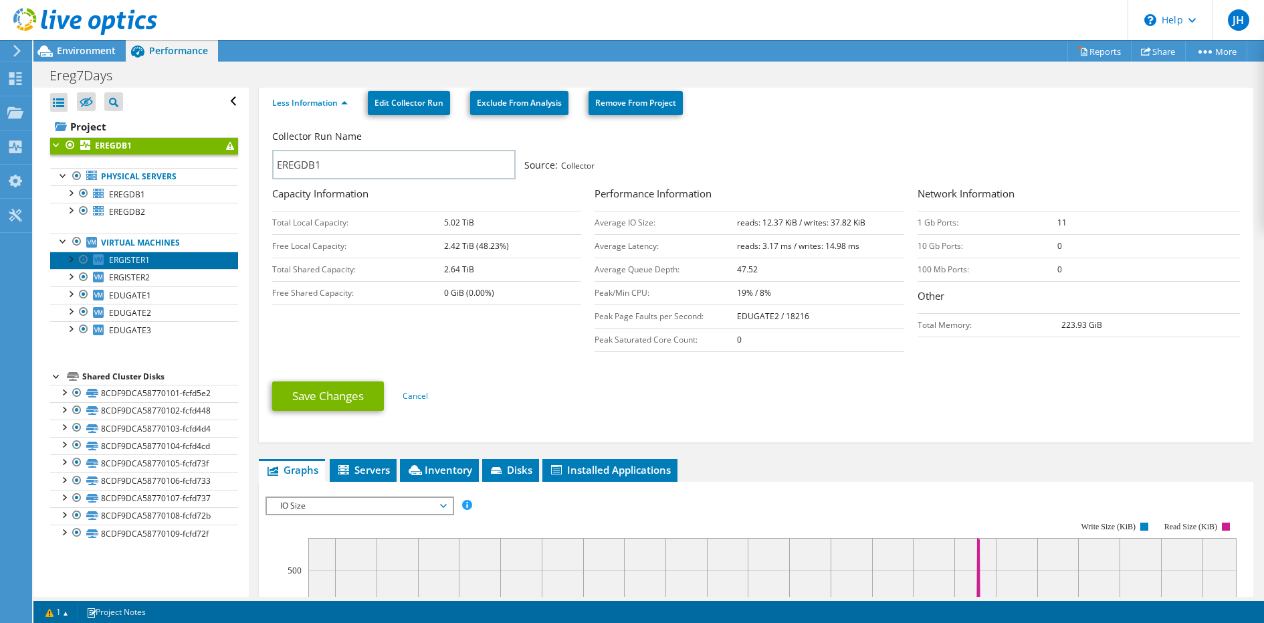
click at [150, 262] on link "ERGISTER1" at bounding box center [144, 260] width 188 height 17
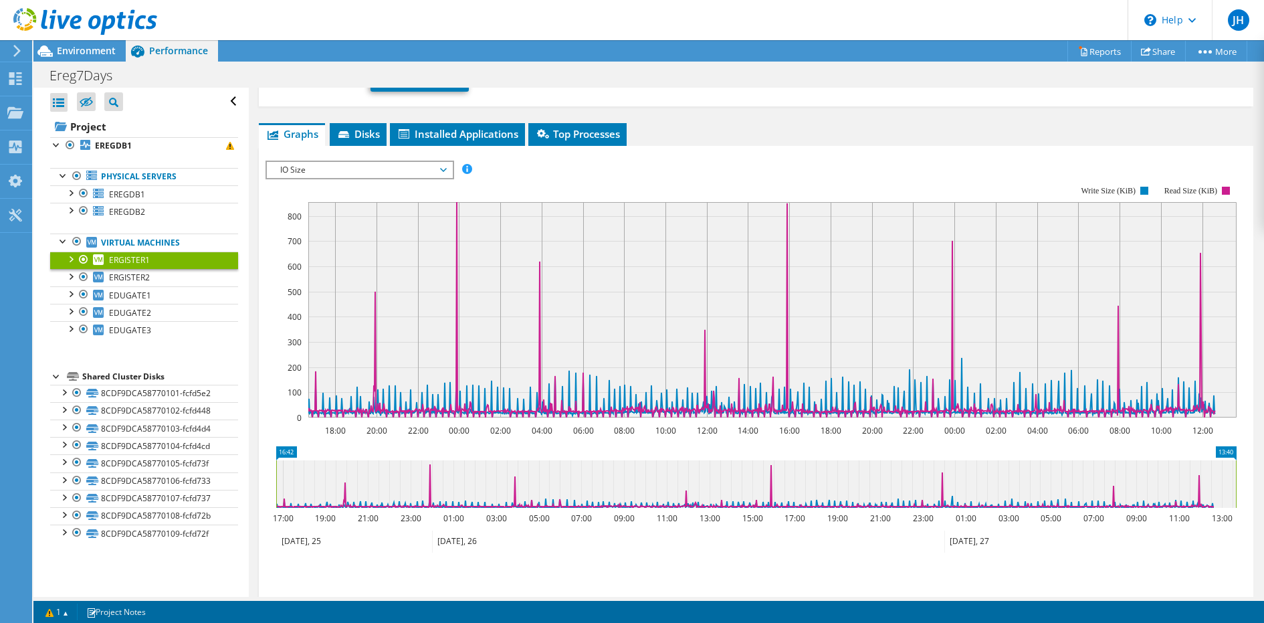
scroll to position [0, 0]
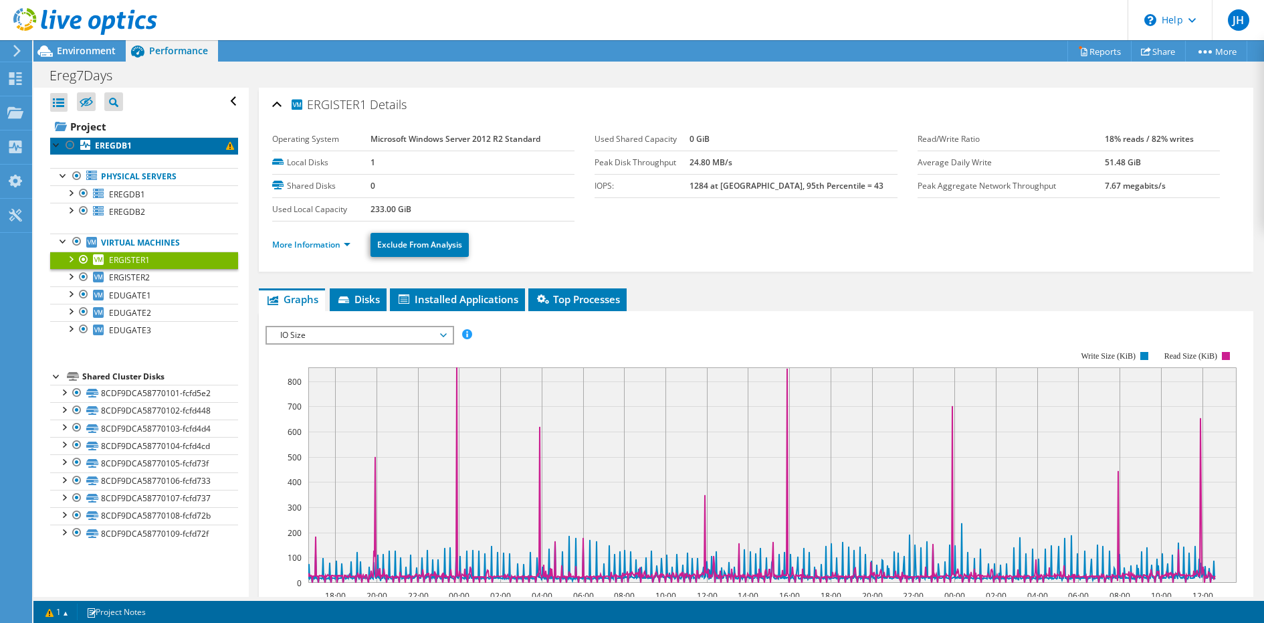
click at [202, 142] on link "EREGDB1" at bounding box center [144, 145] width 188 height 17
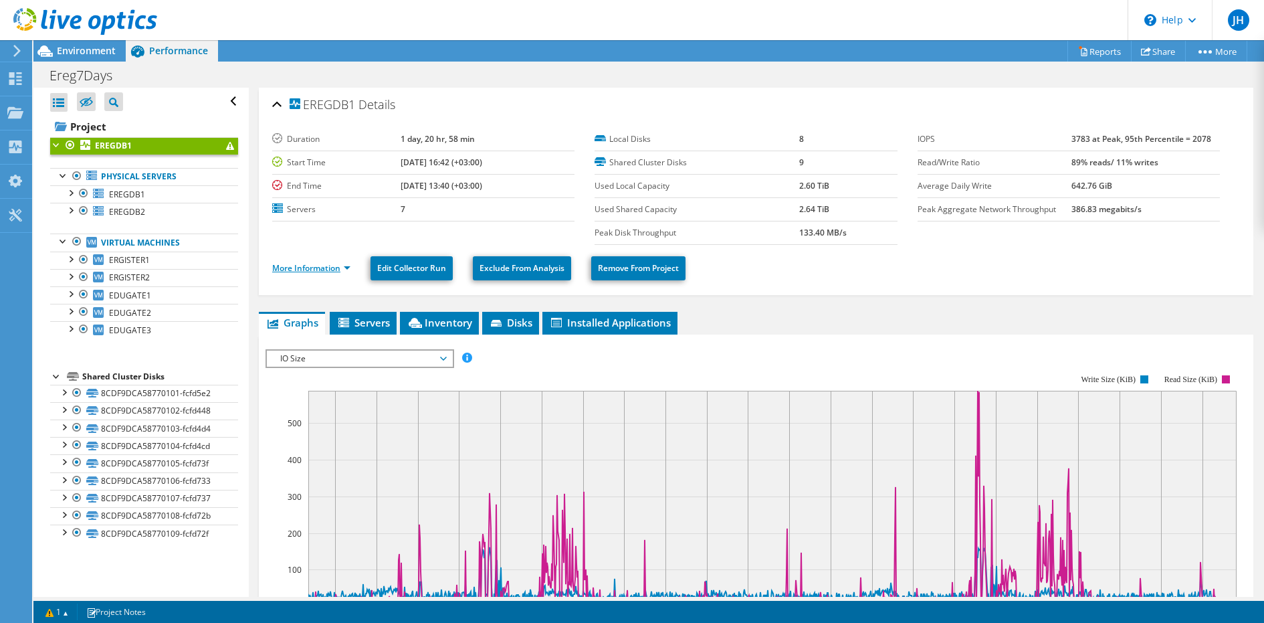
click at [314, 267] on link "More Information" at bounding box center [311, 267] width 78 height 11
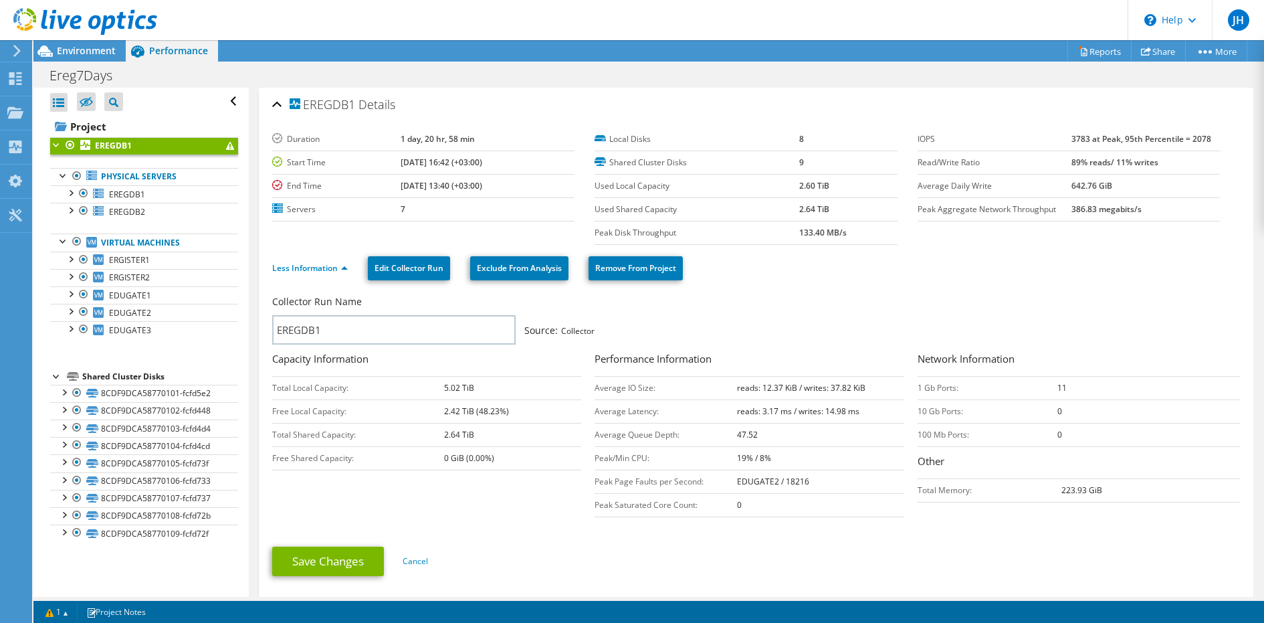
click at [427, 136] on b "1 day, 20 hr, 58 min" at bounding box center [438, 138] width 74 height 11
click at [398, 221] on section "Duration 1 day, 20 hr, 58 min Start Time [DATE] 16:42 (+03:00) End Time [DATE] …" at bounding box center [595, 186] width 646 height 117
click at [464, 433] on td "2.64 TiB" at bounding box center [512, 434] width 137 height 23
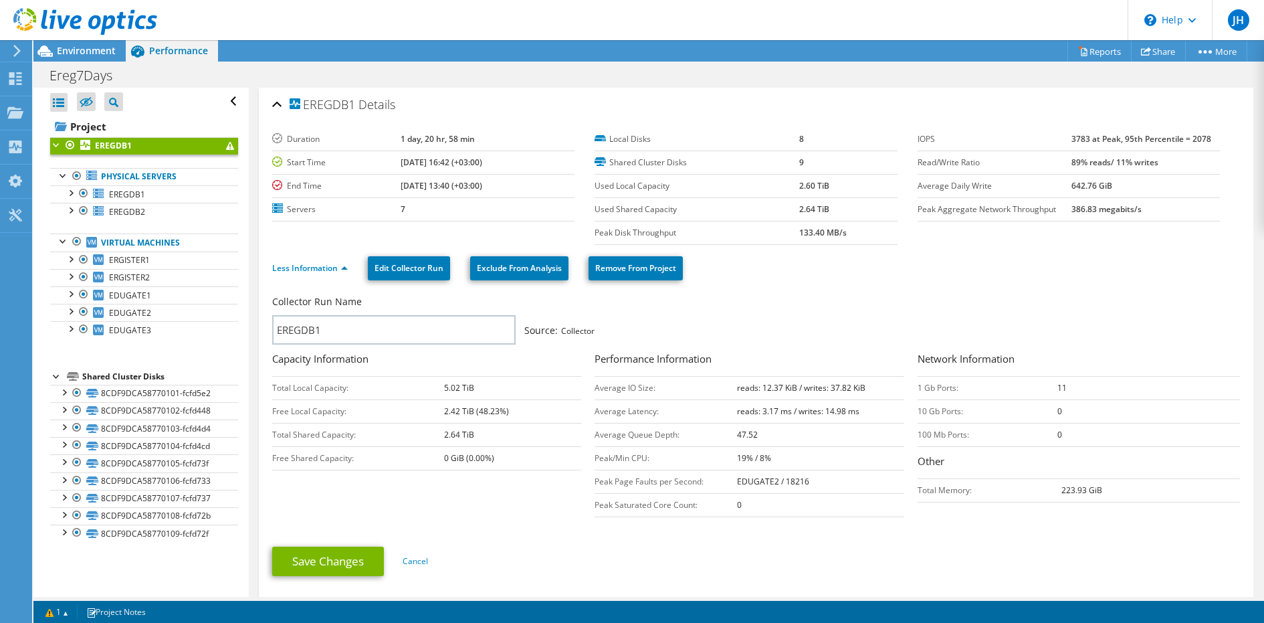
click at [464, 433] on td "2.64 TiB" at bounding box center [512, 434] width 137 height 23
click at [468, 494] on div "Collector Run Name EREGDB1 Source: Collector Capacity Information Total Local C…" at bounding box center [759, 408] width 975 height 232
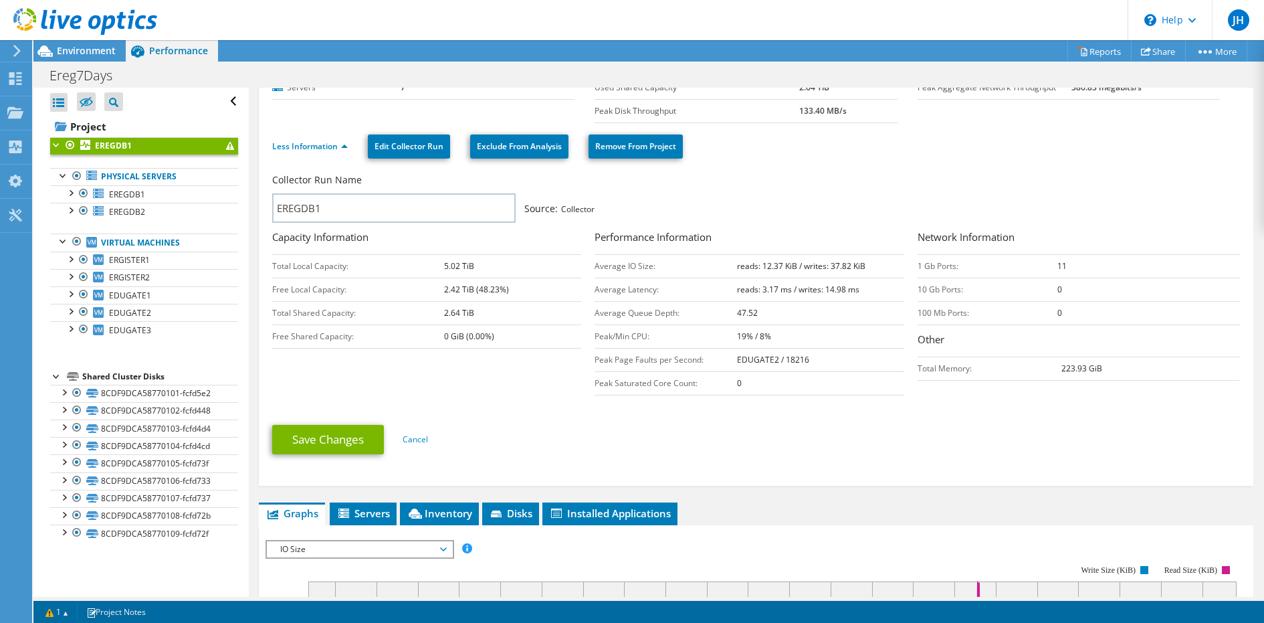
scroll to position [122, 0]
click at [189, 203] on link "EREGDB2" at bounding box center [144, 211] width 188 height 17
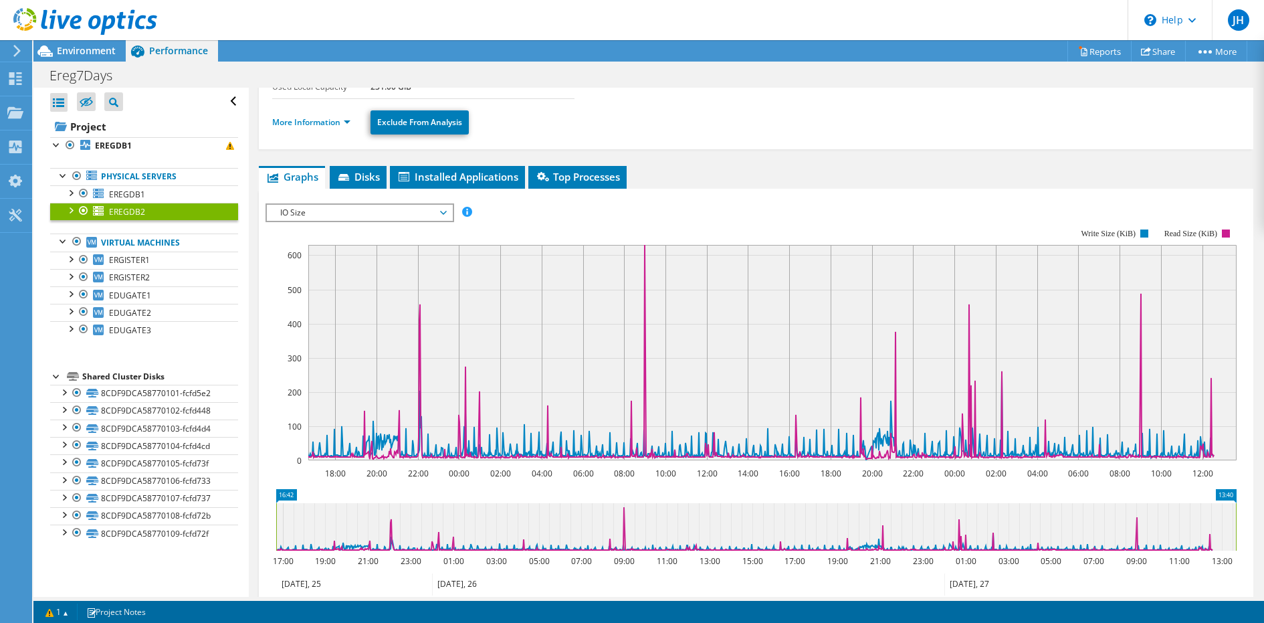
click at [304, 125] on li "More Information" at bounding box center [315, 122] width 86 height 15
click at [304, 118] on link "More Information" at bounding box center [311, 121] width 78 height 11
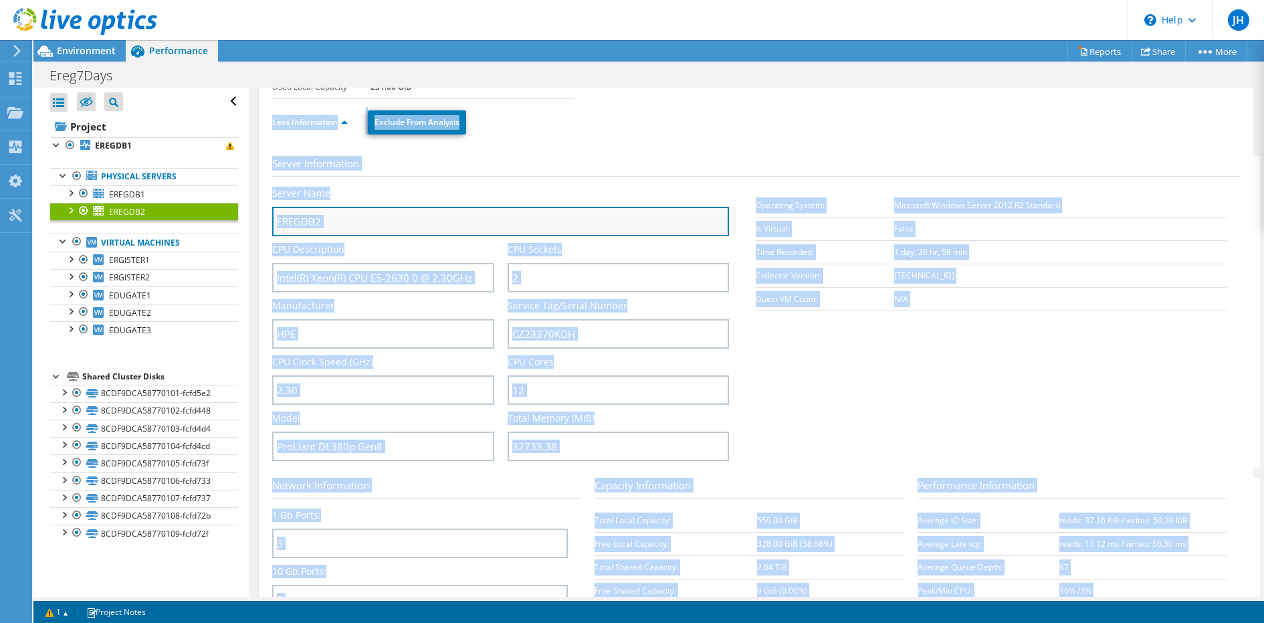
click at [446, 223] on input "EREGDB2" at bounding box center [500, 221] width 457 height 29
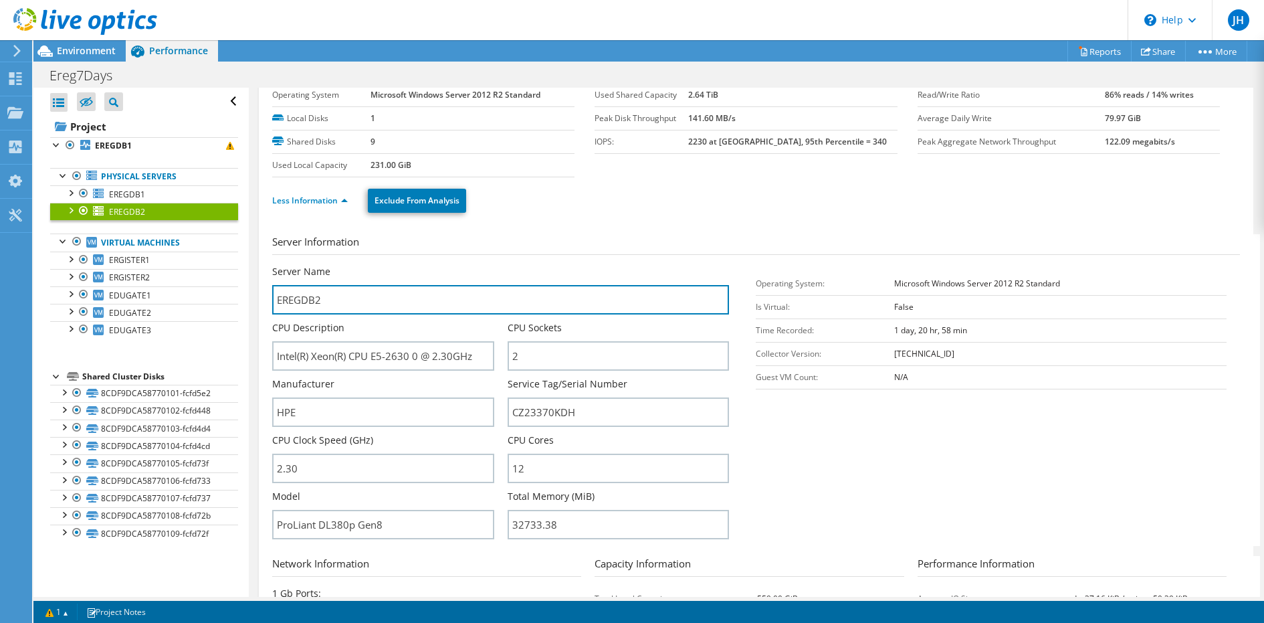
scroll to position [0, 0]
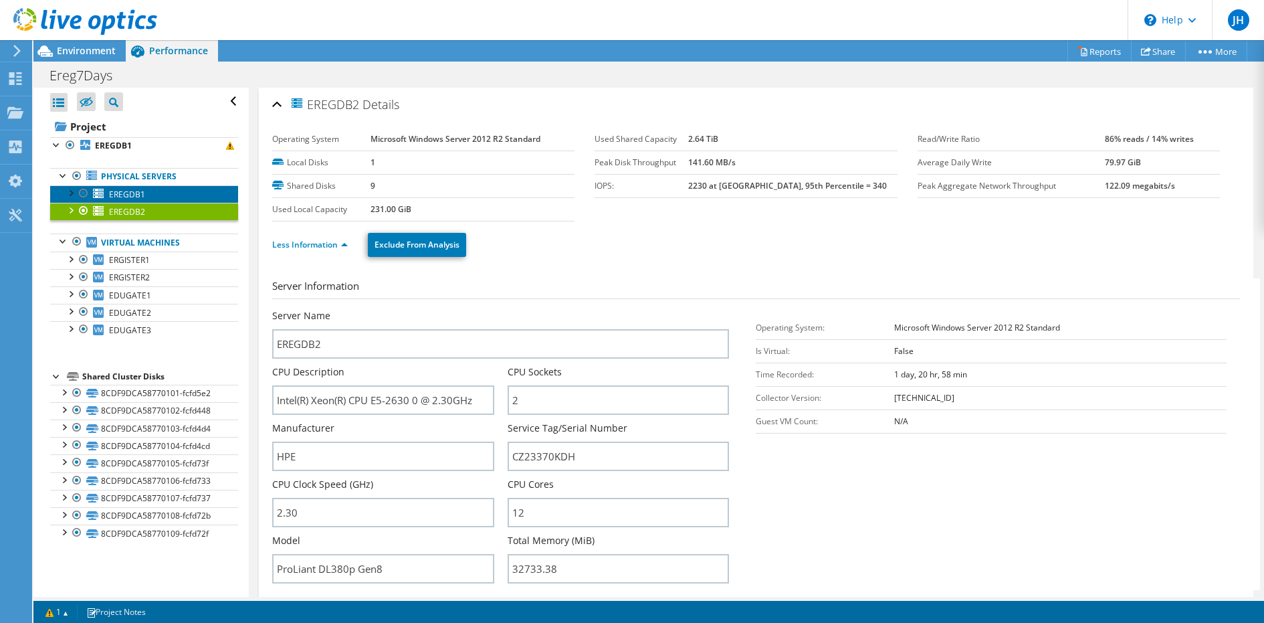
click at [208, 191] on link "EREGDB1" at bounding box center [144, 193] width 188 height 17
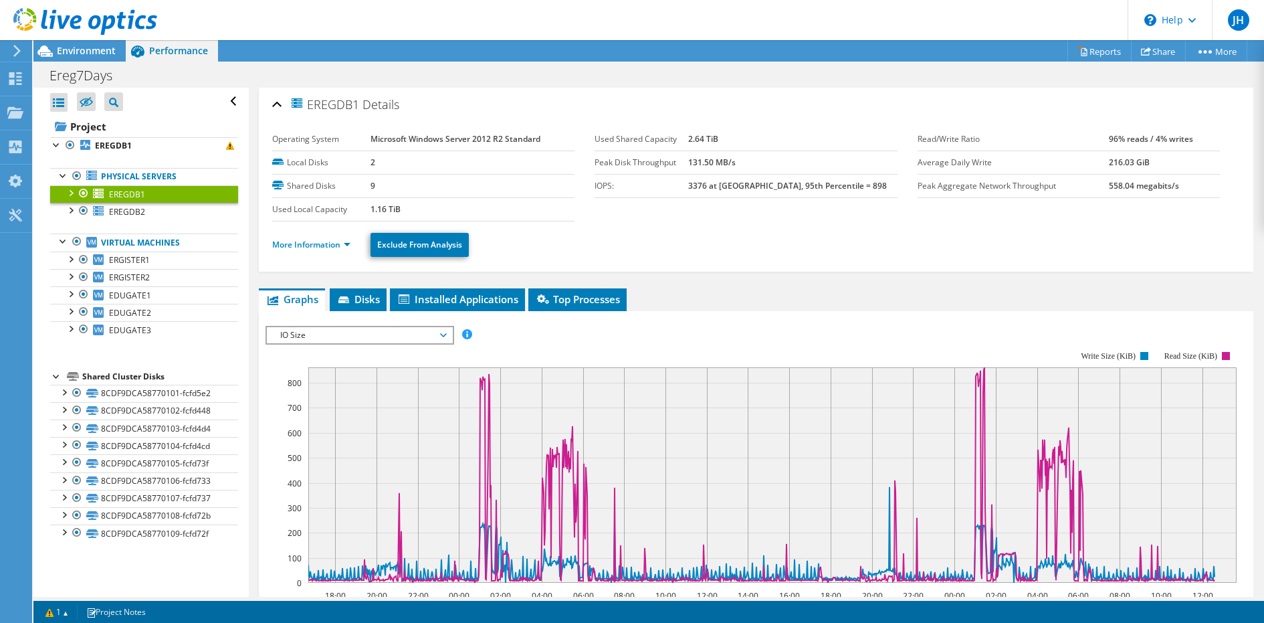
click at [347, 334] on span "IO Size" at bounding box center [360, 335] width 172 height 16
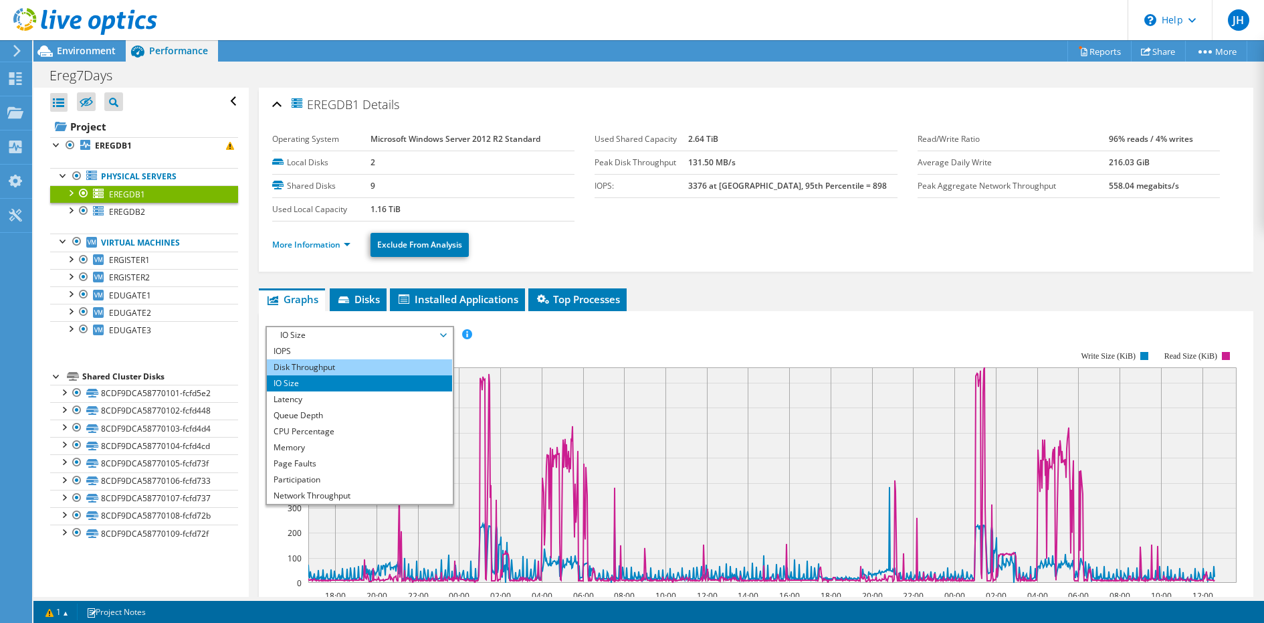
click at [347, 370] on li "Disk Throughput" at bounding box center [359, 367] width 185 height 16
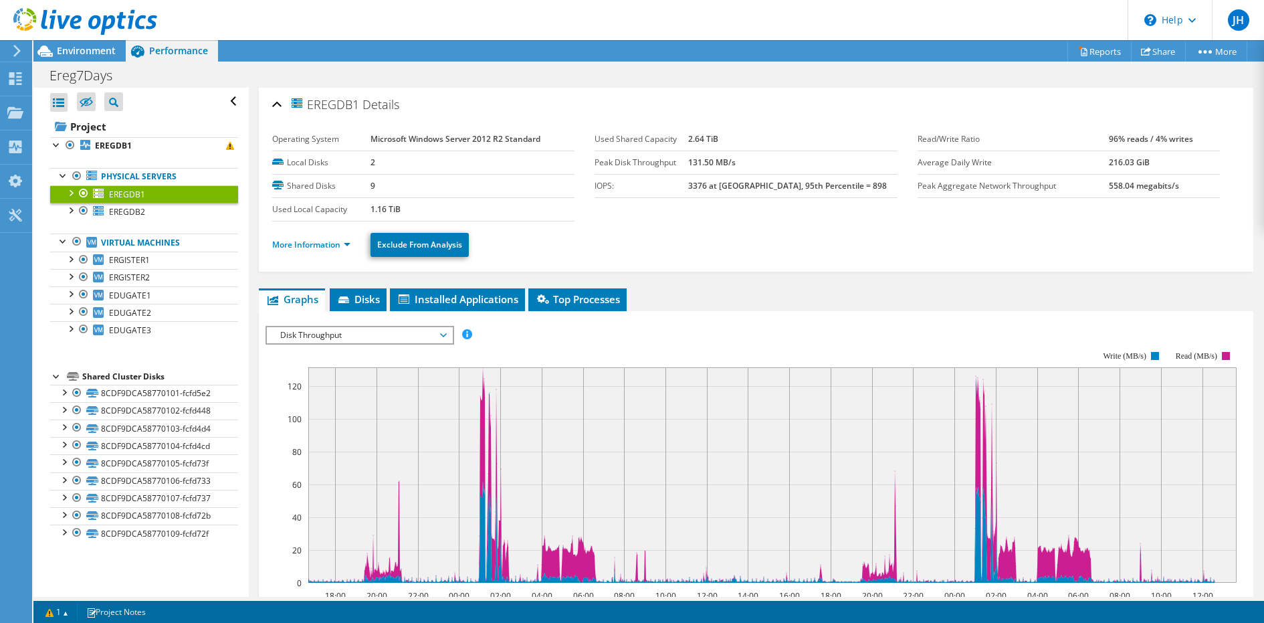
click at [353, 330] on span "Disk Throughput" at bounding box center [360, 335] width 172 height 16
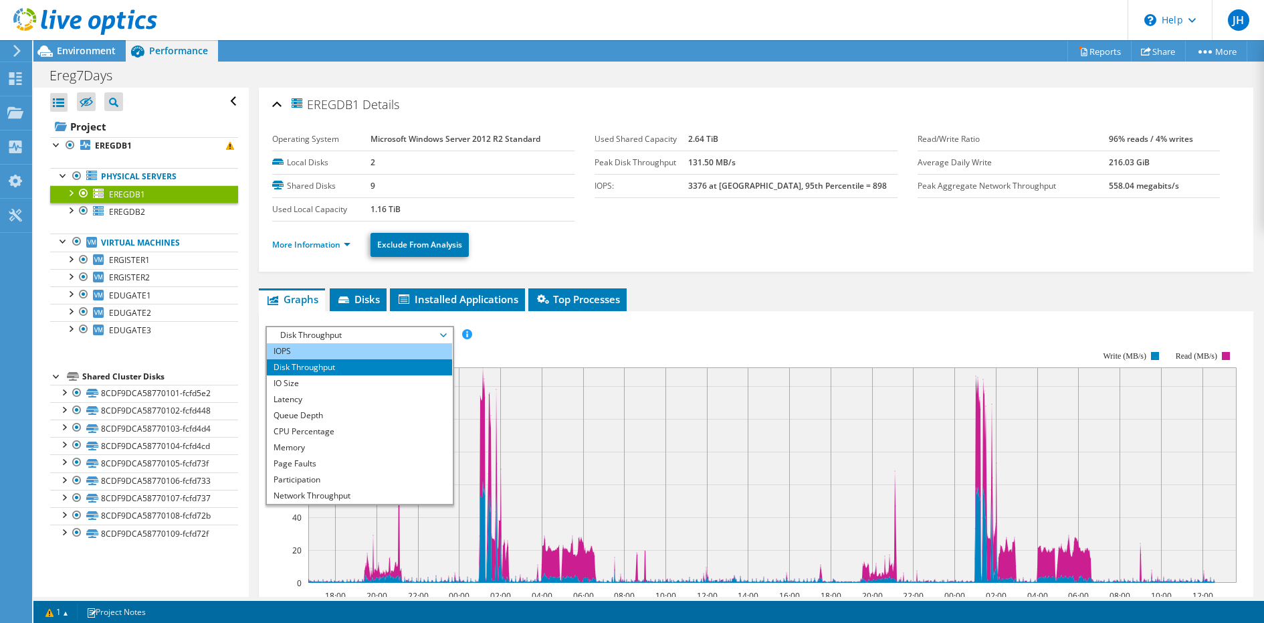
click at [338, 344] on li "IOPS" at bounding box center [359, 351] width 185 height 16
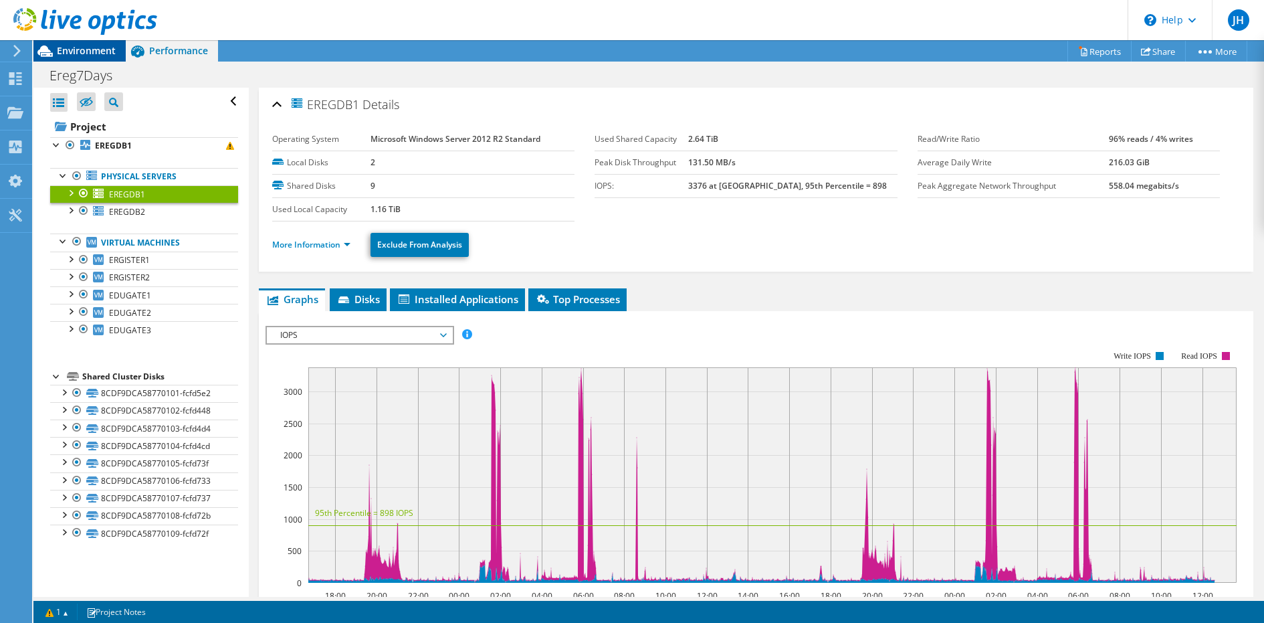
click at [100, 52] on span "Environment" at bounding box center [86, 50] width 59 height 13
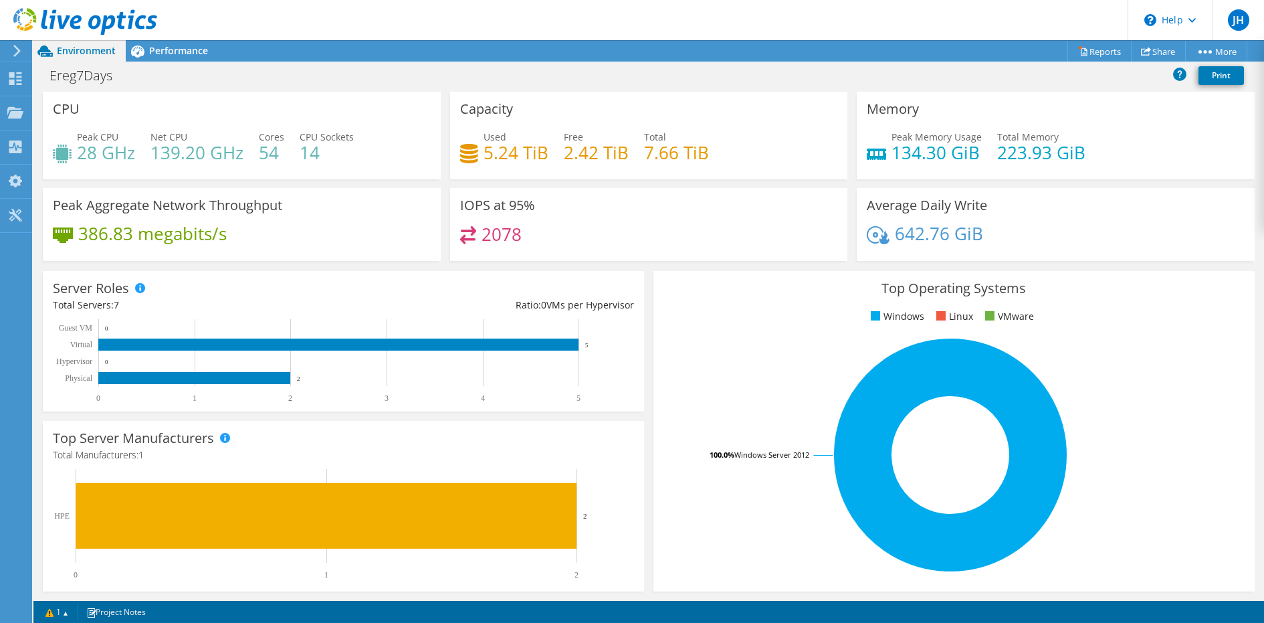
click at [948, 172] on div "Peak Memory Usage 134.30 GiB Total Memory 223.93 GiB" at bounding box center [1056, 151] width 378 height 43
click at [940, 156] on h4 "134.30 GiB" at bounding box center [937, 152] width 90 height 15
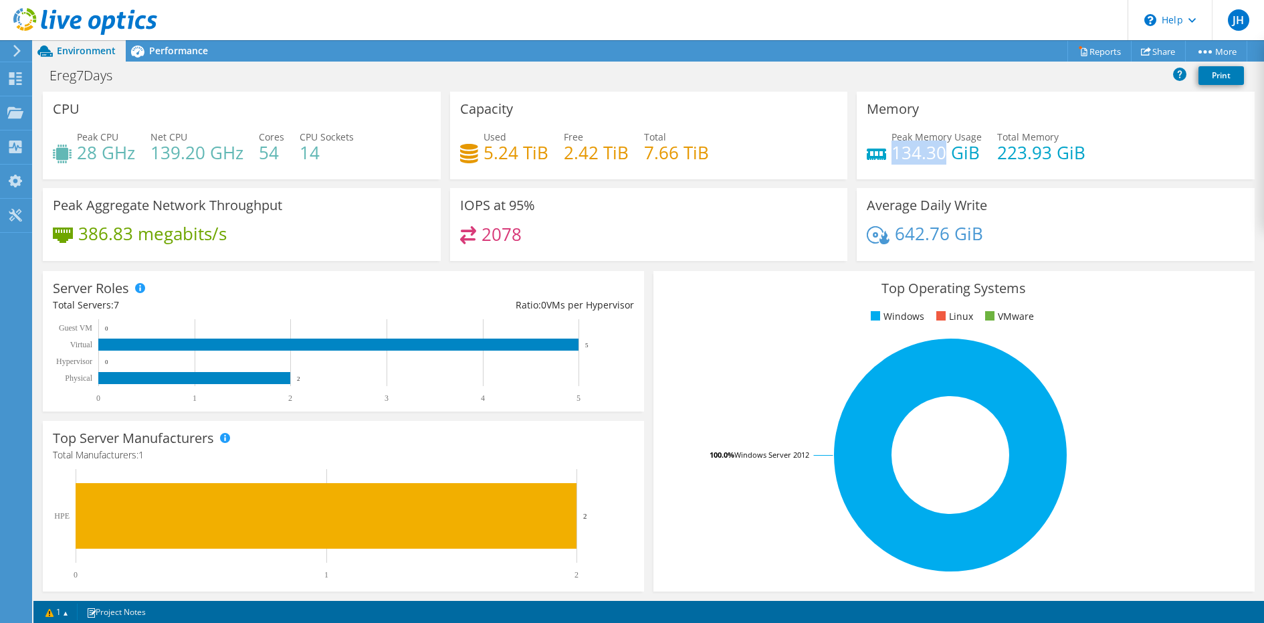
click at [940, 156] on h4 "134.30 GiB" at bounding box center [937, 152] width 90 height 15
